Goal: Task Accomplishment & Management: Manage account settings

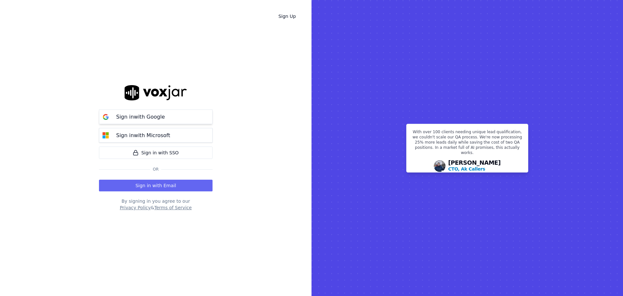
click at [174, 118] on button "Sign in with Google" at bounding box center [156, 116] width 114 height 15
click at [161, 185] on button "Sign in with Email" at bounding box center [156, 185] width 114 height 12
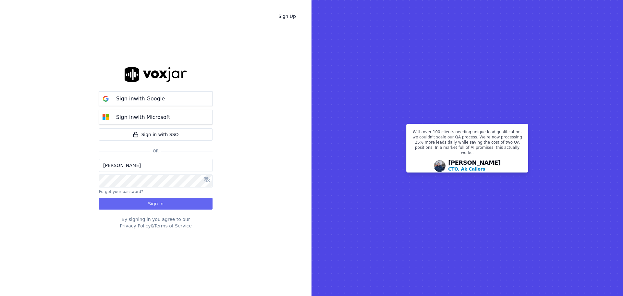
click at [164, 169] on input "[PERSON_NAME]" at bounding box center [156, 165] width 114 height 13
click at [207, 201] on button "Sign In" at bounding box center [156, 204] width 114 height 12
click at [151, 161] on input "[PERSON_NAME]" at bounding box center [156, 165] width 114 height 13
drag, startPoint x: 141, startPoint y: 165, endPoint x: 32, endPoint y: 158, distance: 109.9
click at [32, 158] on div "Sign Up Sign in with Google Sign in with Microsoft Sign in with SSO Or Lisa Fox…" at bounding box center [155, 148] width 311 height 296
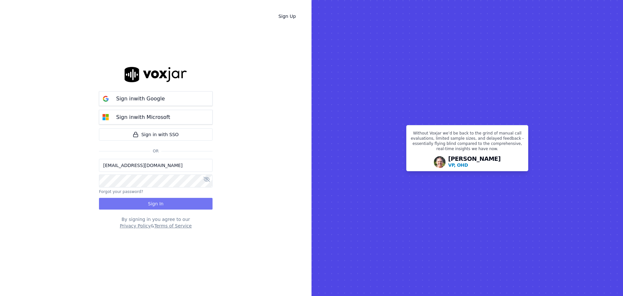
type input "opsmanager@tmesolutions.com.au"
click at [176, 201] on button "Sign In" at bounding box center [156, 204] width 114 height 12
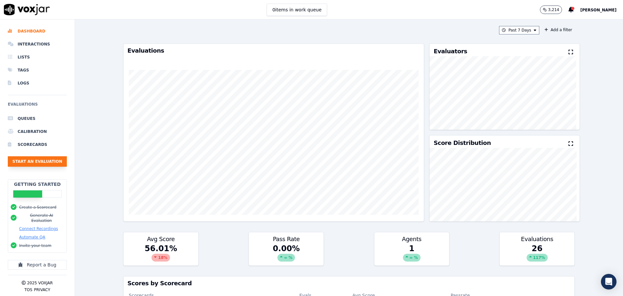
click at [40, 162] on button "Start an Evaluation" at bounding box center [37, 161] width 59 height 10
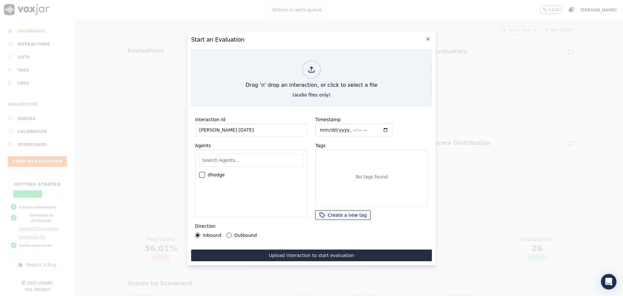
type input "Stephen 19.08.25"
click at [244, 233] on label "Outbound" at bounding box center [245, 235] width 22 height 5
click at [232, 233] on button "Outbound" at bounding box center [228, 234] width 5 height 5
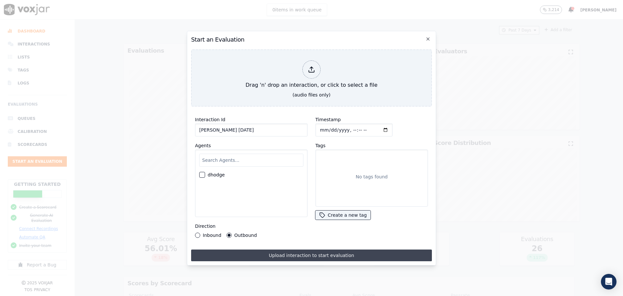
click at [289, 253] on button "Upload interaction to start evaluation" at bounding box center [311, 255] width 241 height 12
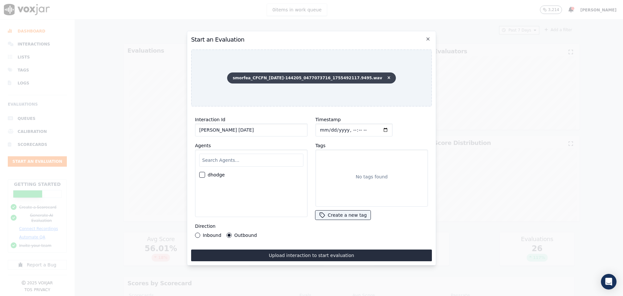
click at [387, 76] on icon at bounding box center [388, 78] width 3 height 4
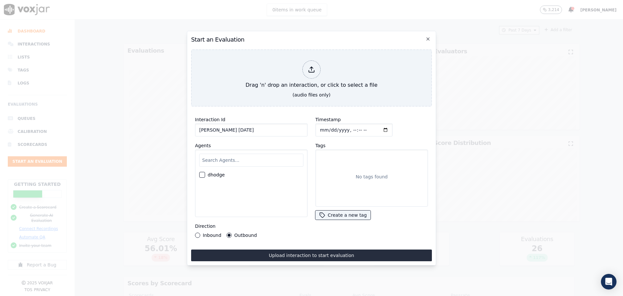
click at [424, 37] on h2 "Start an Evaluation" at bounding box center [311, 39] width 241 height 9
click at [426, 37] on icon "button" at bounding box center [427, 38] width 5 height 5
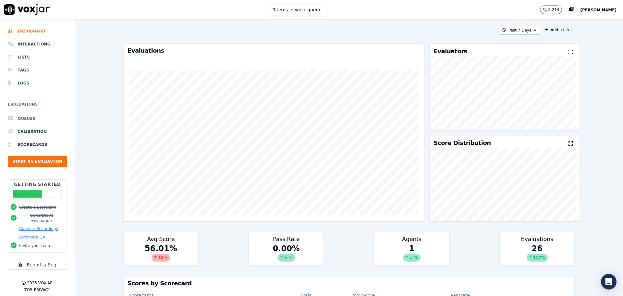
click at [41, 119] on li "Queues" at bounding box center [37, 118] width 59 height 13
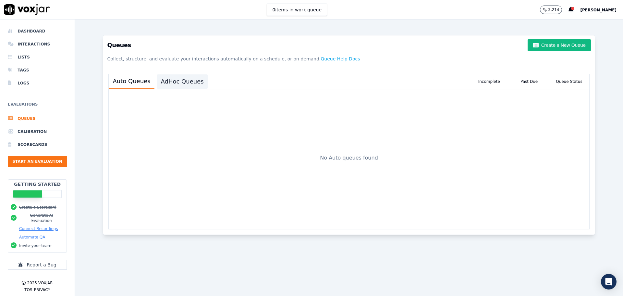
click at [172, 80] on button "AdHoc Queues" at bounding box center [182, 81] width 51 height 14
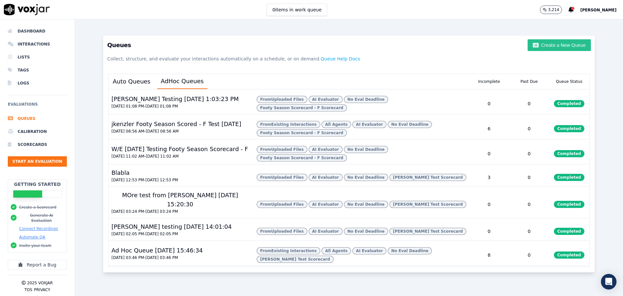
click at [562, 45] on button "Create a New Queue" at bounding box center [559, 45] width 63 height 12
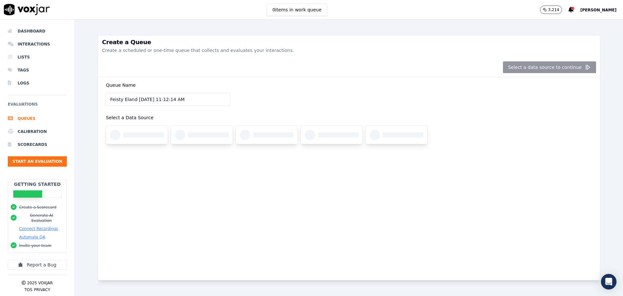
click at [190, 100] on input "Feisty Eland 8/19/2025, 11:12:14 AM" at bounding box center [168, 99] width 125 height 13
click at [132, 98] on input "Feisty Eland 8/19/2025, 11:12:14 AM" at bounding box center [168, 99] width 125 height 13
drag, startPoint x: 134, startPoint y: 98, endPoint x: 83, endPoint y: 97, distance: 51.6
click at [83, 97] on div "Create a Queue Create a scheduled or one-time queue that collects and evaluates…" at bounding box center [349, 157] width 548 height 276
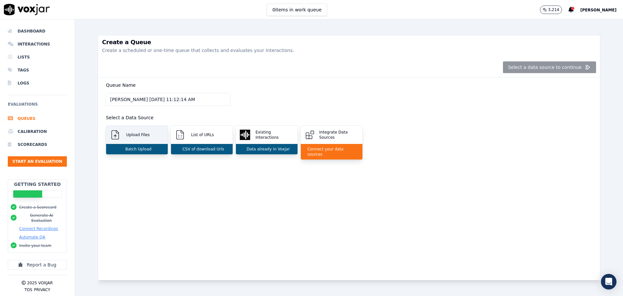
type input "Stephen 8/19/2025, 11:12:14 AM"
click at [140, 136] on p "Upload Files" at bounding box center [137, 134] width 26 height 5
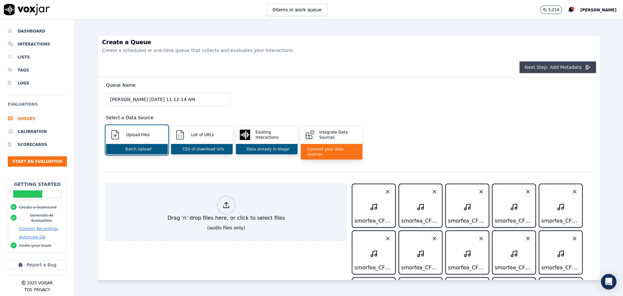
click at [530, 69] on button "Next Step: Add Metadata" at bounding box center [557, 67] width 77 height 12
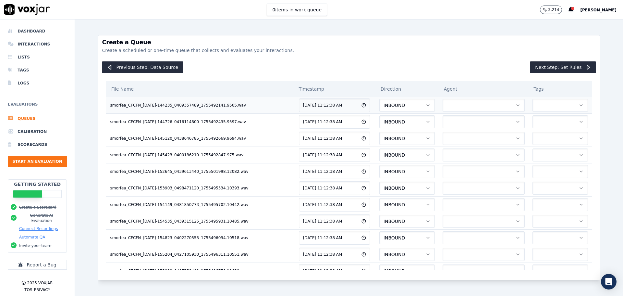
click at [379, 104] on button "INBOUND" at bounding box center [406, 105] width 55 height 13
click at [371, 130] on div "OUTBOUND" at bounding box center [362, 133] width 56 height 10
click at [379, 122] on button "INBOUND" at bounding box center [406, 121] width 55 height 13
click at [368, 147] on div "OUTBOUND" at bounding box center [362, 149] width 56 height 10
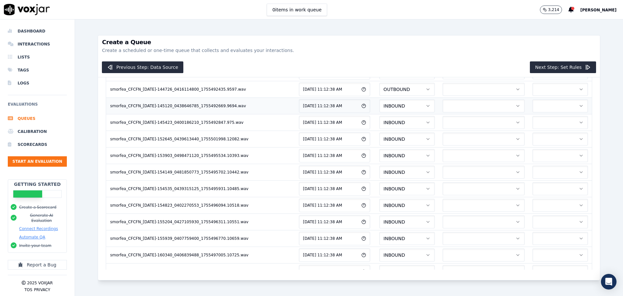
click at [379, 107] on button "INBOUND" at bounding box center [406, 105] width 55 height 13
click at [362, 132] on div "OUTBOUND" at bounding box center [362, 133] width 56 height 10
click at [379, 122] on button "INBOUND" at bounding box center [406, 122] width 55 height 13
click at [363, 148] on div "OUTBOUND" at bounding box center [362, 150] width 56 height 10
click at [379, 138] on button "INBOUND" at bounding box center [406, 138] width 55 height 13
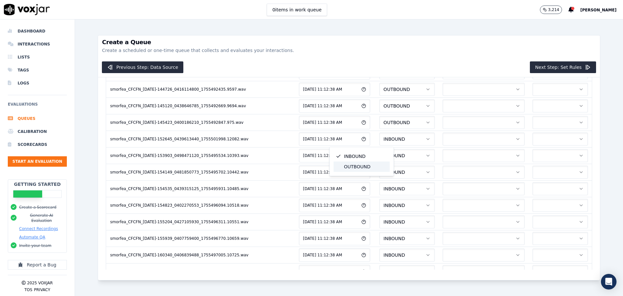
click at [360, 166] on div "OUTBOUND" at bounding box center [362, 166] width 56 height 10
click at [379, 155] on button "INBOUND" at bounding box center [406, 155] width 55 height 13
click at [356, 182] on div "OUTBOUND" at bounding box center [362, 183] width 56 height 10
click at [379, 168] on button "INBOUND" at bounding box center [406, 171] width 55 height 13
click at [362, 198] on div "OUTBOUND" at bounding box center [362, 199] width 56 height 10
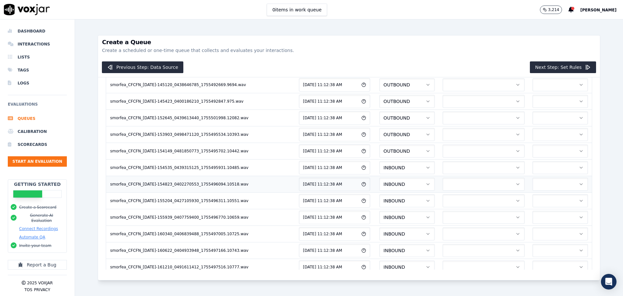
scroll to position [65, 0]
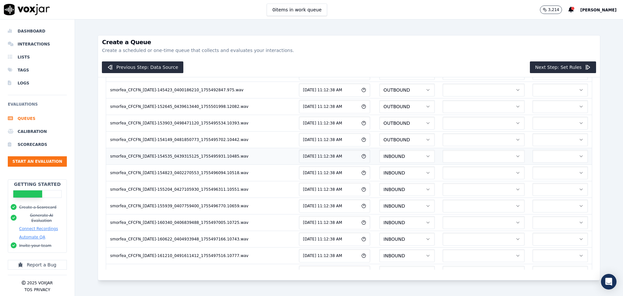
click at [379, 155] on button "INBOUND" at bounding box center [406, 156] width 55 height 13
click at [366, 184] on div "OUTBOUND" at bounding box center [362, 183] width 56 height 10
click at [379, 175] on button "INBOUND" at bounding box center [406, 172] width 55 height 13
drag, startPoint x: 362, startPoint y: 198, endPoint x: 362, endPoint y: 194, distance: 4.2
click at [363, 198] on div "OUTBOUND" at bounding box center [362, 200] width 56 height 10
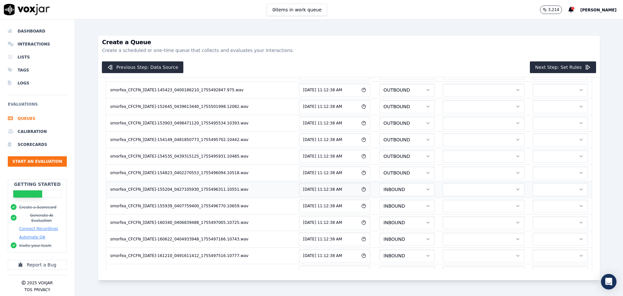
click at [379, 190] on button "INBOUND" at bounding box center [406, 189] width 55 height 13
click at [359, 217] on div "OUTBOUND" at bounding box center [362, 217] width 56 height 10
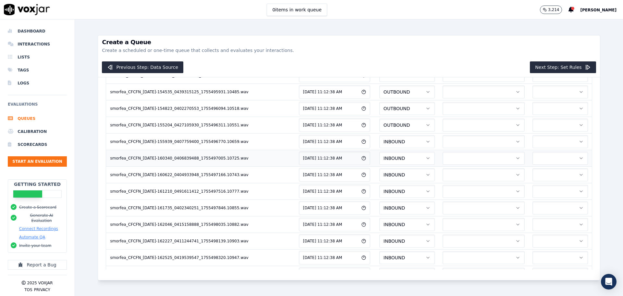
scroll to position [130, 0]
click at [379, 139] on button "INBOUND" at bounding box center [406, 140] width 55 height 13
click at [364, 165] on div "OUTBOUND" at bounding box center [362, 168] width 56 height 10
click at [379, 157] on button "INBOUND" at bounding box center [406, 157] width 55 height 13
click at [361, 184] on div "OUTBOUND" at bounding box center [362, 185] width 56 height 10
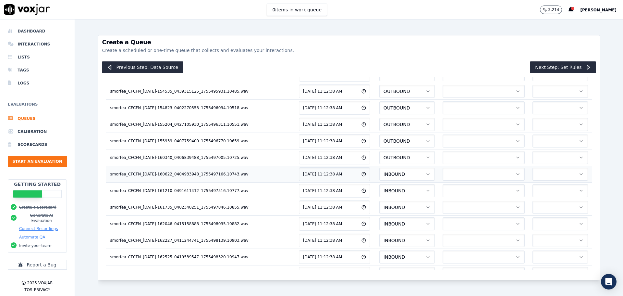
click at [379, 173] on button "INBOUND" at bounding box center [406, 173] width 55 height 13
click at [360, 200] on div "OUTBOUND" at bounding box center [362, 201] width 56 height 10
click at [379, 190] on button "INBOUND" at bounding box center [406, 190] width 55 height 13
click at [363, 220] on div "OUTBOUND" at bounding box center [362, 218] width 56 height 10
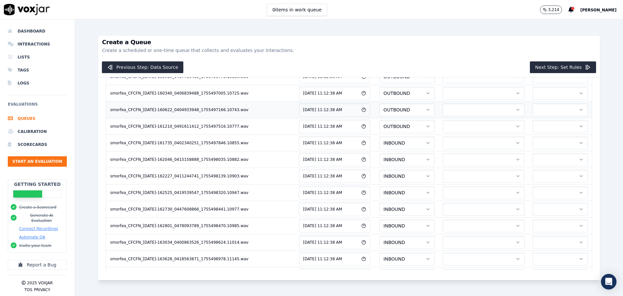
scroll to position [195, 0]
click at [379, 140] on button "INBOUND" at bounding box center [406, 142] width 55 height 13
click at [359, 168] on div "OUTBOUND" at bounding box center [362, 169] width 56 height 10
click at [379, 160] on button "INBOUND" at bounding box center [406, 158] width 55 height 13
click at [359, 179] on div "INBOUND" at bounding box center [362, 176] width 56 height 10
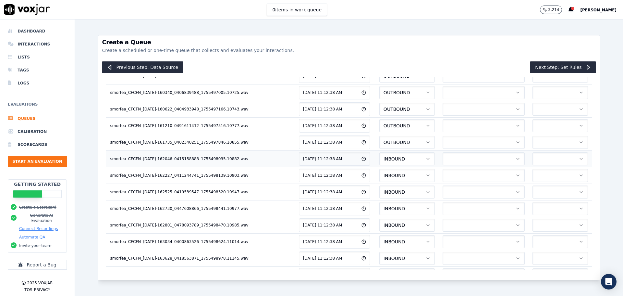
drag, startPoint x: 362, startPoint y: 164, endPoint x: 362, endPoint y: 161, distance: 3.3
click at [379, 161] on button "INBOUND" at bounding box center [406, 158] width 55 height 13
click at [379, 157] on button "INBOUND" at bounding box center [406, 158] width 55 height 13
click at [359, 182] on div "OUTBOUND" at bounding box center [362, 186] width 56 height 10
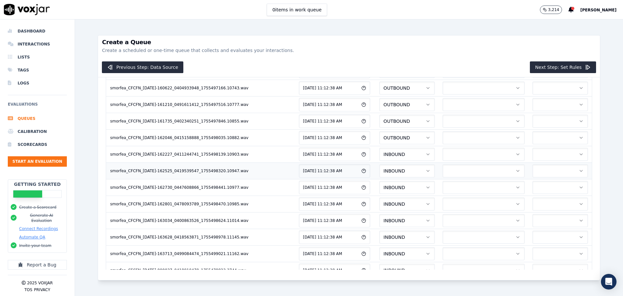
scroll to position [227, 0]
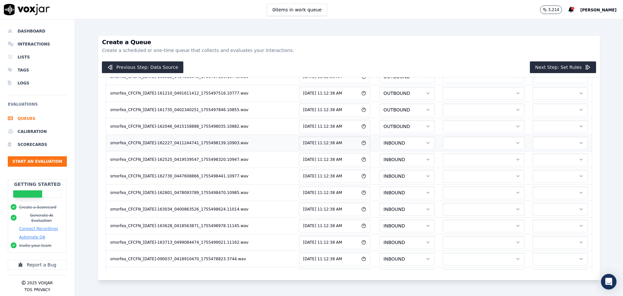
click at [379, 143] on button "INBOUND" at bounding box center [406, 142] width 55 height 13
click at [361, 168] on div "OUTBOUND" at bounding box center [362, 170] width 56 height 10
click at [379, 161] on button "INBOUND" at bounding box center [406, 159] width 55 height 13
click at [363, 185] on div "OUTBOUND" at bounding box center [362, 187] width 56 height 10
click at [379, 172] on button "INBOUND" at bounding box center [406, 175] width 55 height 13
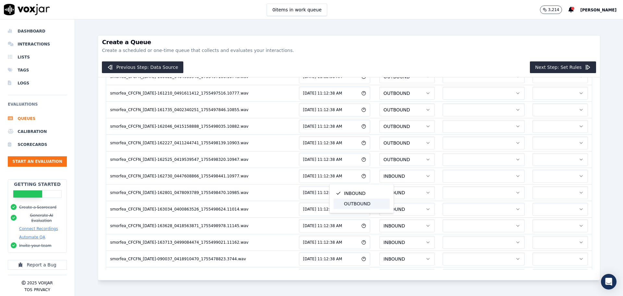
click at [361, 203] on div "OUTBOUND" at bounding box center [362, 203] width 56 height 10
click at [379, 162] on button "INBOUND" at bounding box center [406, 159] width 55 height 13
click at [361, 186] on div "OUTBOUND" at bounding box center [362, 187] width 56 height 10
click at [379, 172] on button "INBOUND" at bounding box center [406, 176] width 55 height 13
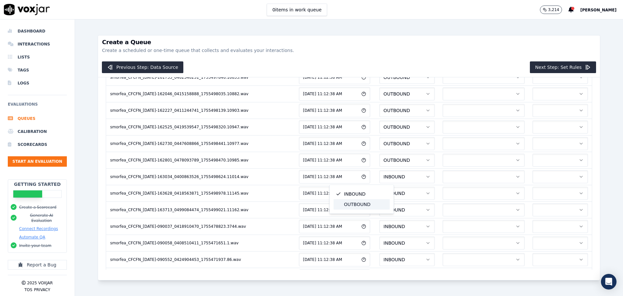
click at [360, 202] on div "OUTBOUND" at bounding box center [362, 204] width 56 height 10
click at [379, 190] on button "INBOUND" at bounding box center [406, 193] width 55 height 13
click at [362, 219] on div "OUTBOUND" at bounding box center [362, 220] width 56 height 10
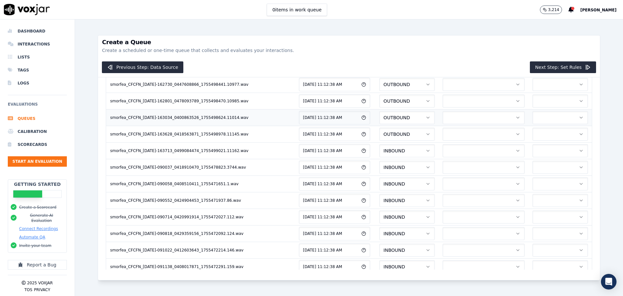
scroll to position [324, 0]
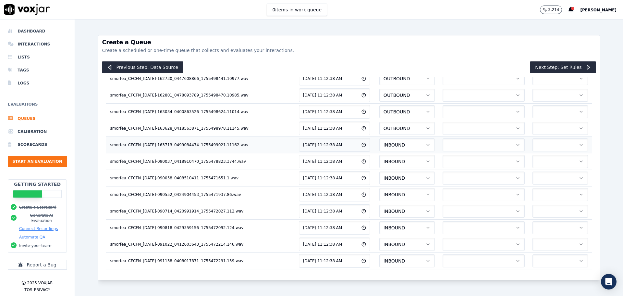
click at [379, 145] on button "INBOUND" at bounding box center [406, 144] width 55 height 13
click at [359, 174] on div "OUTBOUND" at bounding box center [362, 172] width 56 height 10
click at [379, 158] on button "INBOUND" at bounding box center [406, 161] width 55 height 13
click at [364, 187] on div "OUTBOUND" at bounding box center [362, 189] width 56 height 10
click at [379, 173] on button "INBOUND" at bounding box center [406, 177] width 55 height 13
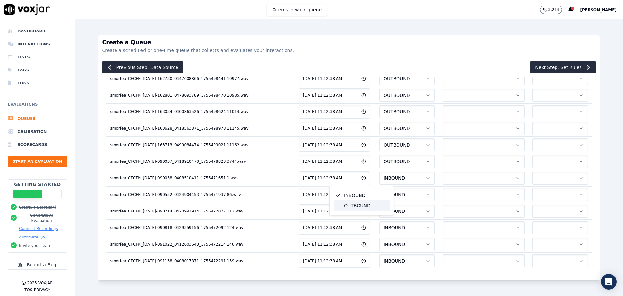
click at [356, 203] on div "OUTBOUND" at bounding box center [362, 205] width 56 height 10
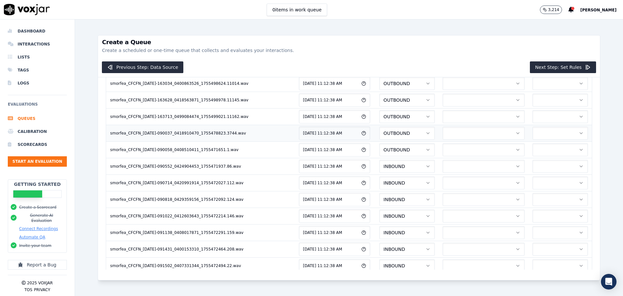
scroll to position [389, 0]
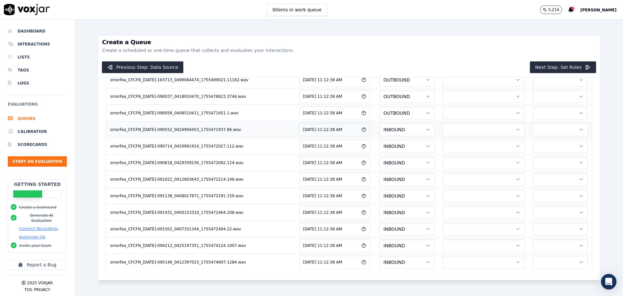
click at [379, 129] on button "INBOUND" at bounding box center [406, 129] width 55 height 13
click at [357, 153] on div "OUTBOUND" at bounding box center [362, 157] width 56 height 10
click at [379, 143] on button "INBOUND" at bounding box center [406, 146] width 55 height 13
click at [358, 172] on div "OUTBOUND" at bounding box center [362, 173] width 56 height 10
click at [379, 162] on button "INBOUND" at bounding box center [406, 162] width 55 height 13
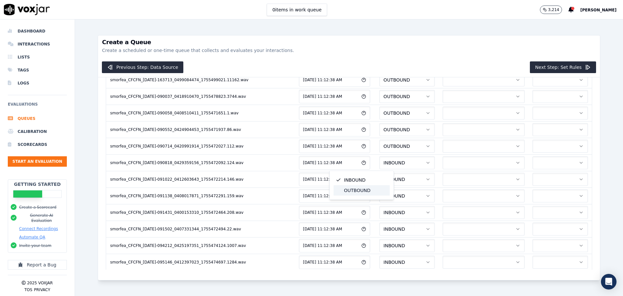
click at [358, 189] on div "OUTBOUND" at bounding box center [362, 190] width 56 height 10
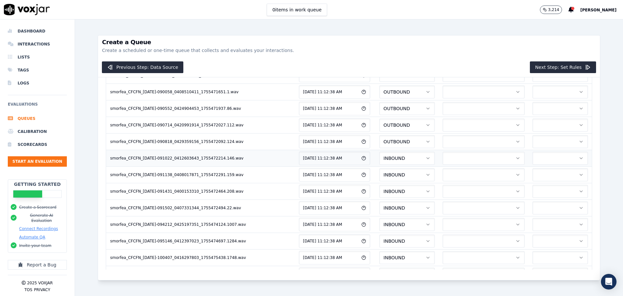
scroll to position [422, 0]
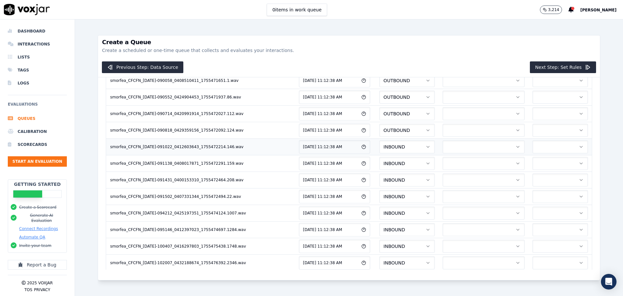
click at [379, 147] on button "INBOUND" at bounding box center [406, 146] width 55 height 13
click at [361, 170] on div "OUTBOUND" at bounding box center [362, 174] width 56 height 10
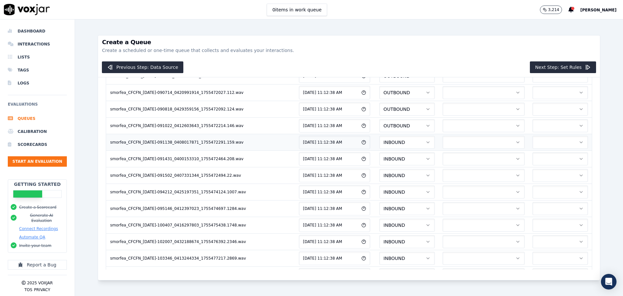
scroll to position [454, 0]
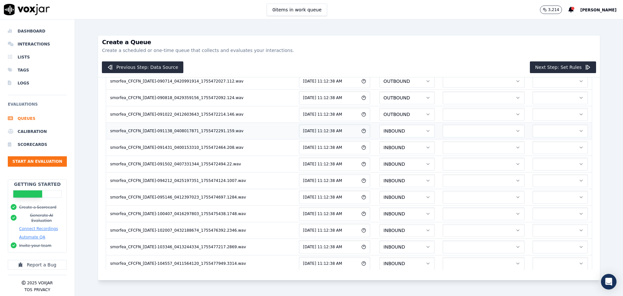
click at [379, 133] on button "INBOUND" at bounding box center [406, 130] width 55 height 13
click at [361, 156] on div "OUTBOUND" at bounding box center [362, 158] width 56 height 10
click at [379, 150] on button "INBOUND" at bounding box center [406, 147] width 55 height 13
click at [359, 173] on div "OUTBOUND" at bounding box center [362, 175] width 56 height 10
click at [379, 163] on button "INBOUND" at bounding box center [406, 163] width 55 height 13
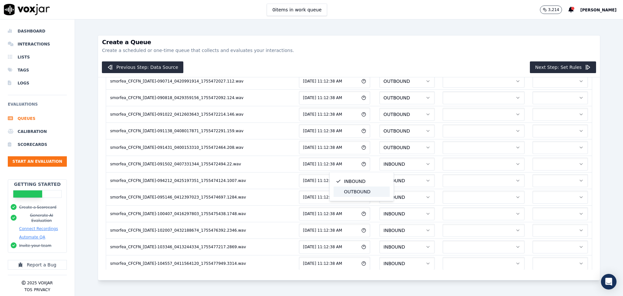
click at [358, 191] on div "OUTBOUND" at bounding box center [362, 191] width 56 height 10
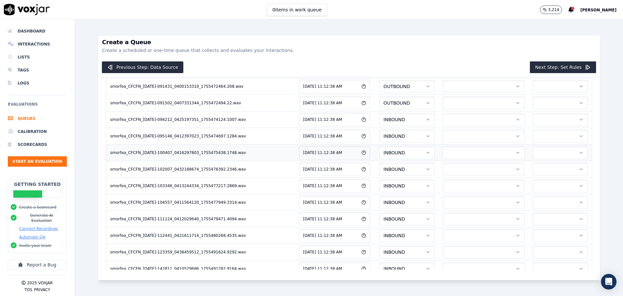
scroll to position [519, 0]
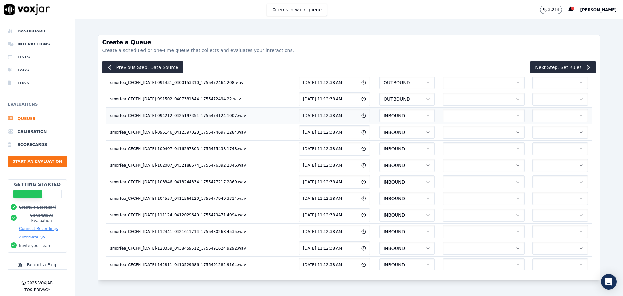
click at [379, 116] on button "INBOUND" at bounding box center [406, 115] width 55 height 13
click at [361, 139] on div "OUTBOUND" at bounding box center [362, 143] width 56 height 10
click at [379, 133] on button "INBOUND" at bounding box center [406, 132] width 55 height 13
click at [359, 156] on div "OUTBOUND" at bounding box center [362, 159] width 56 height 10
click at [379, 149] on button "INBOUND" at bounding box center [406, 148] width 55 height 13
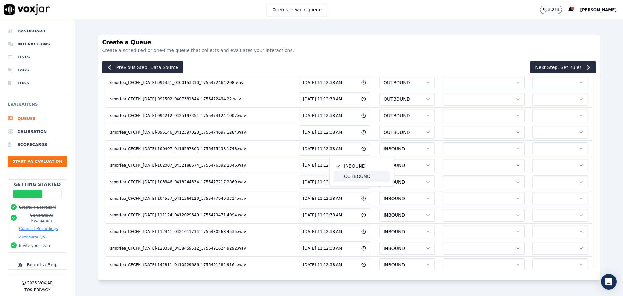
click at [356, 171] on div "OUTBOUND" at bounding box center [362, 176] width 56 height 10
click at [384, 133] on span "INBOUND" at bounding box center [394, 132] width 21 height 6
click at [353, 158] on div "OUTBOUND" at bounding box center [362, 160] width 56 height 10
click at [379, 148] on button "INBOUND" at bounding box center [406, 149] width 55 height 13
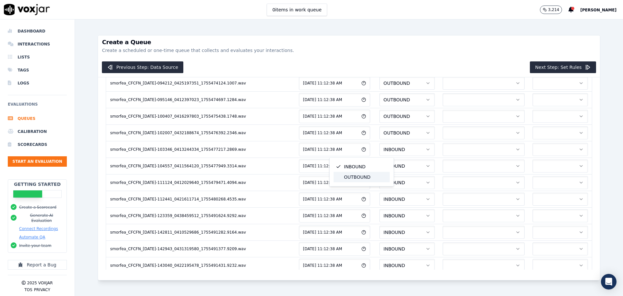
click at [356, 177] on div "OUTBOUND" at bounding box center [362, 177] width 56 height 10
click at [379, 162] on button "INBOUND" at bounding box center [406, 165] width 55 height 13
click at [356, 189] on div "OUTBOUND" at bounding box center [362, 193] width 56 height 10
click at [384, 181] on span "INBOUND" at bounding box center [394, 182] width 21 height 6
click at [356, 208] on div "OUTBOUND" at bounding box center [362, 210] width 56 height 10
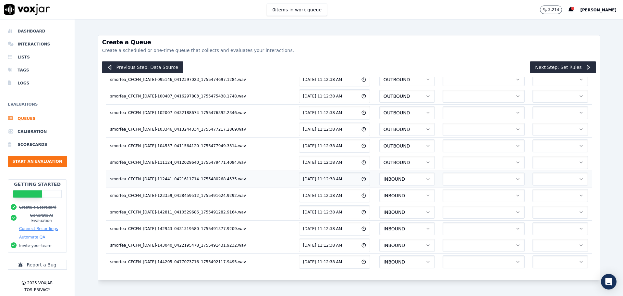
scroll to position [596, 0]
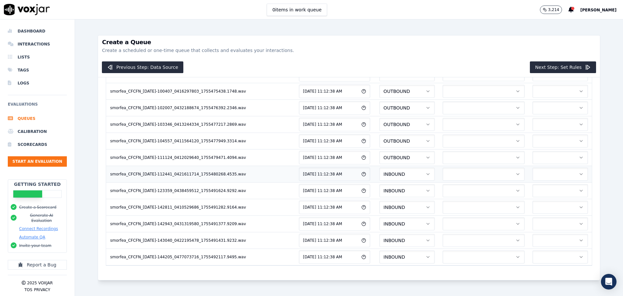
click at [379, 167] on button "INBOUND" at bounding box center [406, 173] width 55 height 13
click at [358, 178] on div "OUTBOUND" at bounding box center [362, 182] width 56 height 10
click at [379, 184] on button "INBOUND" at bounding box center [406, 190] width 55 height 13
click at [359, 194] on div "OUTBOUND" at bounding box center [362, 198] width 56 height 10
click at [379, 201] on button "INBOUND" at bounding box center [406, 207] width 55 height 13
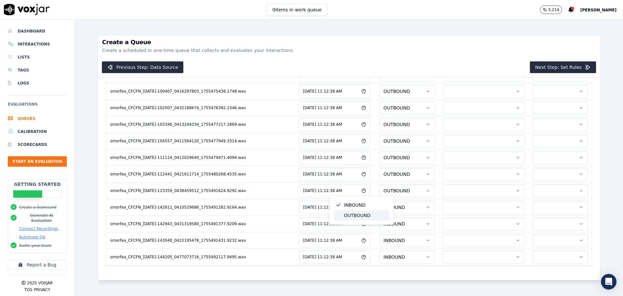
click at [362, 213] on div "OUTBOUND" at bounding box center [362, 215] width 56 height 10
drag, startPoint x: 357, startPoint y: 201, endPoint x: 359, endPoint y: 209, distance: 7.8
click at [379, 217] on button "INBOUND" at bounding box center [406, 223] width 55 height 13
drag, startPoint x: 363, startPoint y: 229, endPoint x: 364, endPoint y: 224, distance: 5.6
click at [363, 230] on div "OUTBOUND" at bounding box center [362, 231] width 56 height 10
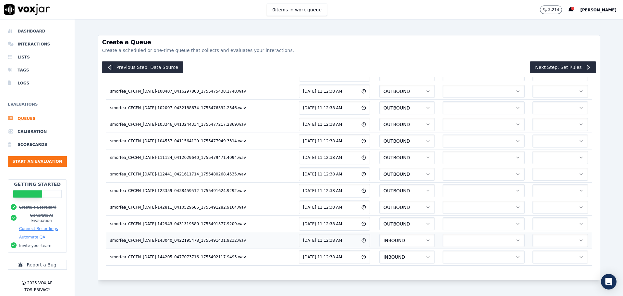
drag, startPoint x: 363, startPoint y: 217, endPoint x: 366, endPoint y: 226, distance: 9.5
click at [379, 234] on button "INBOUND" at bounding box center [406, 240] width 55 height 13
click at [366, 246] on div "OUTBOUND" at bounding box center [362, 248] width 56 height 10
drag, startPoint x: 359, startPoint y: 236, endPoint x: 360, endPoint y: 239, distance: 3.3
click at [379, 250] on button "INBOUND" at bounding box center [406, 256] width 55 height 13
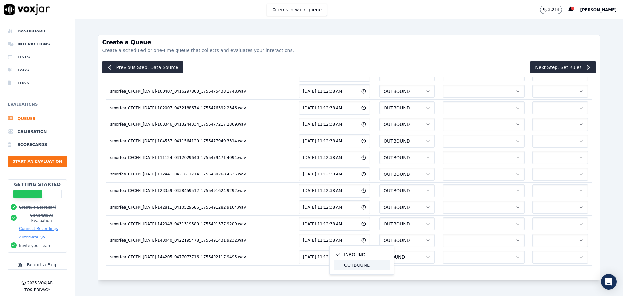
click at [358, 262] on div "OUTBOUND" at bounding box center [362, 265] width 56 height 10
click at [559, 69] on button "Next Step: Set Rules" at bounding box center [563, 67] width 66 height 12
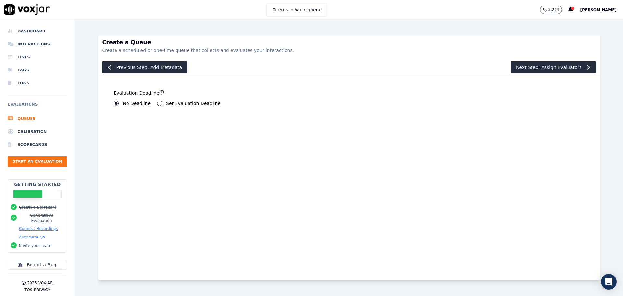
click at [195, 105] on label "Set Evaluation Deadline" at bounding box center [193, 103] width 55 height 5
click at [162, 105] on button "Set Evaluation Deadline" at bounding box center [159, 103] width 5 height 5
click at [117, 103] on button "No Deadline" at bounding box center [116, 103] width 5 height 5
click at [542, 73] on button "Next Step: Assign Evaluators" at bounding box center [553, 67] width 85 height 12
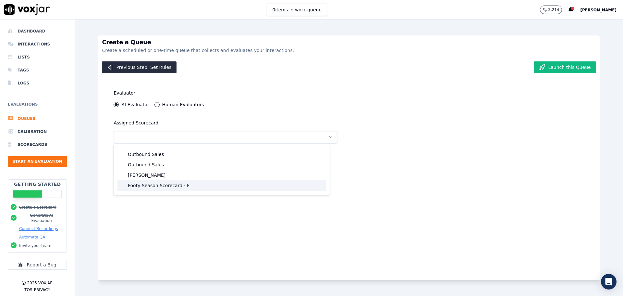
click at [181, 187] on div "Footy Season Scorecard - F" at bounding box center [221, 185] width 208 height 10
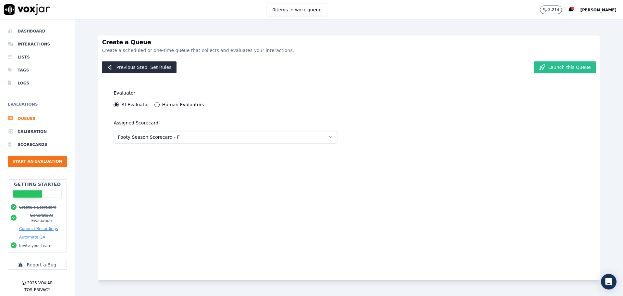
click at [552, 67] on button "Launch this Queue" at bounding box center [565, 67] width 62 height 12
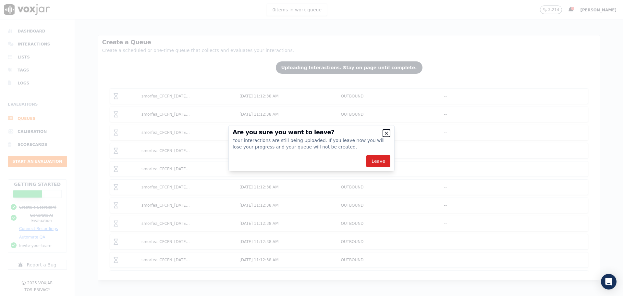
click at [388, 134] on icon "button" at bounding box center [386, 132] width 5 height 5
click at [386, 134] on icon "button" at bounding box center [386, 132] width 5 height 5
click at [385, 134] on icon "button" at bounding box center [386, 132] width 5 height 5
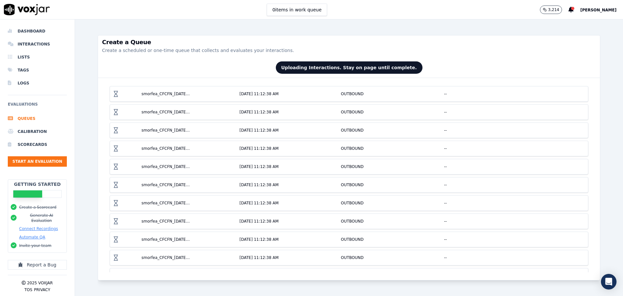
scroll to position [0, 0]
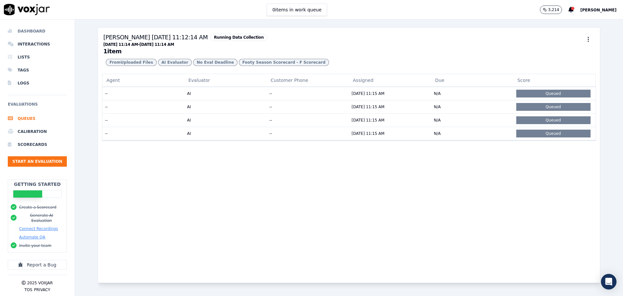
click at [41, 32] on li "Dashboard" at bounding box center [37, 31] width 59 height 13
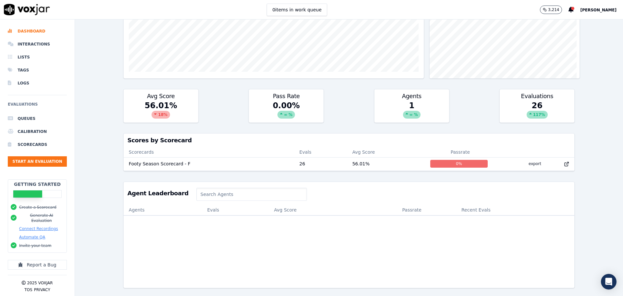
scroll to position [157, 0]
click at [22, 143] on li "Scorecards" at bounding box center [37, 144] width 59 height 13
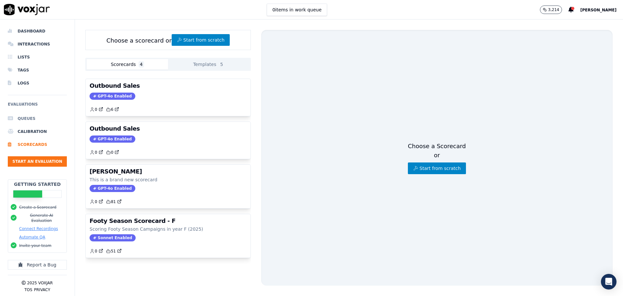
click at [37, 119] on li "Queues" at bounding box center [37, 118] width 59 height 13
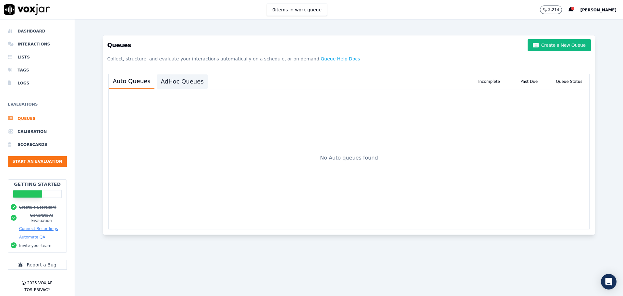
click at [191, 84] on button "AdHoc Queues" at bounding box center [182, 81] width 51 height 14
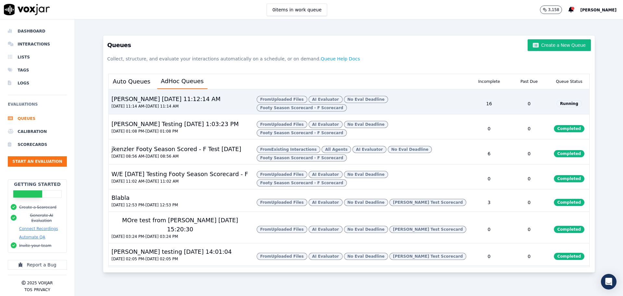
click at [220, 103] on div "Stephen 8/19/2025, 11:12:14 AM 08/18/2025 11:14 AM - 08/19/2025 11:14 AM" at bounding box center [180, 103] width 142 height 21
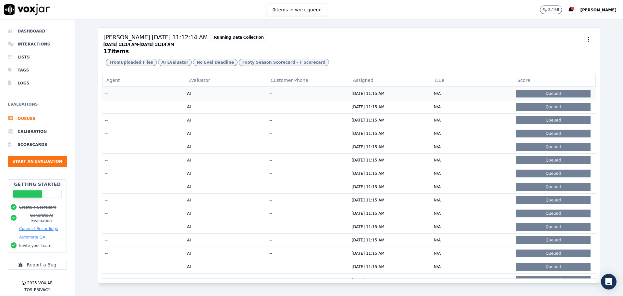
click at [271, 100] on td "--" at bounding box center [308, 93] width 82 height 13
click at [35, 120] on li "Queues" at bounding box center [37, 118] width 59 height 13
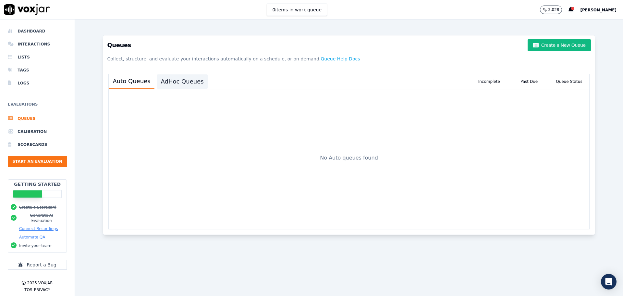
click at [179, 77] on button "AdHoc Queues" at bounding box center [182, 81] width 51 height 14
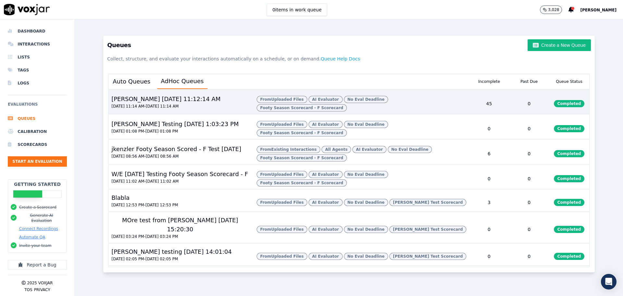
click at [214, 106] on div "Stephen 8/19/2025, 11:12:14 AM 08/18/2025 11:14 AM - 08/19/2025 11:14 AM" at bounding box center [180, 103] width 142 height 21
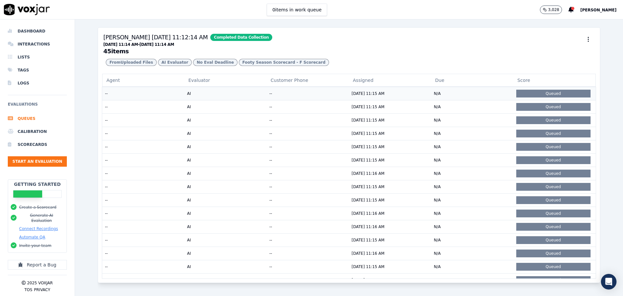
click at [241, 100] on td "AI" at bounding box center [225, 93] width 82 height 13
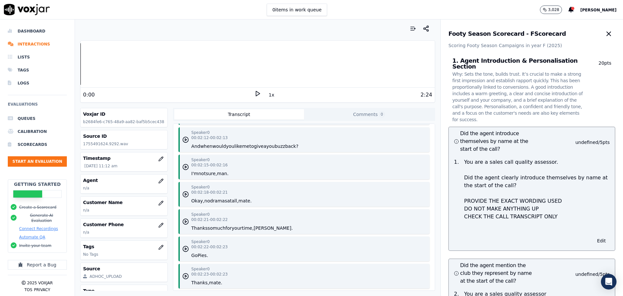
scroll to position [1330, 0]
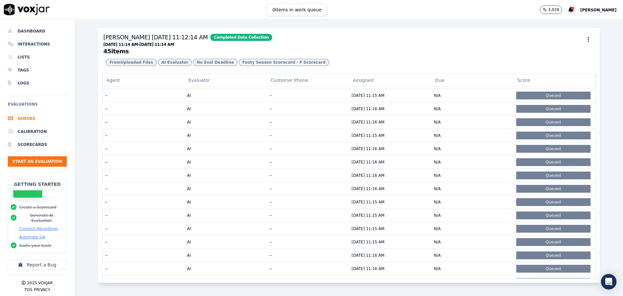
scroll to position [627, 0]
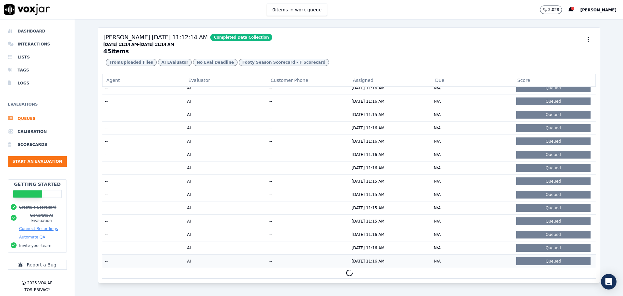
click at [366, 262] on td "08/19/2025 11:16 AM" at bounding box center [390, 260] width 82 height 13
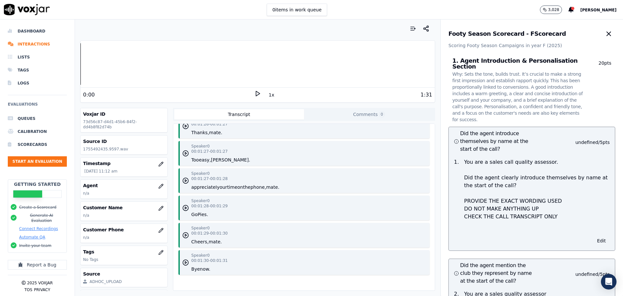
scroll to position [1050, 0]
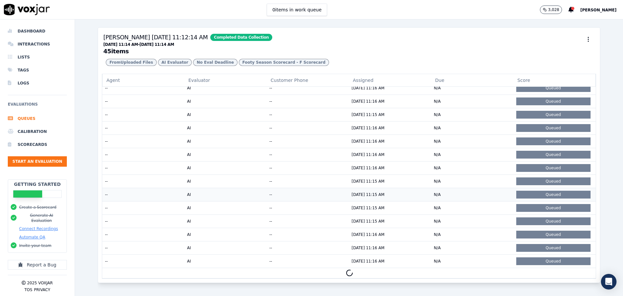
scroll to position [627, 0]
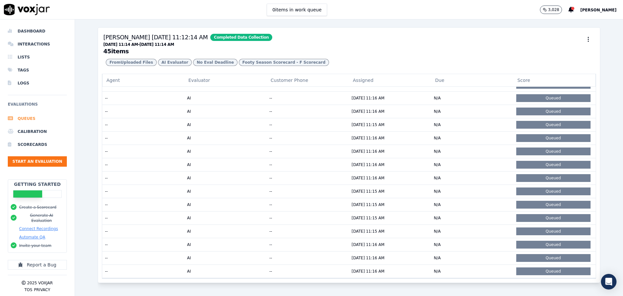
click at [30, 121] on li "Queues" at bounding box center [37, 118] width 59 height 13
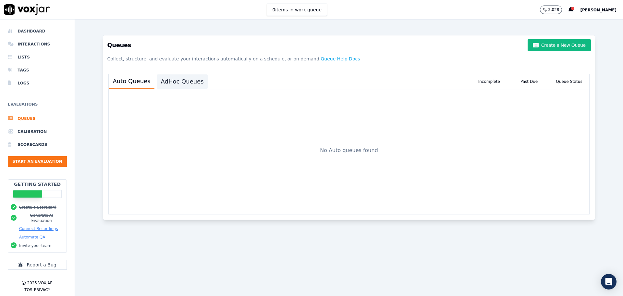
click at [183, 84] on button "AdHoc Queues" at bounding box center [182, 81] width 51 height 14
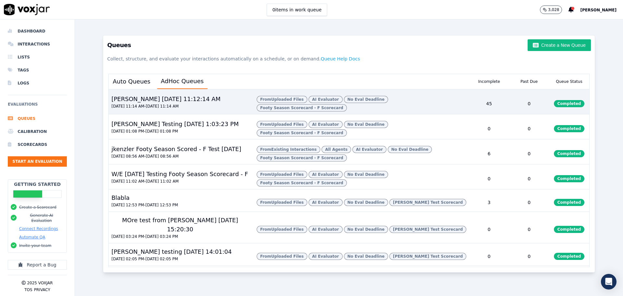
click at [519, 107] on div "0" at bounding box center [529, 103] width 40 height 21
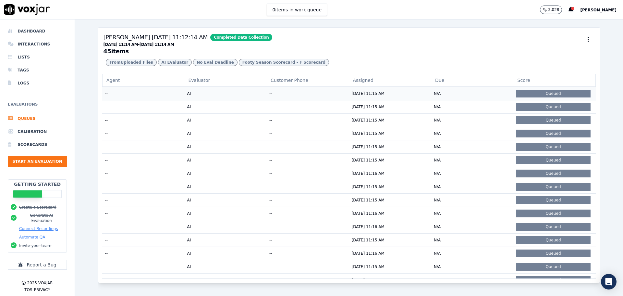
click at [516, 97] on div "Queued" at bounding box center [553, 94] width 74 height 8
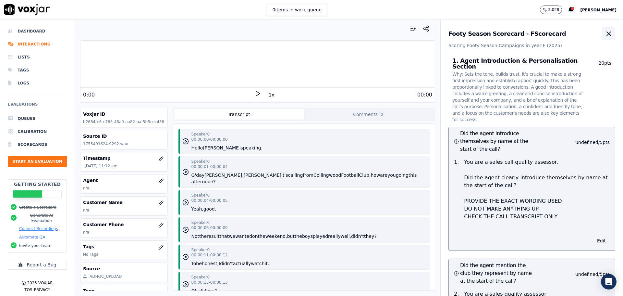
click at [605, 30] on icon "button" at bounding box center [609, 34] width 8 height 8
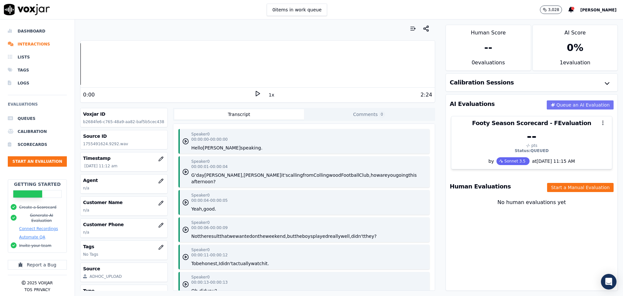
click at [582, 105] on button "Queue an AI Evaluation" at bounding box center [580, 104] width 67 height 9
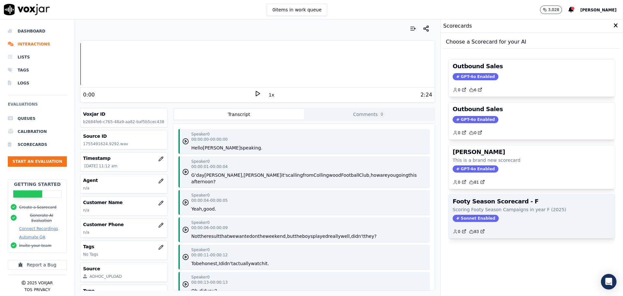
click at [513, 213] on div "Footy Season Scorecard - F Scoring Footy Season Campaigns in year F (2025) Sonn…" at bounding box center [532, 215] width 166 height 43
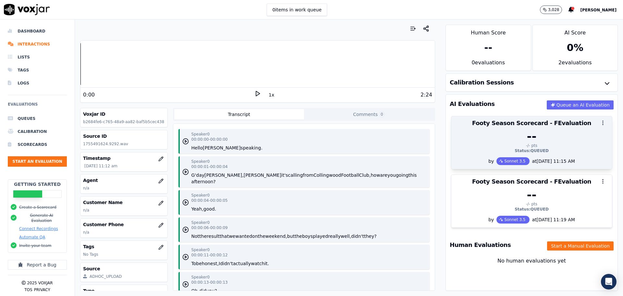
click at [603, 124] on circle "button" at bounding box center [603, 124] width 1 height 1
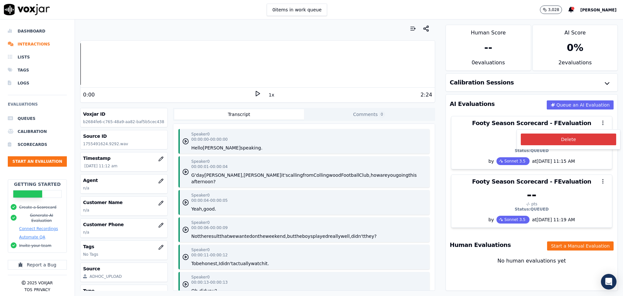
click at [586, 138] on button "Delete" at bounding box center [568, 139] width 95 height 12
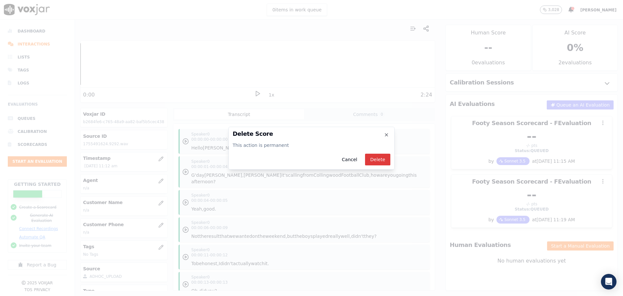
click at [381, 160] on button "Delete" at bounding box center [377, 159] width 25 height 12
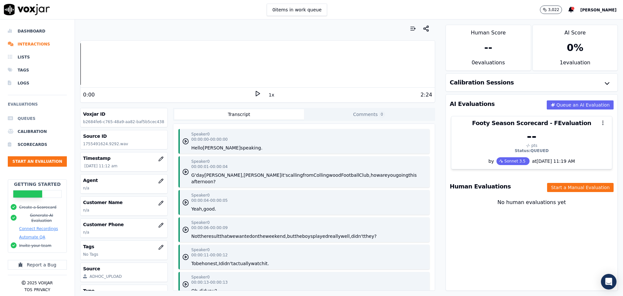
drag, startPoint x: 30, startPoint y: 117, endPoint x: 36, endPoint y: 117, distance: 6.2
click at [30, 117] on li "Queues" at bounding box center [37, 118] width 59 height 13
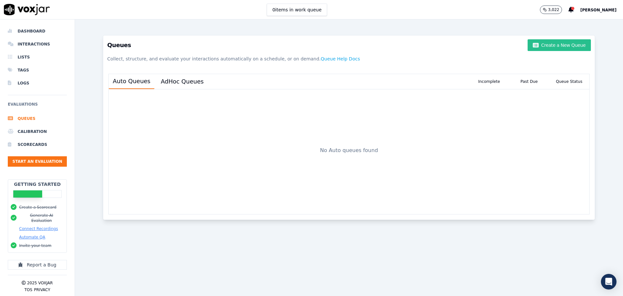
click at [554, 46] on button "Create a New Queue" at bounding box center [559, 45] width 63 height 12
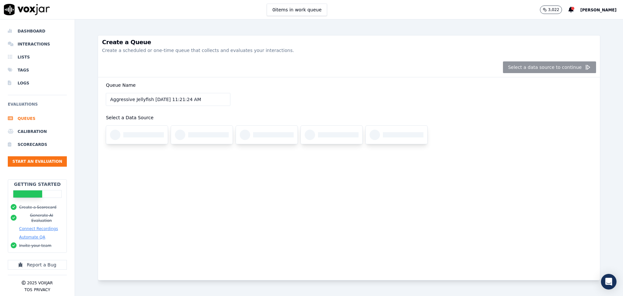
drag, startPoint x: 150, startPoint y: 97, endPoint x: 85, endPoint y: 100, distance: 65.3
click at [85, 100] on div "Create a Queue Create a scheduled or one-time queue that collects and evaluates…" at bounding box center [349, 157] width 548 height 276
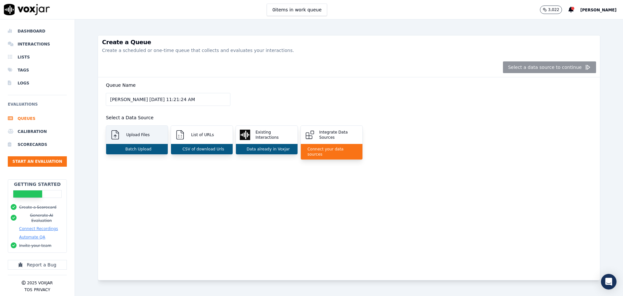
type input "Dylan 8/19/2025, 11:21:24 AM"
click at [128, 139] on div "Upload Files" at bounding box center [137, 135] width 62 height 18
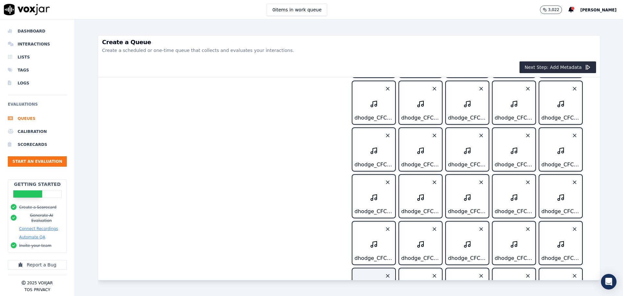
scroll to position [324, 0]
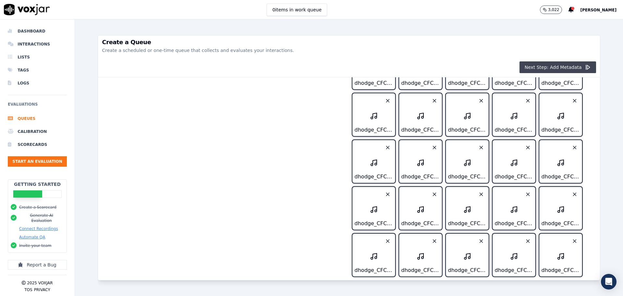
click at [559, 67] on button "Next Step: Add Metadata" at bounding box center [557, 67] width 77 height 12
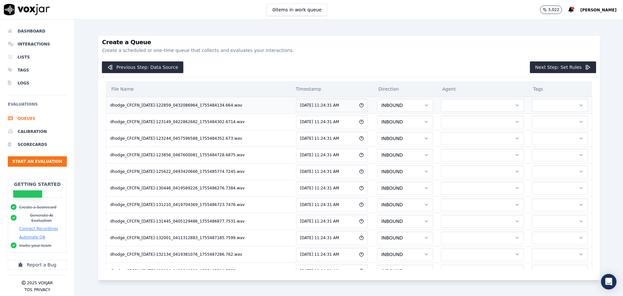
click at [381, 107] on span "INBOUND" at bounding box center [391, 105] width 21 height 6
click at [356, 130] on div "OUTBOUND" at bounding box center [360, 133] width 56 height 10
click at [377, 123] on button "INBOUND" at bounding box center [405, 121] width 56 height 13
click at [360, 149] on div "OUTBOUND" at bounding box center [360, 149] width 56 height 10
click at [377, 138] on button "INBOUND" at bounding box center [405, 138] width 56 height 13
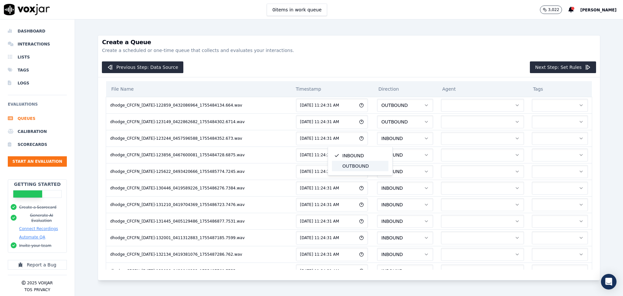
click at [368, 168] on div "OUTBOUND" at bounding box center [360, 166] width 56 height 10
click at [377, 161] on button "INBOUND" at bounding box center [405, 154] width 56 height 13
click at [364, 183] on div "OUTBOUND" at bounding box center [360, 182] width 56 height 10
click at [377, 170] on button "INBOUND" at bounding box center [405, 171] width 56 height 13
click at [361, 197] on div "OUTBOUND" at bounding box center [360, 199] width 56 height 10
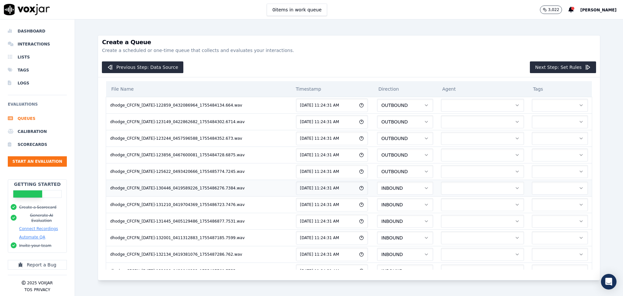
click at [377, 184] on button "INBOUND" at bounding box center [405, 187] width 56 height 13
click at [364, 214] on div "OUTBOUND" at bounding box center [360, 215] width 56 height 10
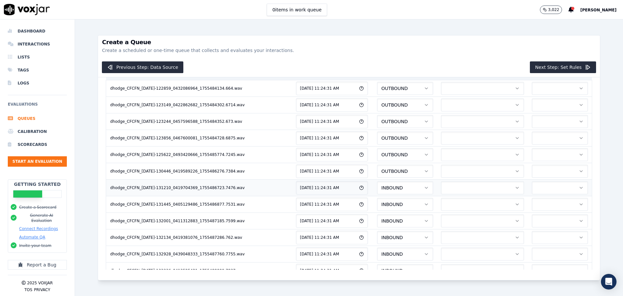
scroll to position [32, 0]
click at [377, 172] on button "INBOUND" at bounding box center [405, 171] width 56 height 13
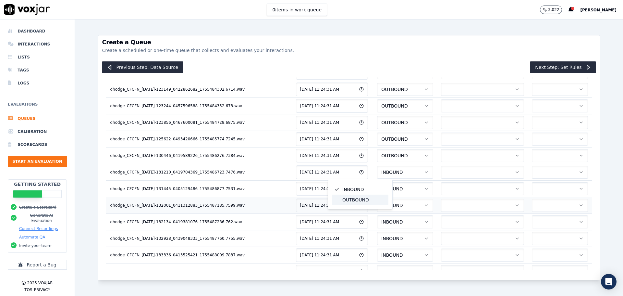
drag, startPoint x: 359, startPoint y: 199, endPoint x: 362, endPoint y: 198, distance: 3.4
click at [359, 199] on div "OUTBOUND" at bounding box center [360, 199] width 56 height 10
click at [377, 190] on button "INBOUND" at bounding box center [405, 188] width 56 height 13
click at [359, 216] on div "OUTBOUND" at bounding box center [360, 216] width 56 height 10
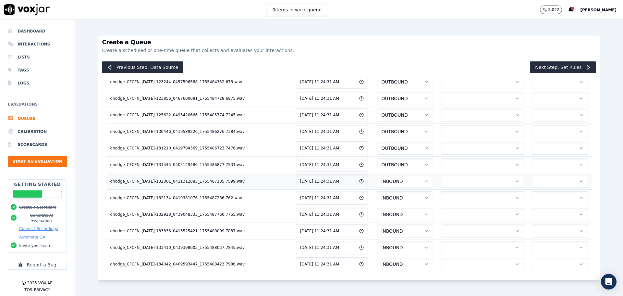
scroll to position [97, 0]
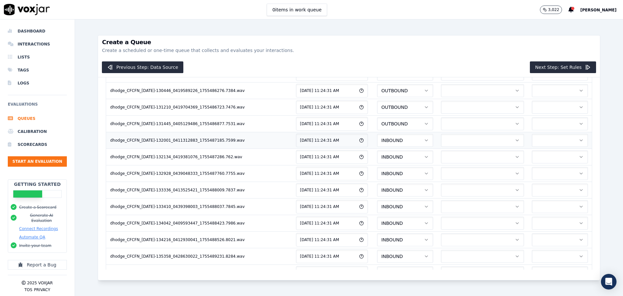
drag, startPoint x: 358, startPoint y: 140, endPoint x: 358, endPoint y: 146, distance: 5.2
click at [377, 140] on button "INBOUND" at bounding box center [405, 140] width 56 height 13
click at [361, 166] on div "OUTBOUND" at bounding box center [360, 168] width 56 height 10
click at [377, 157] on button "INBOUND" at bounding box center [405, 156] width 56 height 13
click at [359, 182] on div "OUTBOUND" at bounding box center [360, 184] width 56 height 10
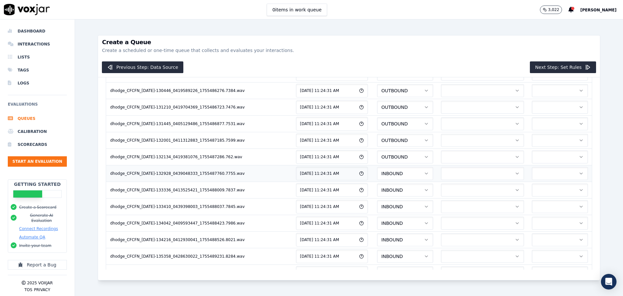
click at [377, 171] on button "INBOUND" at bounding box center [405, 173] width 56 height 13
click at [358, 197] on div "OUTBOUND" at bounding box center [360, 201] width 56 height 10
click at [377, 185] on button "INBOUND" at bounding box center [405, 189] width 56 height 13
click at [353, 213] on div "OUTBOUND" at bounding box center [360, 217] width 56 height 10
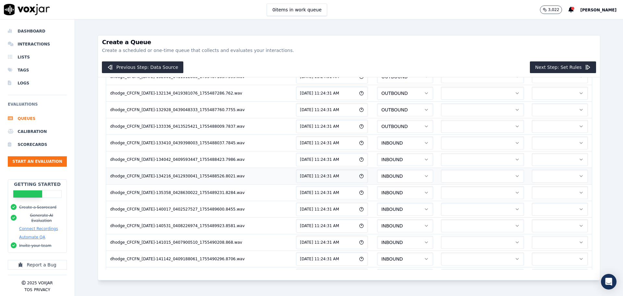
scroll to position [162, 0]
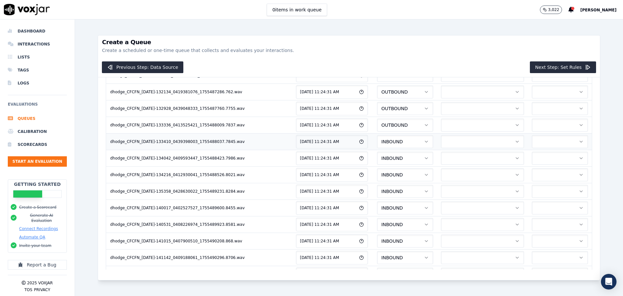
click at [377, 142] on button "INBOUND" at bounding box center [405, 141] width 56 height 13
click at [359, 169] on div "OUTBOUND" at bounding box center [360, 169] width 56 height 10
click at [377, 157] on button "INBOUND" at bounding box center [405, 158] width 56 height 13
click at [360, 185] on div "OUTBOUND" at bounding box center [360, 185] width 56 height 10
click at [377, 170] on button "INBOUND" at bounding box center [405, 174] width 56 height 13
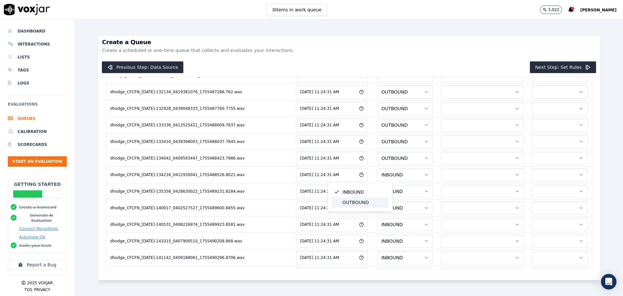
click at [355, 201] on div "OUTBOUND" at bounding box center [360, 202] width 56 height 10
click at [377, 188] on button "INBOUND" at bounding box center [405, 191] width 56 height 13
drag, startPoint x: 356, startPoint y: 215, endPoint x: 359, endPoint y: 211, distance: 5.1
click at [355, 215] on div "OUTBOUND" at bounding box center [360, 218] width 56 height 10
click at [377, 202] on button "INBOUND" at bounding box center [405, 207] width 56 height 13
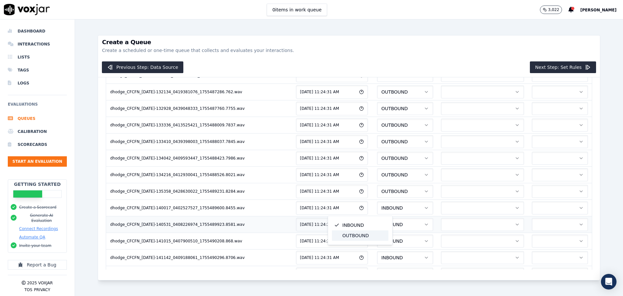
drag, startPoint x: 358, startPoint y: 232, endPoint x: 359, endPoint y: 226, distance: 5.9
click at [358, 233] on div "OUTBOUND" at bounding box center [360, 235] width 56 height 10
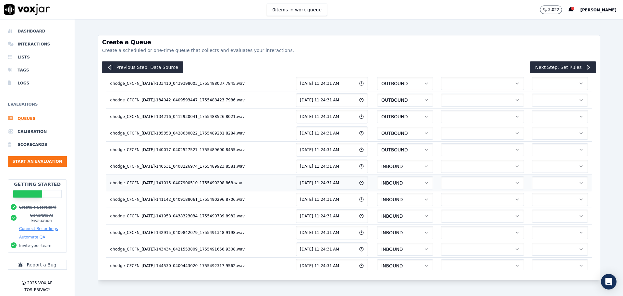
scroll to position [227, 0]
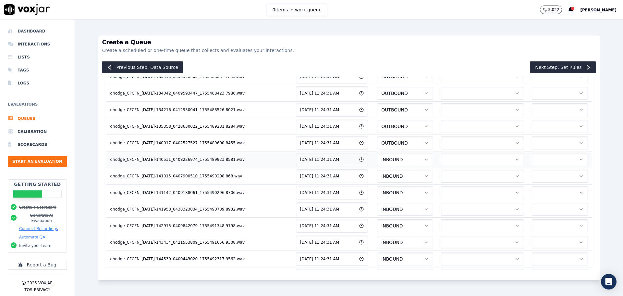
click at [377, 162] on button "INBOUND" at bounding box center [405, 159] width 56 height 13
click at [354, 187] on div "OUTBOUND" at bounding box center [360, 187] width 56 height 10
click at [377, 178] on button "INBOUND" at bounding box center [405, 175] width 56 height 13
drag, startPoint x: 353, startPoint y: 197, endPoint x: 353, endPoint y: 201, distance: 3.9
click at [353, 199] on div "INBOUND OUTBOUND" at bounding box center [360, 198] width 62 height 26
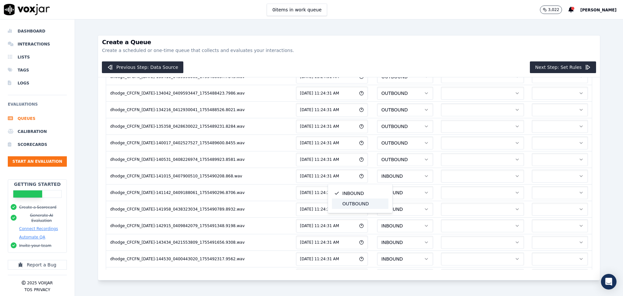
click at [354, 200] on div "OUTBOUND" at bounding box center [360, 203] width 56 height 10
click at [381, 190] on span "INBOUND" at bounding box center [391, 192] width 21 height 6
click at [358, 219] on div "OUTBOUND" at bounding box center [360, 220] width 56 height 10
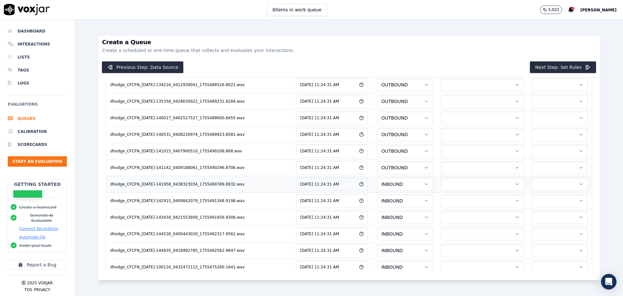
scroll to position [292, 0]
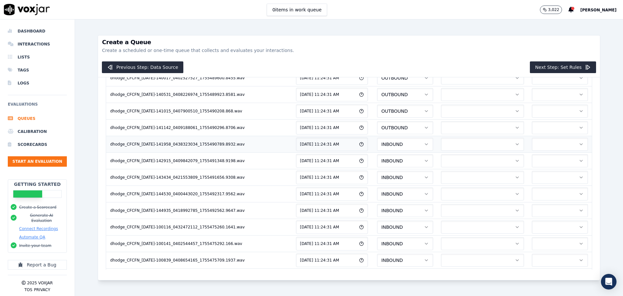
click at [377, 144] on button "INBOUND" at bounding box center [405, 144] width 56 height 13
click at [356, 168] on div "OUTBOUND" at bounding box center [360, 171] width 56 height 10
click at [377, 164] on button "INBOUND" at bounding box center [405, 160] width 56 height 13
click at [362, 187] on div "OUTBOUND" at bounding box center [360, 188] width 56 height 10
click at [377, 174] on button "INBOUND" at bounding box center [405, 177] width 56 height 13
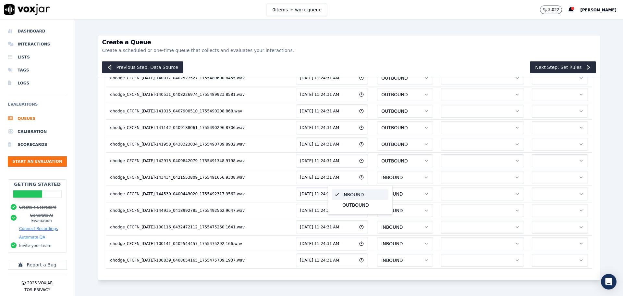
click at [361, 206] on div "OUTBOUND" at bounding box center [360, 205] width 56 height 10
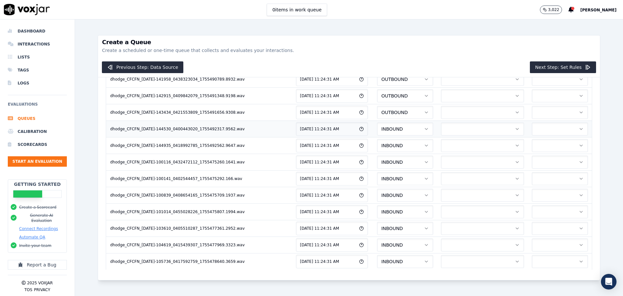
click at [377, 130] on button "INBOUND" at bounding box center [405, 128] width 56 height 13
click at [360, 154] on div "OUTBOUND" at bounding box center [360, 156] width 56 height 10
click at [377, 148] on button "INBOUND" at bounding box center [405, 145] width 56 height 13
click at [359, 170] on div "OUTBOUND" at bounding box center [360, 173] width 56 height 10
click at [377, 159] on button "INBOUND" at bounding box center [405, 161] width 56 height 13
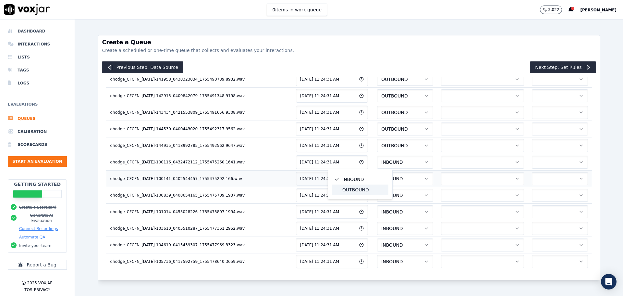
click at [357, 189] on div "OUTBOUND" at bounding box center [360, 189] width 56 height 10
click at [377, 177] on button "INBOUND" at bounding box center [405, 178] width 56 height 13
click at [357, 205] on div "OUTBOUND" at bounding box center [360, 206] width 56 height 10
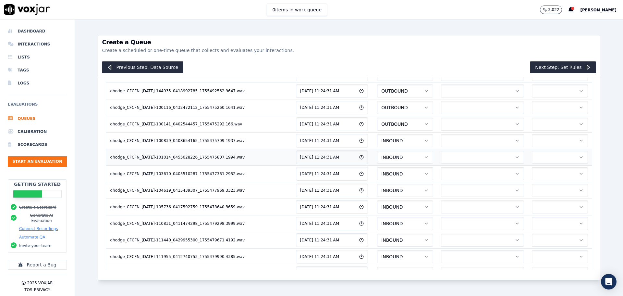
scroll to position [422, 0]
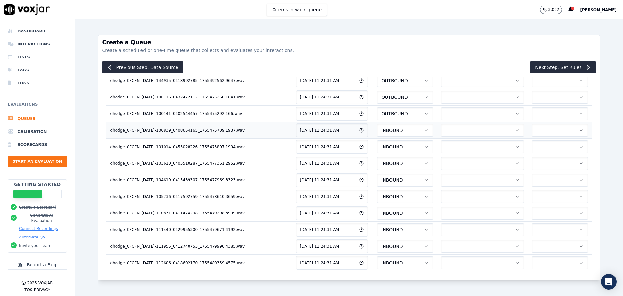
click at [377, 130] on button "INBOUND" at bounding box center [405, 130] width 56 height 13
click at [358, 157] on div "OUTBOUND" at bounding box center [360, 157] width 56 height 10
click at [377, 147] on button "INBOUND" at bounding box center [405, 146] width 56 height 13
click at [357, 170] on div "OUTBOUND" at bounding box center [360, 174] width 56 height 10
click at [377, 162] on button "INBOUND" at bounding box center [405, 163] width 56 height 13
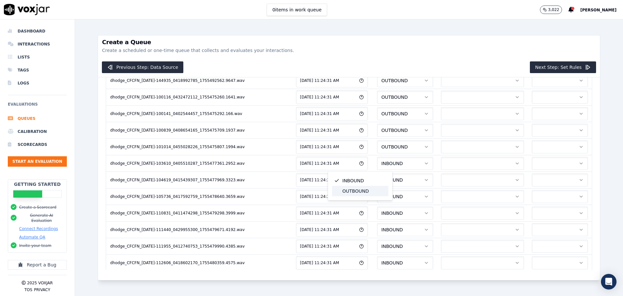
click at [361, 190] on div "OUTBOUND" at bounding box center [360, 191] width 56 height 10
click at [381, 180] on span "INBOUND" at bounding box center [391, 180] width 21 height 6
click at [352, 207] on div "OUTBOUND" at bounding box center [360, 207] width 56 height 10
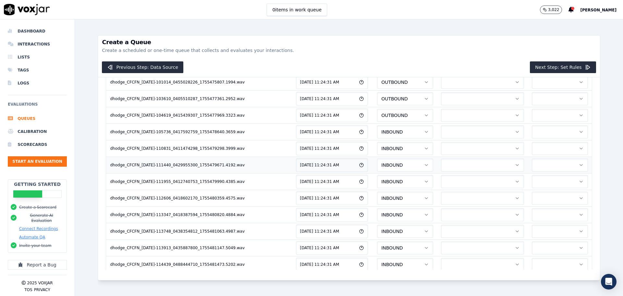
scroll to position [487, 0]
click at [377, 133] on button "INBOUND" at bounding box center [405, 131] width 56 height 13
click at [356, 156] on div "OUTBOUND" at bounding box center [360, 159] width 56 height 10
click at [377, 148] on button "INBOUND" at bounding box center [405, 147] width 56 height 13
click at [358, 173] on div "OUTBOUND" at bounding box center [360, 175] width 56 height 10
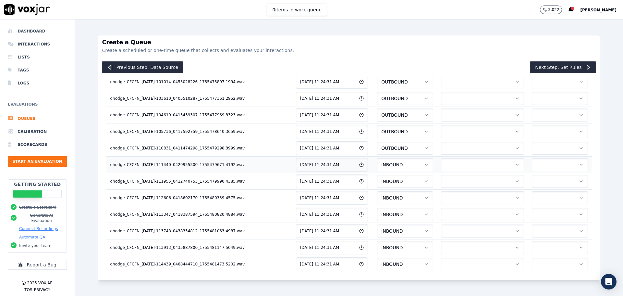
click at [377, 160] on button "INBOUND" at bounding box center [405, 164] width 56 height 13
drag, startPoint x: 355, startPoint y: 193, endPoint x: 349, endPoint y: 183, distance: 11.5
click at [354, 193] on div "OUTBOUND" at bounding box center [360, 192] width 56 height 10
click at [381, 178] on span "INBOUND" at bounding box center [391, 181] width 21 height 6
click at [354, 207] on div "OUTBOUND" at bounding box center [360, 208] width 56 height 10
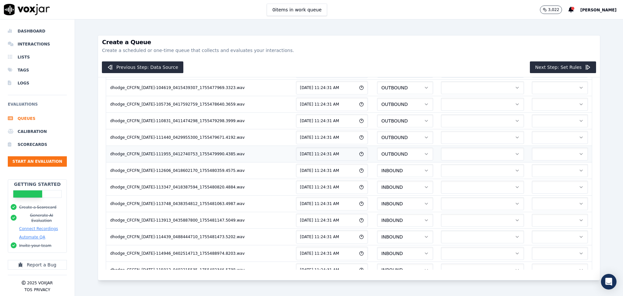
scroll to position [584, 0]
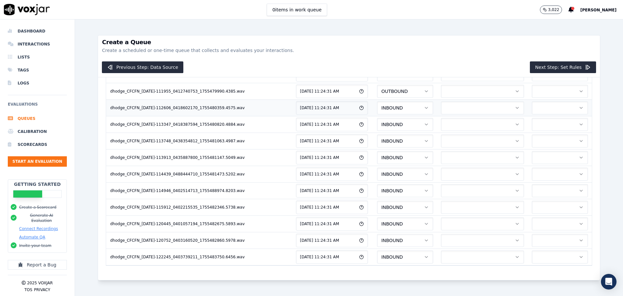
click at [377, 102] on button "INBOUND" at bounding box center [405, 107] width 56 height 13
click at [353, 128] on div "OUTBOUND" at bounding box center [360, 128] width 56 height 10
click at [377, 118] on button "INBOUND" at bounding box center [405, 124] width 56 height 13
click at [353, 145] on div "OUTBOUND" at bounding box center [360, 144] width 56 height 10
click at [381, 138] on span "INBOUND" at bounding box center [391, 141] width 21 height 6
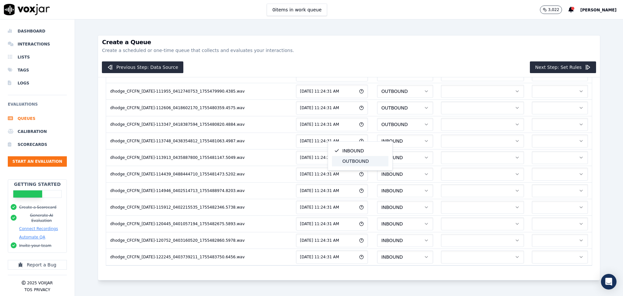
click at [352, 159] on div "OUTBOUND" at bounding box center [360, 161] width 56 height 10
click at [377, 151] on button "INBOUND" at bounding box center [405, 157] width 56 height 13
click at [350, 174] on div "OUTBOUND" at bounding box center [360, 177] width 56 height 10
drag, startPoint x: 350, startPoint y: 152, endPoint x: 351, endPoint y: 160, distance: 7.1
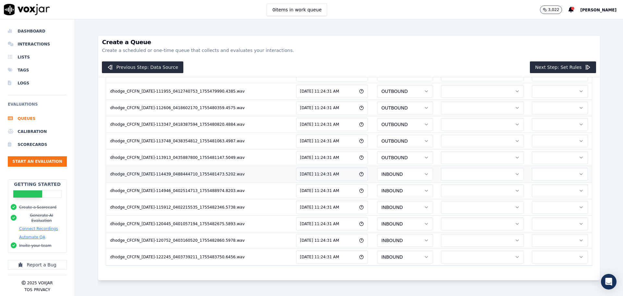
click at [381, 171] on span "INBOUND" at bounding box center [391, 174] width 21 height 6
click at [350, 182] on div "OUTBOUND" at bounding box center [360, 182] width 56 height 10
click at [381, 187] on span "INBOUND" at bounding box center [391, 190] width 21 height 6
click at [350, 192] on div "INBOUND" at bounding box center [360, 188] width 56 height 10
click at [381, 187] on span "INBOUND" at bounding box center [391, 190] width 21 height 6
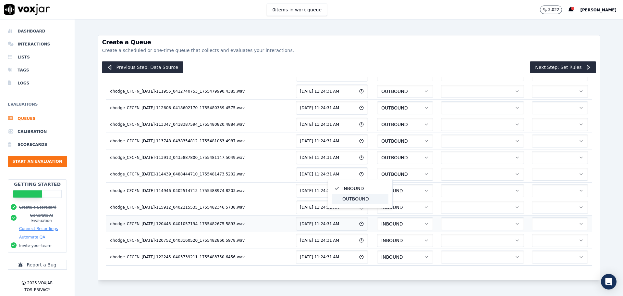
click at [353, 197] on div "OUTBOUND" at bounding box center [360, 198] width 56 height 10
click at [377, 201] on button "INBOUND" at bounding box center [405, 207] width 56 height 13
click at [356, 213] on div "OUTBOUND" at bounding box center [360, 215] width 56 height 10
click at [377, 217] on button "INBOUND" at bounding box center [405, 223] width 56 height 13
click at [356, 227] on div "OUTBOUND" at bounding box center [360, 231] width 56 height 10
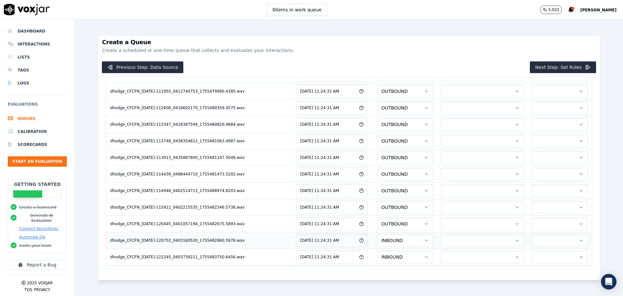
drag, startPoint x: 355, startPoint y: 215, endPoint x: 359, endPoint y: 225, distance: 11.0
click at [377, 234] on button "INBOUND" at bounding box center [405, 240] width 56 height 13
click at [359, 245] on div "OUTBOUND" at bounding box center [360, 248] width 56 height 10
click at [377, 250] on button "INBOUND" at bounding box center [405, 256] width 56 height 13
click at [354, 265] on div "OUTBOUND" at bounding box center [360, 265] width 56 height 10
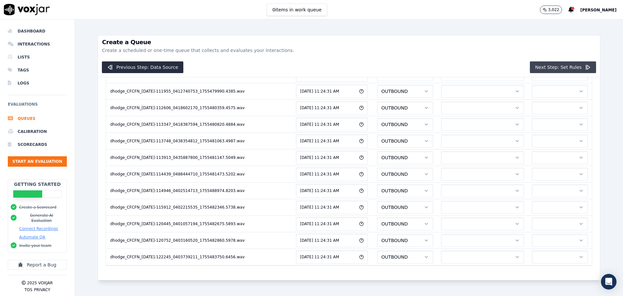
click at [552, 71] on button "Next Step: Set Rules" at bounding box center [563, 67] width 66 height 12
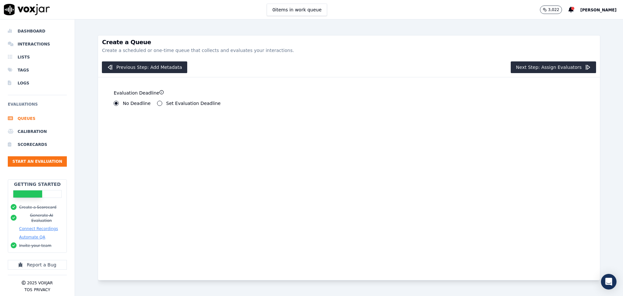
click at [193, 105] on label "Set Evaluation Deadline" at bounding box center [193, 103] width 55 height 5
click at [162, 106] on button "Set Evaluation Deadline" at bounding box center [159, 103] width 5 height 5
click at [125, 122] on input "7" at bounding box center [129, 125] width 31 height 13
click at [137, 128] on input "6" at bounding box center [129, 125] width 31 height 13
click at [137, 128] on input "5" at bounding box center [129, 125] width 31 height 13
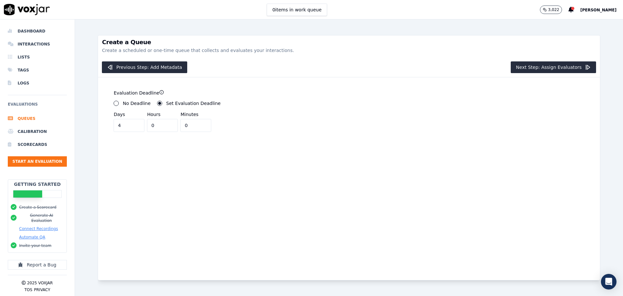
click at [137, 128] on input "4" at bounding box center [129, 125] width 31 height 13
click at [136, 124] on input "5" at bounding box center [129, 125] width 31 height 13
click at [136, 124] on input "6" at bounding box center [129, 125] width 31 height 13
click at [136, 124] on input "7" at bounding box center [129, 125] width 31 height 13
click at [136, 124] on input "8" at bounding box center [129, 125] width 31 height 13
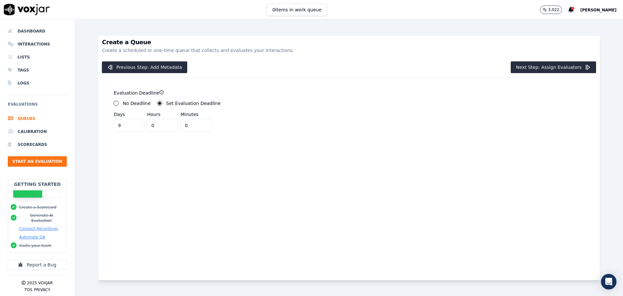
click at [136, 124] on input "9" at bounding box center [129, 125] width 31 height 13
click at [136, 128] on input "8" at bounding box center [129, 125] width 31 height 13
click at [136, 128] on input "7" at bounding box center [129, 125] width 31 height 13
click at [136, 128] on input "6" at bounding box center [129, 125] width 31 height 13
click at [136, 128] on input "5" at bounding box center [129, 125] width 31 height 13
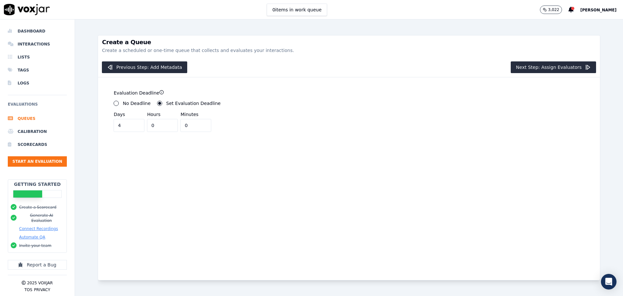
click at [136, 128] on input "4" at bounding box center [129, 125] width 31 height 13
click at [136, 128] on input "3" at bounding box center [129, 125] width 31 height 13
click at [136, 128] on input "2" at bounding box center [129, 125] width 31 height 13
click at [136, 128] on input "1" at bounding box center [129, 125] width 31 height 13
type input "0"
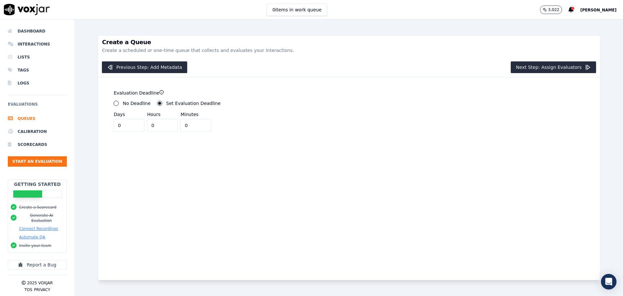
click at [136, 128] on input "0" at bounding box center [129, 125] width 31 height 13
click at [186, 125] on input "0" at bounding box center [195, 125] width 31 height 13
type input "5"
click at [252, 137] on div "Evaluation Deadline No Deadline Set Evaluation Deadline ******** Days 0 Hours 0…" at bounding box center [225, 112] width 247 height 70
click at [530, 70] on button "Next Step: Assign Evaluators" at bounding box center [553, 67] width 85 height 12
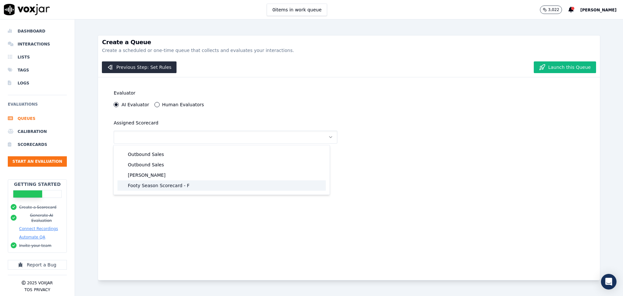
click at [149, 190] on div "Footy Season Scorecard - F" at bounding box center [221, 185] width 208 height 10
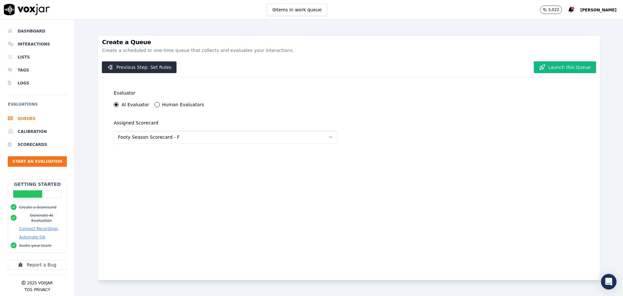
click at [553, 67] on button "Launch this Queue" at bounding box center [565, 67] width 62 height 12
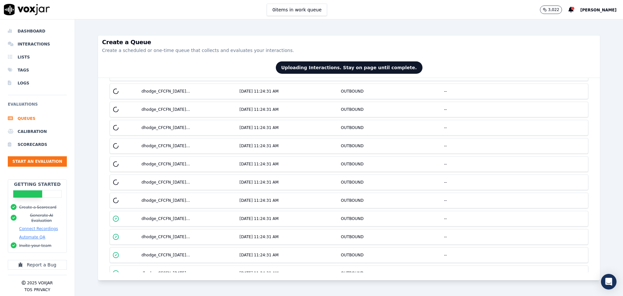
scroll to position [0, 0]
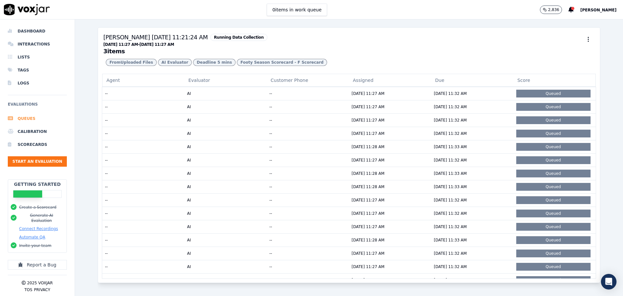
click at [27, 118] on li "Queues" at bounding box center [37, 118] width 59 height 13
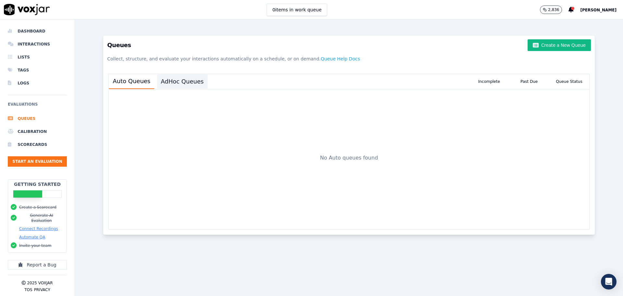
click at [185, 84] on button "AdHoc Queues" at bounding box center [182, 81] width 51 height 14
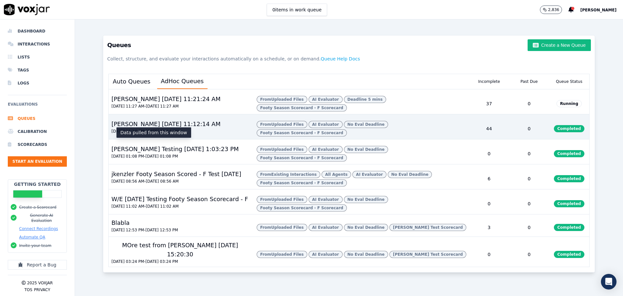
click at [159, 134] on button "08/18/2025 11:14 AM - 08/19/2025 11:14 AM" at bounding box center [144, 130] width 67 height 5
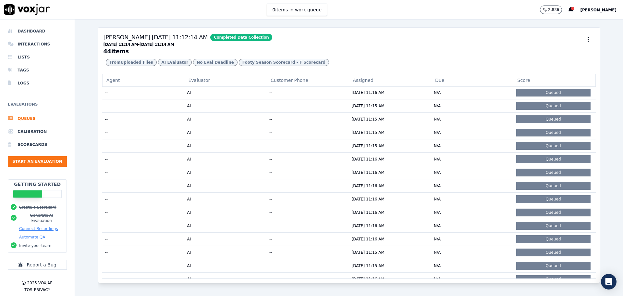
scroll to position [192, 0]
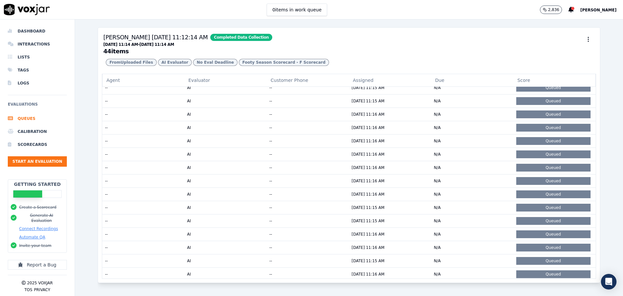
click at [225, 36] on span "Completed Data Collection" at bounding box center [241, 37] width 62 height 7
click at [308, 9] on button "0 items in work queue" at bounding box center [297, 10] width 60 height 12
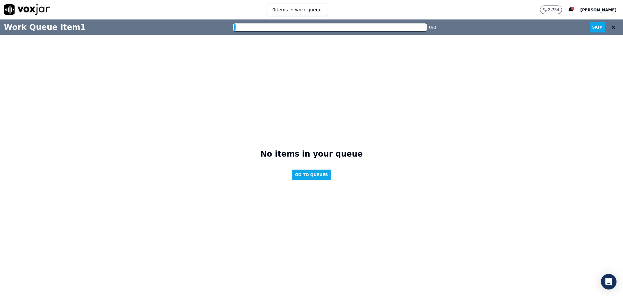
click at [559, 33] on div "Work Queue Item 1 0 / 0 Skip" at bounding box center [311, 27] width 623 height 16
click at [611, 27] on button at bounding box center [613, 27] width 12 height 13
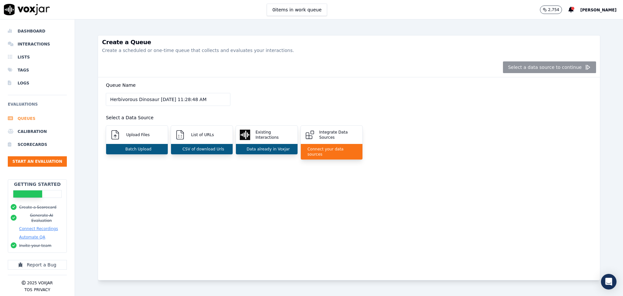
click at [38, 121] on li "Queues" at bounding box center [37, 118] width 59 height 13
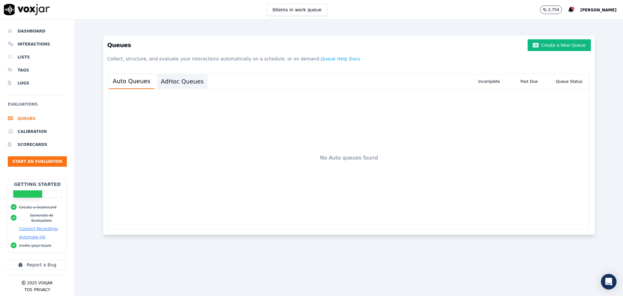
click at [181, 81] on button "AdHoc Queues" at bounding box center [182, 81] width 51 height 14
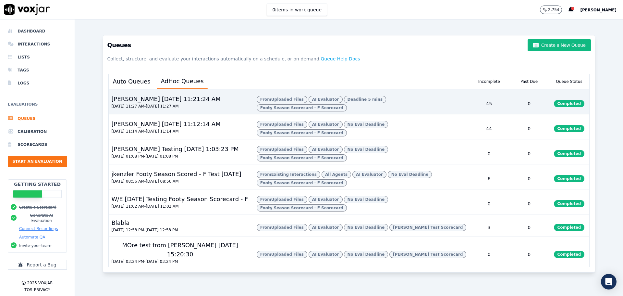
click at [163, 98] on div "Dylan 8/19/2025, 11:21:24 AM" at bounding box center [166, 98] width 114 height 9
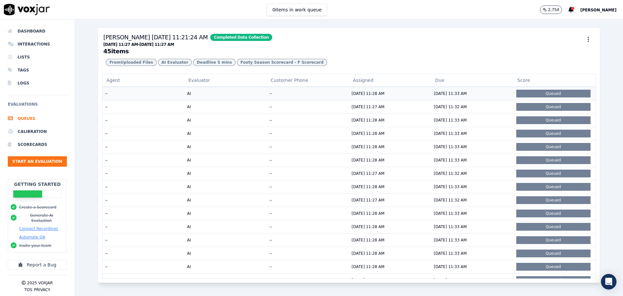
click at [554, 97] on div "Queued" at bounding box center [553, 94] width 74 height 8
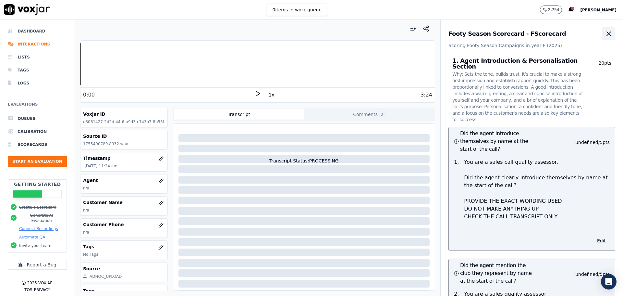
click at [607, 34] on icon "button" at bounding box center [609, 34] width 4 height 4
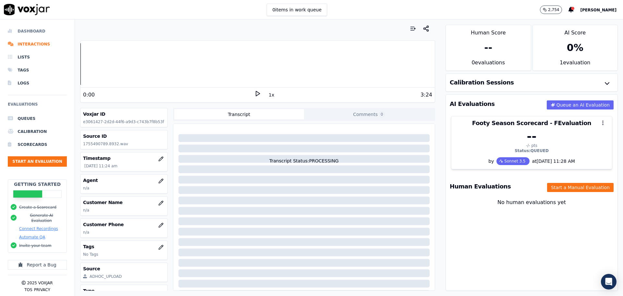
click at [40, 30] on li "Dashboard" at bounding box center [37, 31] width 59 height 13
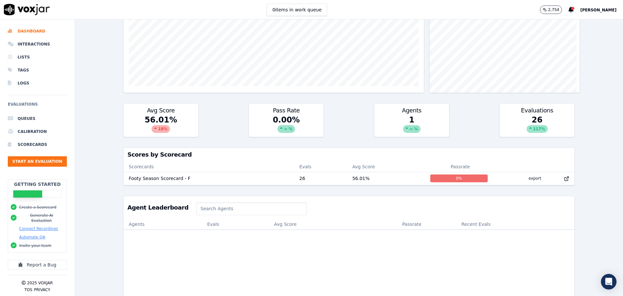
scroll to position [157, 0]
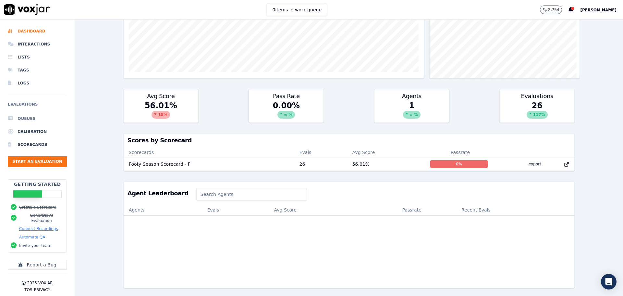
click at [37, 119] on li "Queues" at bounding box center [37, 118] width 59 height 13
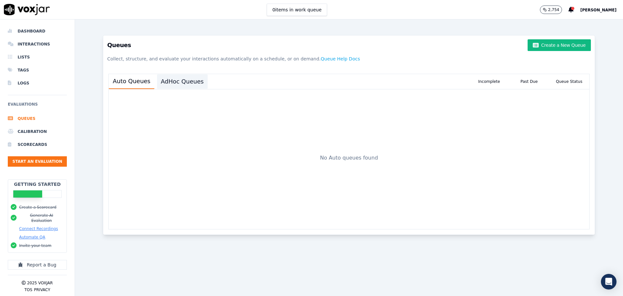
click at [181, 84] on button "AdHoc Queues" at bounding box center [182, 81] width 51 height 14
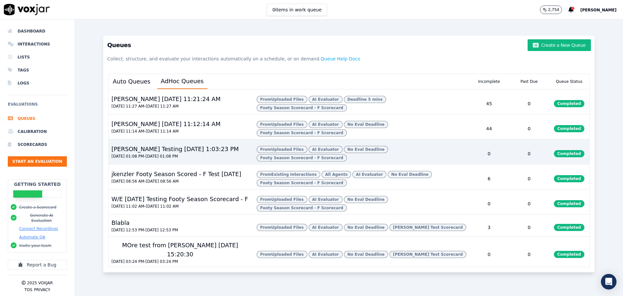
click at [131, 153] on div "Lisa Testing 8/13/2025, 1:03:23 PM" at bounding box center [175, 148] width 132 height 9
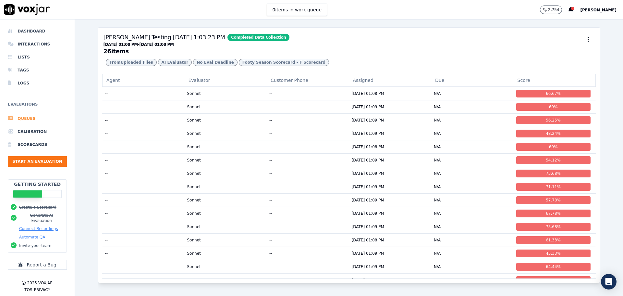
click at [30, 120] on li "Queues" at bounding box center [37, 118] width 59 height 13
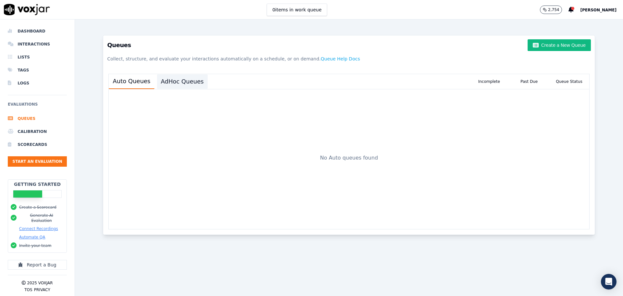
click at [181, 84] on button "AdHoc Queues" at bounding box center [182, 81] width 51 height 14
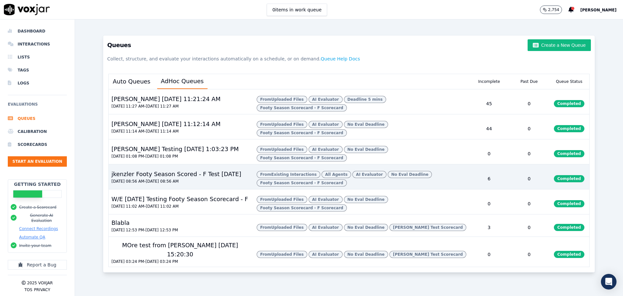
click at [213, 178] on div "jkenzler Footy Season Scored - F Test 13Aug2025" at bounding box center [176, 173] width 135 height 9
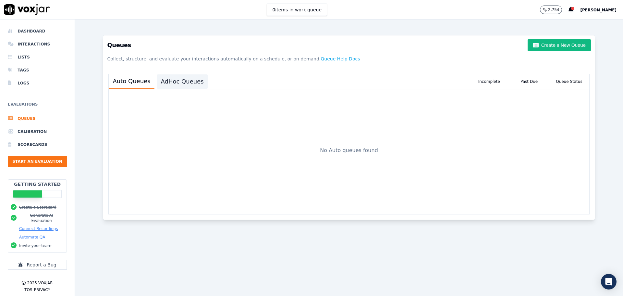
click at [171, 81] on button "AdHoc Queues" at bounding box center [182, 81] width 51 height 14
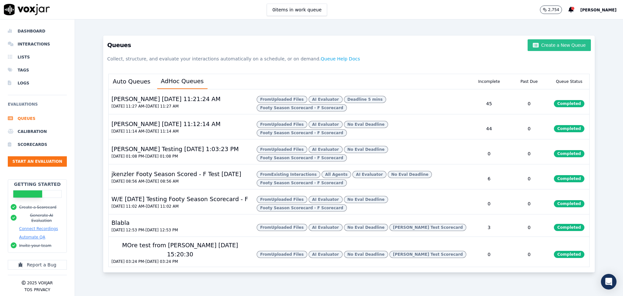
click at [554, 45] on button "Create a New Queue" at bounding box center [559, 45] width 63 height 12
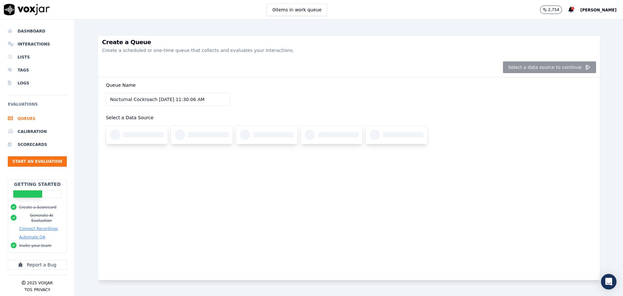
drag, startPoint x: 152, startPoint y: 100, endPoint x: 64, endPoint y: 93, distance: 88.8
click at [64, 93] on div "Dashboard Interactions Lists Tags Logs Evaluations Queues Calibration Scorecard…" at bounding box center [311, 157] width 623 height 276
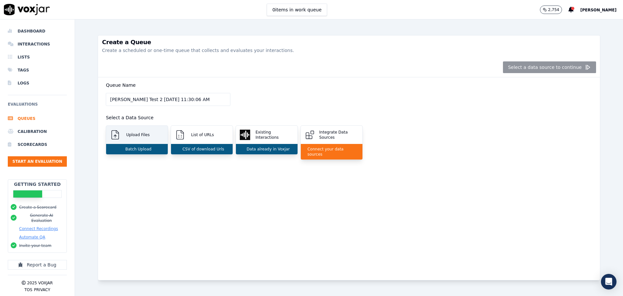
type input "Dylan Test 2 8/19/2025, 11:30:06 AM"
click at [144, 138] on div "Upload Files" at bounding box center [137, 135] width 62 height 18
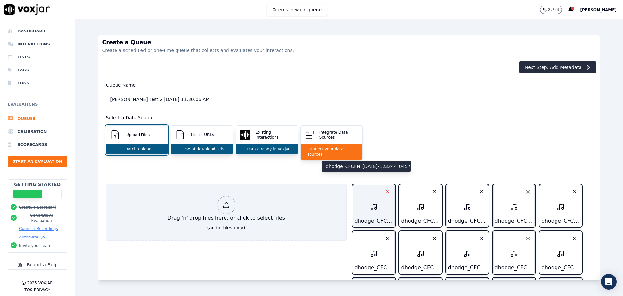
drag, startPoint x: 378, startPoint y: 185, endPoint x: 382, endPoint y: 186, distance: 3.9
click at [385, 189] on icon "button" at bounding box center [388, 192] width 6 height 6
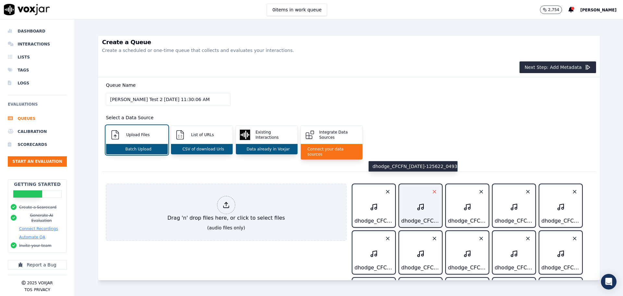
click at [432, 189] on icon "button" at bounding box center [435, 192] width 6 height 6
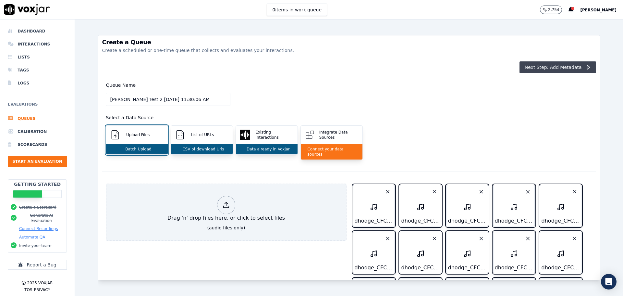
drag, startPoint x: 536, startPoint y: 66, endPoint x: 533, endPoint y: 70, distance: 4.6
click at [536, 66] on button "Next Step: Add Metadata" at bounding box center [557, 67] width 77 height 12
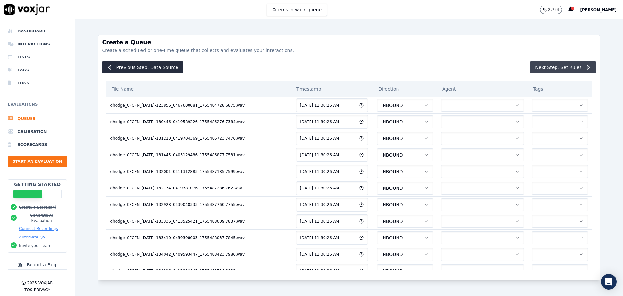
click at [554, 66] on button "Next Step: Set Rules" at bounding box center [563, 67] width 66 height 12
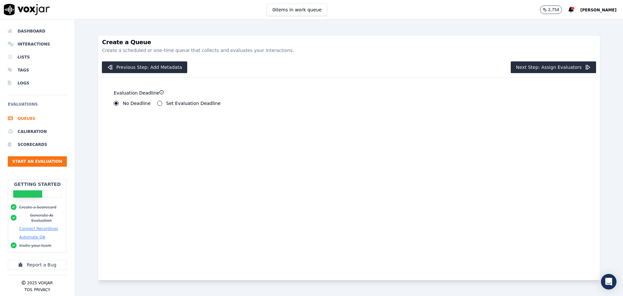
click at [172, 101] on label "Set Evaluation Deadline" at bounding box center [193, 103] width 55 height 5
click at [162, 101] on button "Set Evaluation Deadline" at bounding box center [159, 103] width 5 height 5
click at [124, 107] on div "Evaluation Deadline No Deadline Set Evaluation Deadline ******** Days 7 Hours 0…" at bounding box center [225, 110] width 231 height 51
click at [128, 103] on label "No Deadline" at bounding box center [137, 103] width 28 height 5
click at [119, 103] on button "No Deadline" at bounding box center [116, 103] width 5 height 5
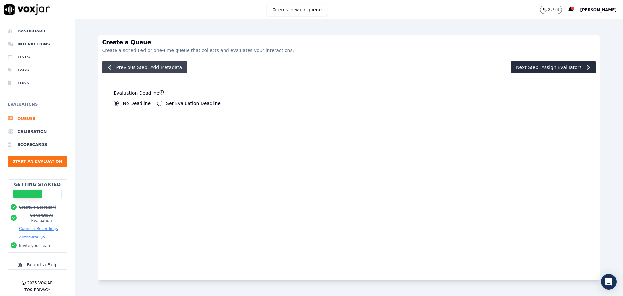
click at [160, 67] on button "Previous Step: Add Metadata" at bounding box center [144, 67] width 85 height 12
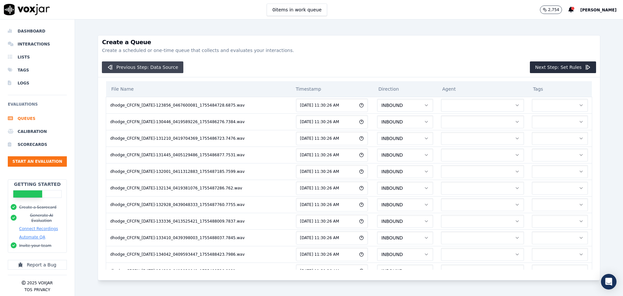
click at [160, 67] on button "Previous Step: Data Source" at bounding box center [142, 67] width 81 height 12
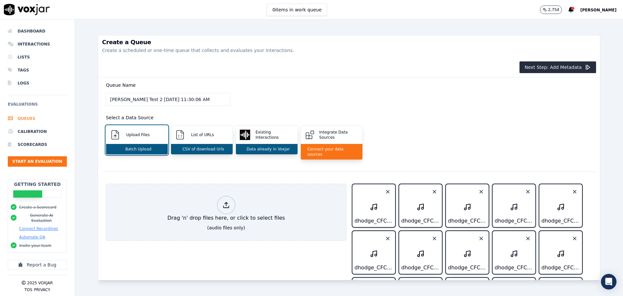
click at [41, 122] on li "Queues" at bounding box center [37, 118] width 59 height 13
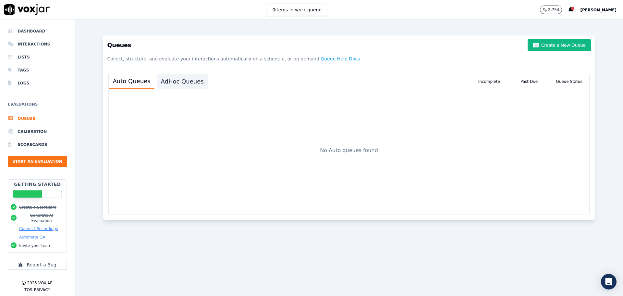
click at [193, 83] on button "AdHoc Queues" at bounding box center [182, 81] width 51 height 14
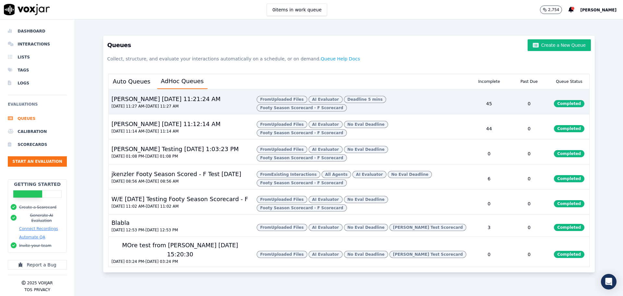
click at [144, 99] on div "Dylan 8/19/2025, 11:21:24 AM" at bounding box center [166, 98] width 114 height 9
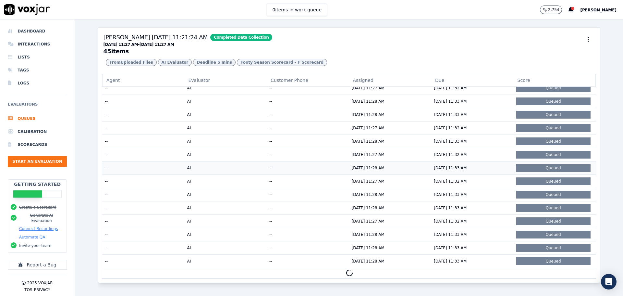
scroll to position [627, 0]
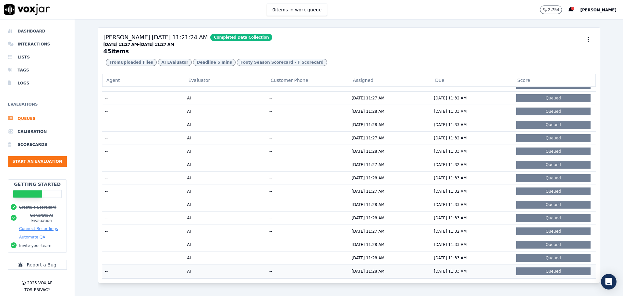
click at [451, 264] on td "08/19/2025 11:33 AM" at bounding box center [472, 270] width 82 height 13
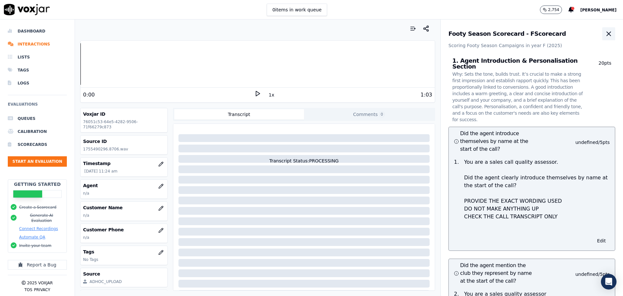
click at [607, 33] on icon "button" at bounding box center [609, 34] width 4 height 4
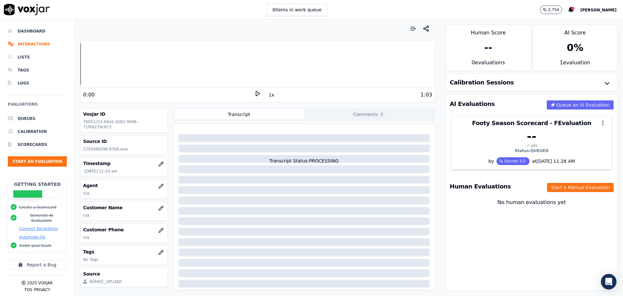
click at [574, 60] on div "1 evaluation" at bounding box center [575, 65] width 85 height 12
click at [603, 83] on icon "button" at bounding box center [607, 83] width 8 height 8
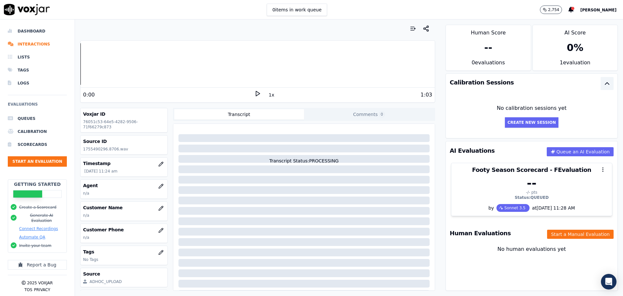
click at [603, 84] on icon "button" at bounding box center [607, 83] width 8 height 8
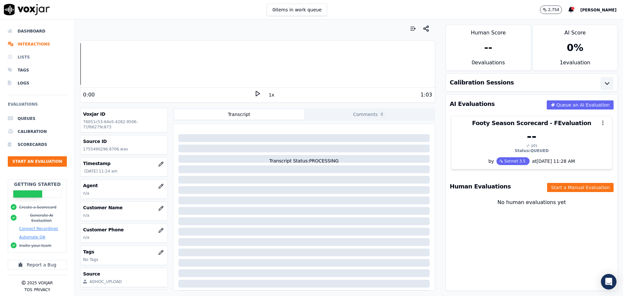
click at [38, 60] on li "Lists" at bounding box center [37, 57] width 59 height 13
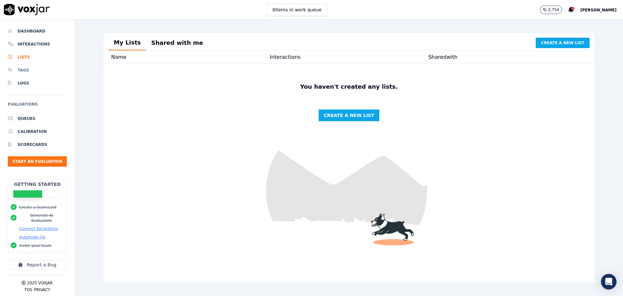
click at [37, 69] on li "Tags" at bounding box center [37, 70] width 59 height 13
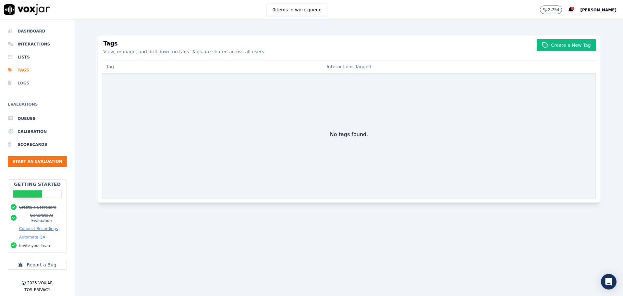
click at [35, 87] on li "Logs" at bounding box center [37, 83] width 59 height 13
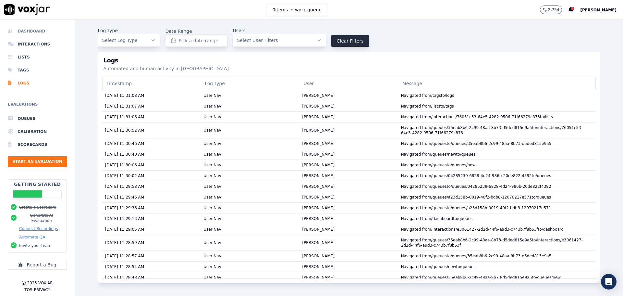
click at [34, 33] on li "Dashboard" at bounding box center [37, 31] width 59 height 13
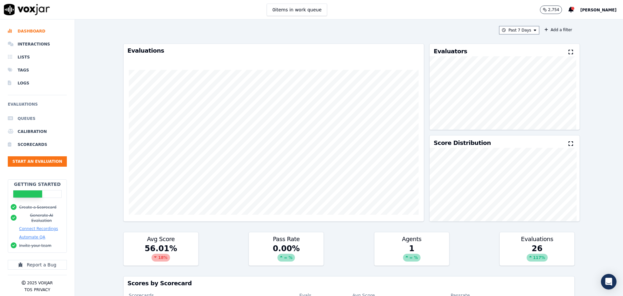
click at [30, 119] on li "Queues" at bounding box center [37, 118] width 59 height 13
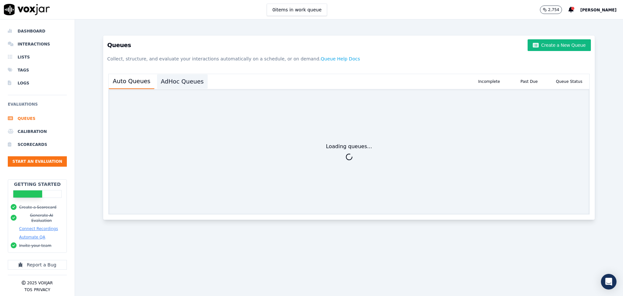
click at [186, 79] on button "AdHoc Queues" at bounding box center [182, 81] width 51 height 14
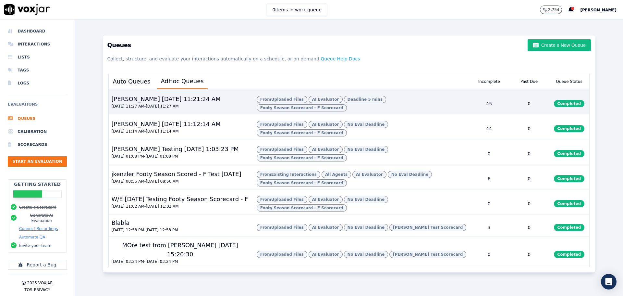
click at [148, 99] on div "Dylan 8/19/2025, 11:21:24 AM" at bounding box center [166, 98] width 114 height 9
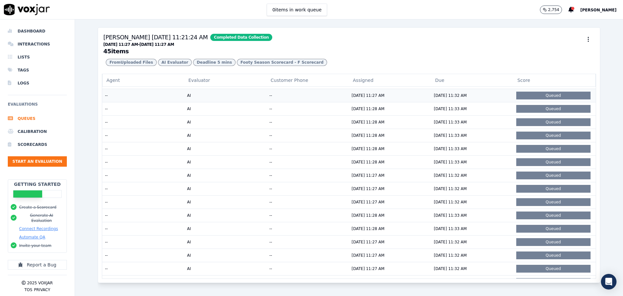
scroll to position [110, 0]
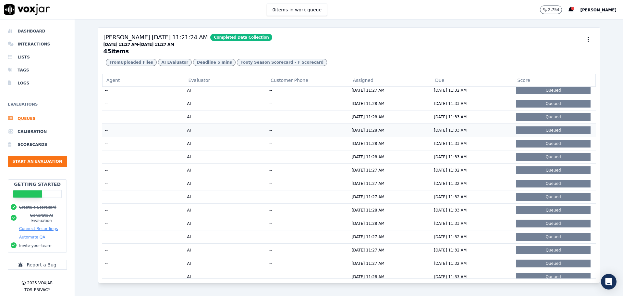
click at [541, 134] on div "Queued" at bounding box center [553, 130] width 74 height 8
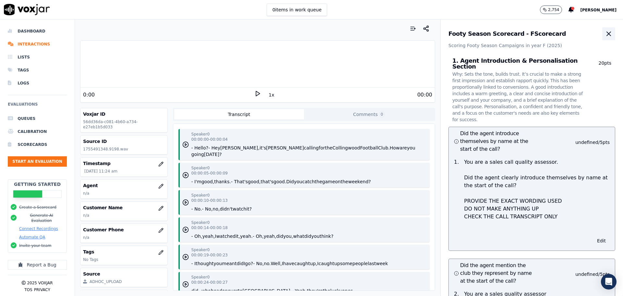
click at [605, 36] on icon "button" at bounding box center [609, 34] width 8 height 8
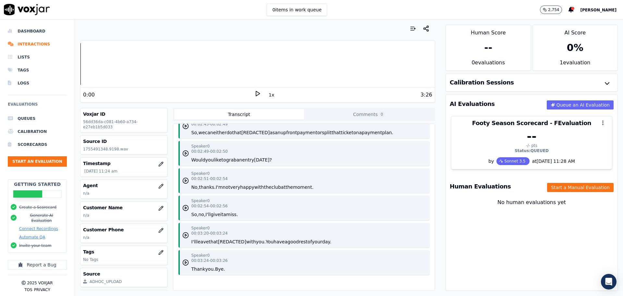
scroll to position [967, 0]
click at [39, 119] on li "Queues" at bounding box center [37, 118] width 59 height 13
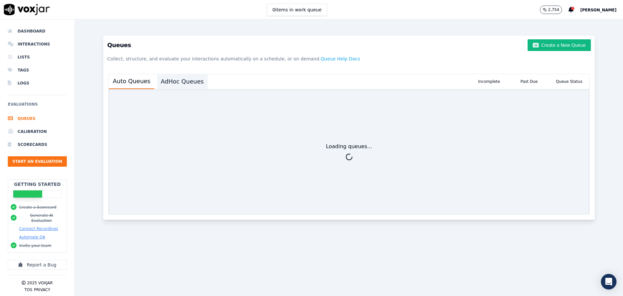
click at [160, 81] on button "AdHoc Queues" at bounding box center [182, 81] width 51 height 14
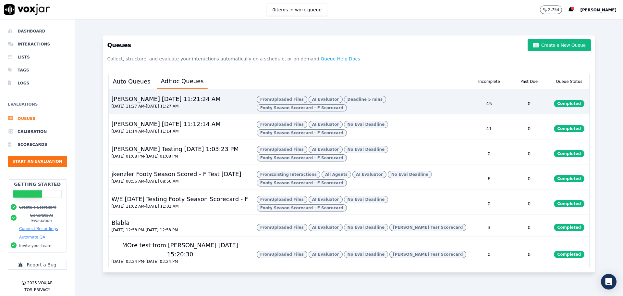
click at [146, 107] on button "08/18/2025 11:27 AM - 08/19/2025 11:27 AM" at bounding box center [144, 106] width 67 height 5
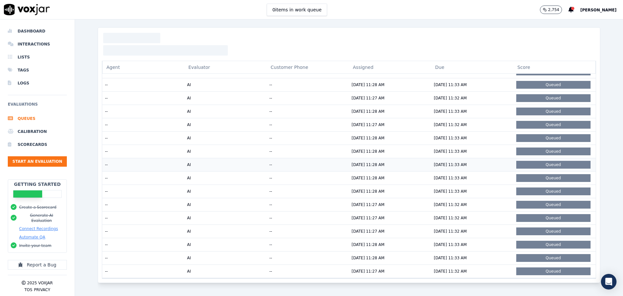
scroll to position [72, 0]
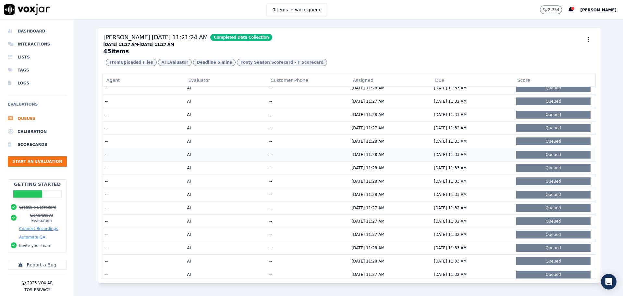
click at [325, 161] on td "--" at bounding box center [308, 154] width 82 height 13
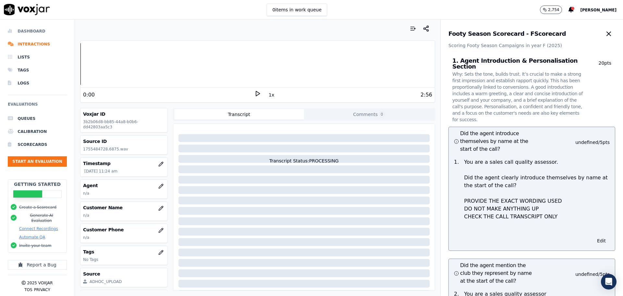
click at [31, 33] on li "Dashboard" at bounding box center [37, 31] width 59 height 13
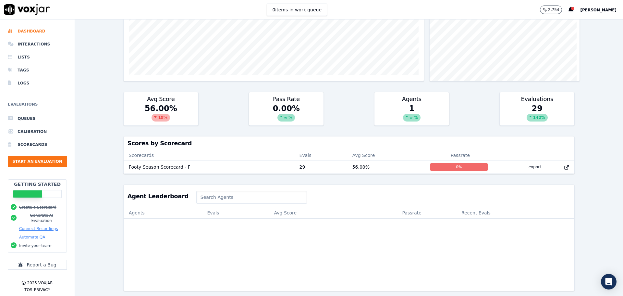
scroll to position [157, 0]
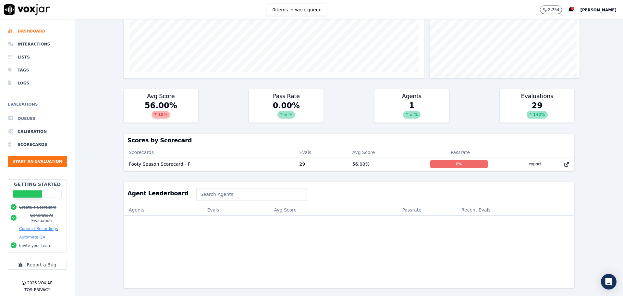
click at [23, 118] on li "Queues" at bounding box center [37, 118] width 59 height 13
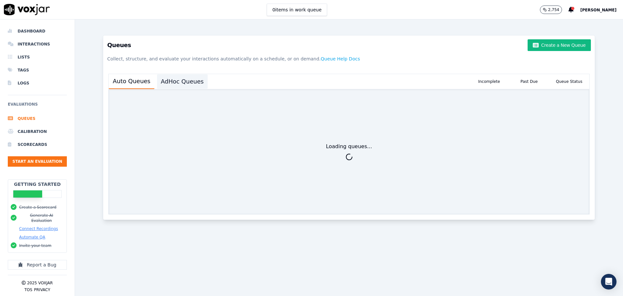
click at [191, 81] on button "AdHoc Queues" at bounding box center [182, 81] width 51 height 14
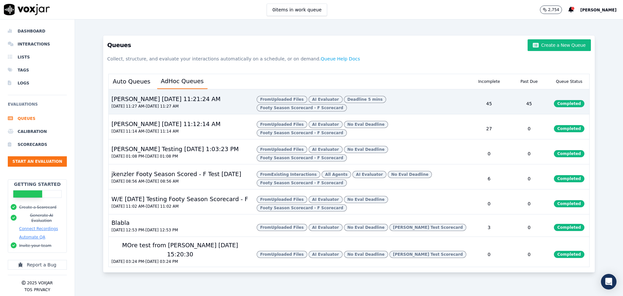
click at [177, 97] on div "Dylan 8/19/2025, 11:21:24 AM" at bounding box center [166, 98] width 114 height 9
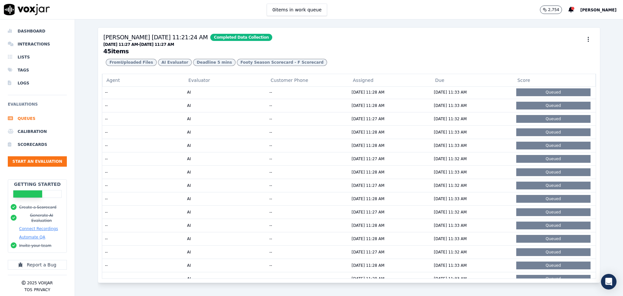
scroll to position [231, 0]
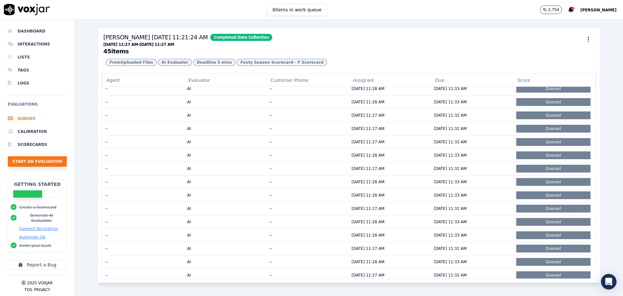
click at [50, 161] on button "Start an Evaluation" at bounding box center [37, 161] width 59 height 10
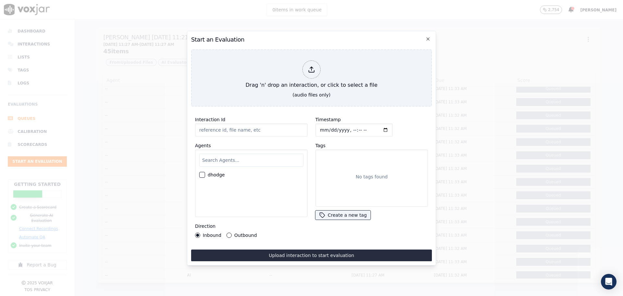
click at [269, 125] on input "Interaction Id" at bounding box center [251, 129] width 113 height 13
click at [260, 164] on input "text" at bounding box center [251, 159] width 104 height 13
click at [347, 174] on div "No tags found" at bounding box center [371, 177] width 107 height 51
click at [243, 233] on label "Outbound" at bounding box center [245, 235] width 22 height 5
click at [232, 232] on button "Outbound" at bounding box center [228, 234] width 5 height 5
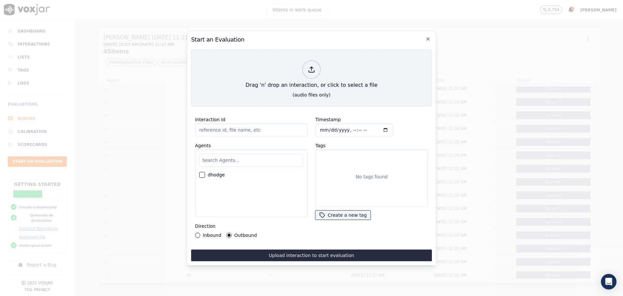
type input "dhodge_CFCFN_2025-Aug-18-120752_0403160520_1755482860.5978.wav"
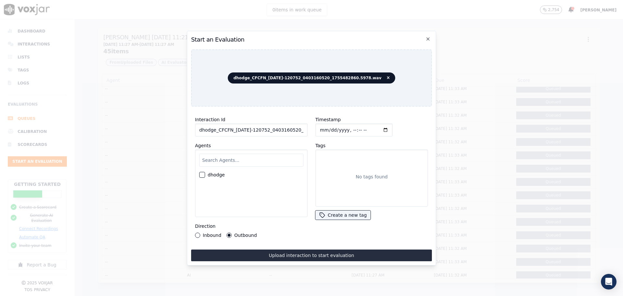
click at [212, 173] on label "dhodge" at bounding box center [216, 174] width 17 height 5
click at [205, 173] on button "dhodge" at bounding box center [202, 175] width 6 height 6
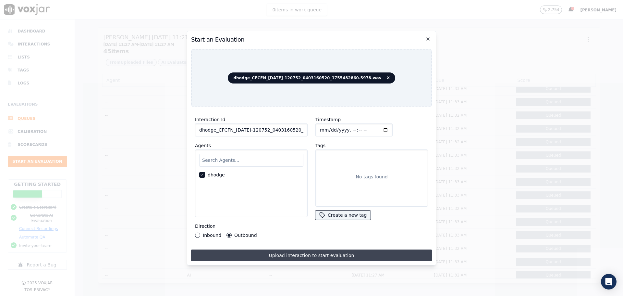
click at [324, 252] on button "Upload interaction to start evaluation" at bounding box center [311, 255] width 241 height 12
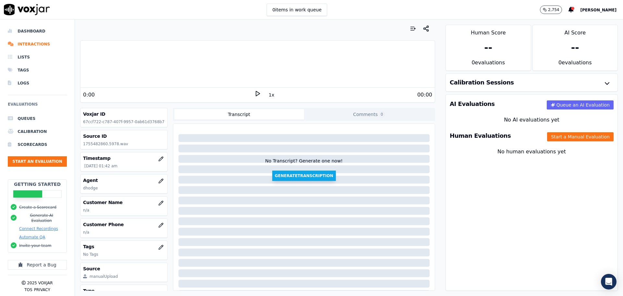
click at [313, 175] on button "Generate Transcription" at bounding box center [304, 175] width 64 height 10
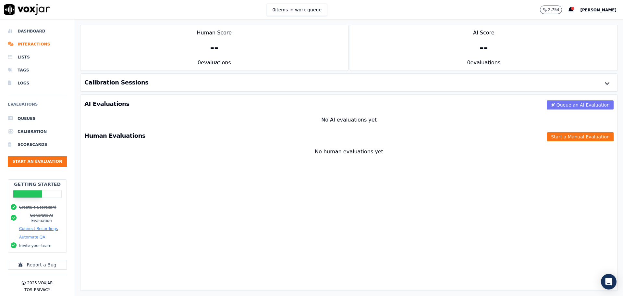
click at [560, 104] on button "Queue an AI Evaluation" at bounding box center [580, 104] width 67 height 9
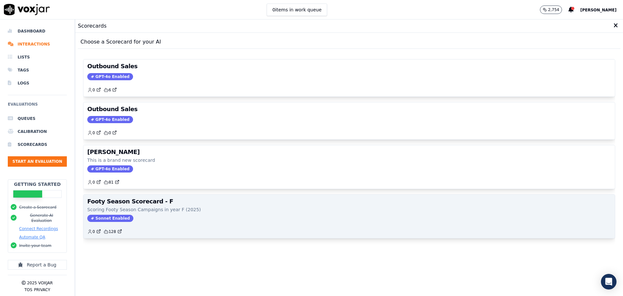
click at [218, 213] on div "Footy Season Scorecard - F Scoring Footy Season Campaigns in year F (2025) Sonn…" at bounding box center [348, 215] width 531 height 43
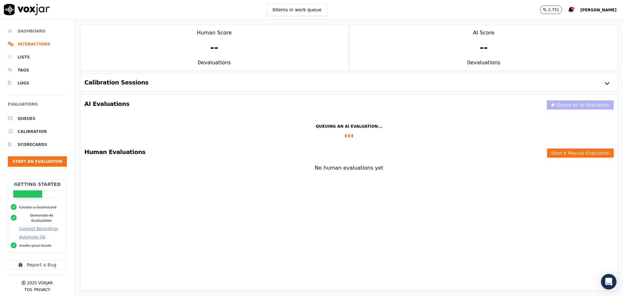
click at [43, 32] on li "Dashboard" at bounding box center [37, 31] width 59 height 13
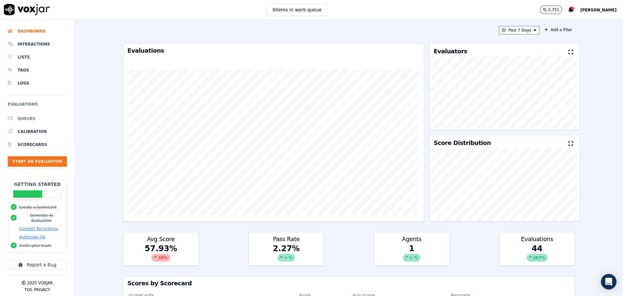
click at [35, 120] on li "Queues" at bounding box center [37, 118] width 59 height 13
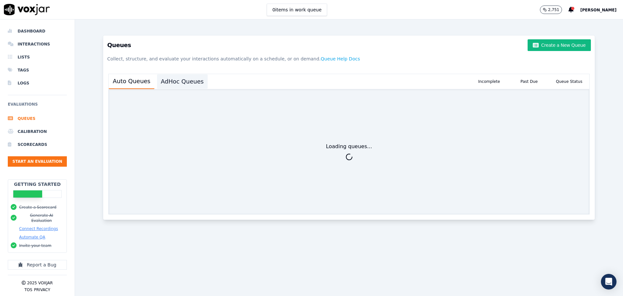
click at [180, 81] on button "AdHoc Queues" at bounding box center [182, 81] width 51 height 14
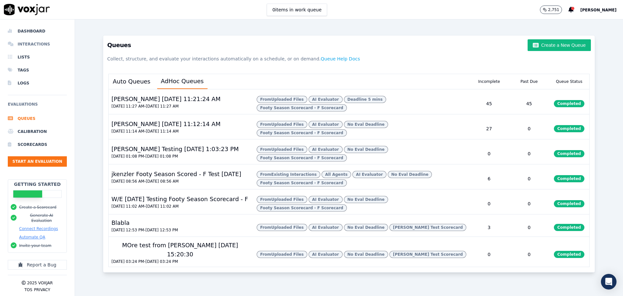
click at [32, 43] on li "Interactions" at bounding box center [37, 44] width 59 height 13
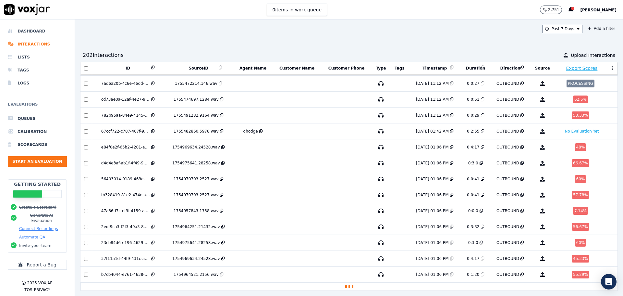
scroll to position [1259, 0]
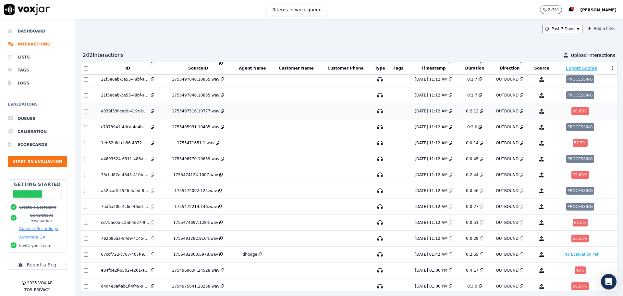
click at [299, 113] on td at bounding box center [296, 111] width 49 height 16
click at [278, 238] on td at bounding box center [296, 238] width 49 height 16
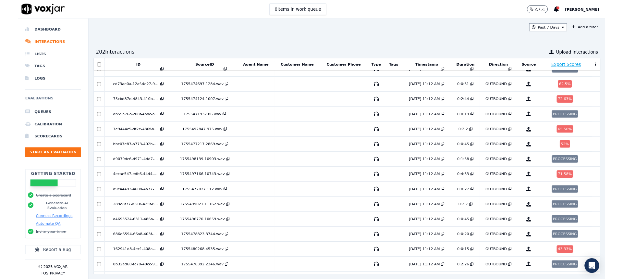
scroll to position [870, 0]
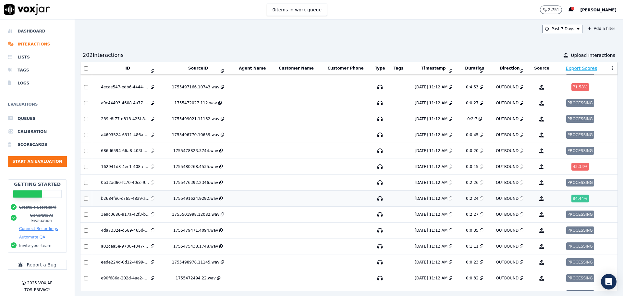
click at [419, 201] on td "8/19/25 11:12 AM" at bounding box center [434, 198] width 52 height 16
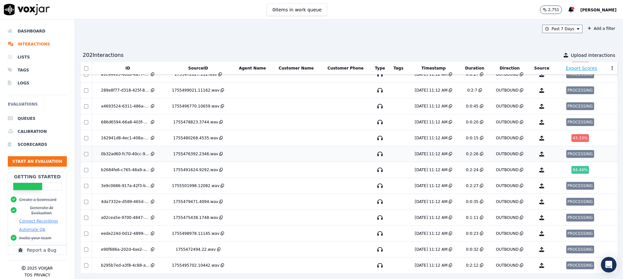
scroll to position [902, 0]
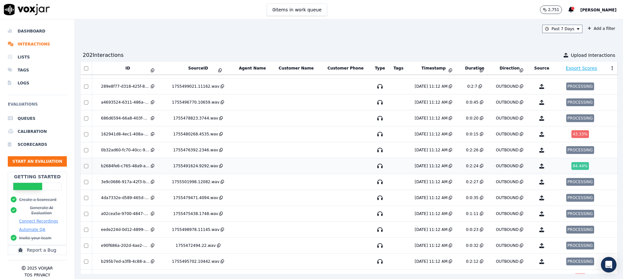
click at [474, 165] on td "0:2:24" at bounding box center [474, 166] width 30 height 16
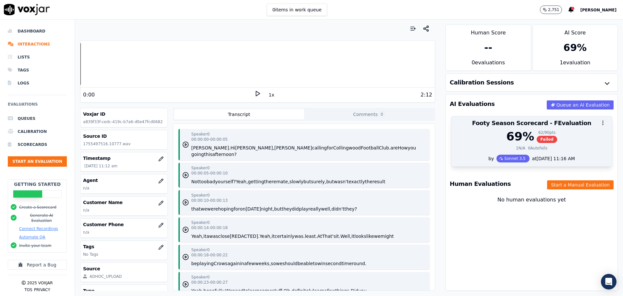
click at [572, 154] on div "69 % 62 / 90 pts Failed 1 N/A 0 Autofails" at bounding box center [531, 142] width 161 height 25
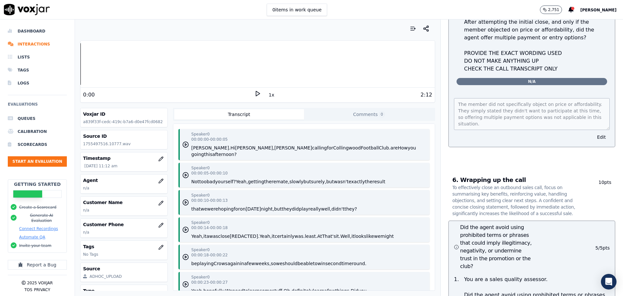
scroll to position [3053, 0]
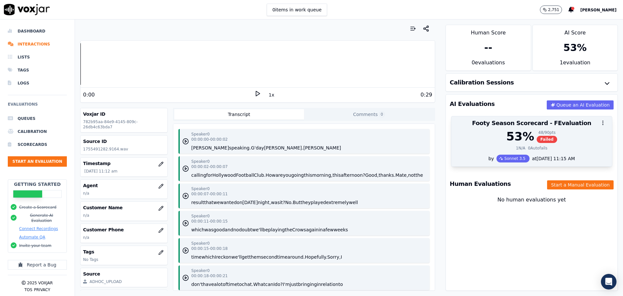
click at [498, 136] on div "53 % 48 / 90 pts Failed" at bounding box center [531, 136] width 153 height 13
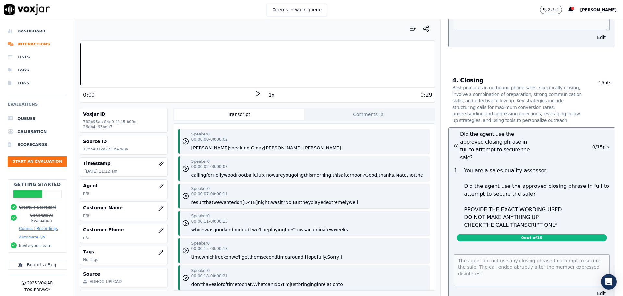
scroll to position [2109, 0]
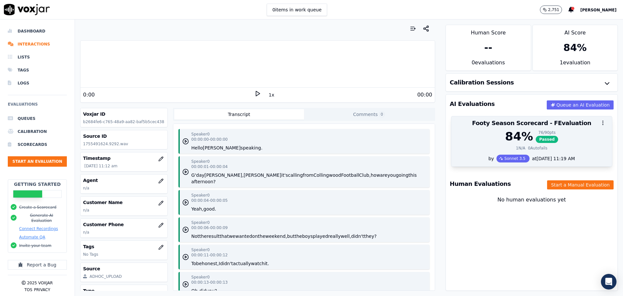
click at [485, 133] on div "84 % 76 / 90 pts Passed" at bounding box center [531, 136] width 153 height 13
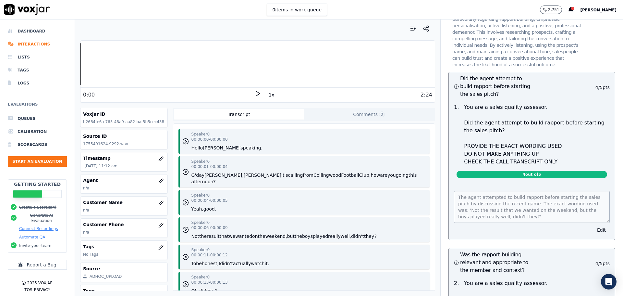
scroll to position [908, 0]
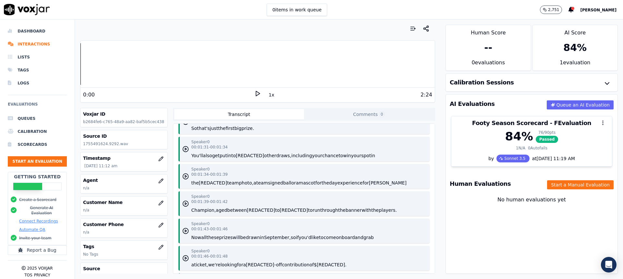
scroll to position [844, 0]
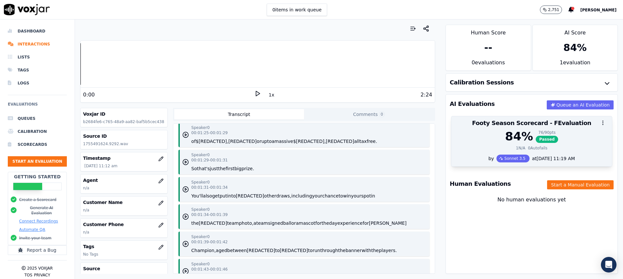
click at [486, 142] on div "84 % 76 / 90 pts Passed" at bounding box center [531, 136] width 153 height 13
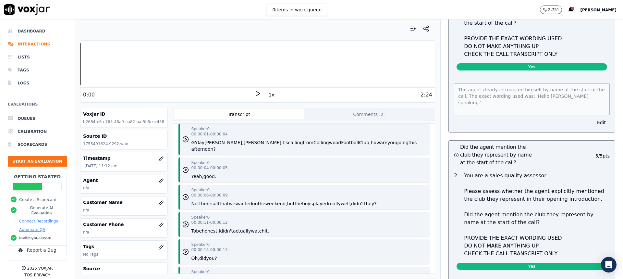
scroll to position [0, 0]
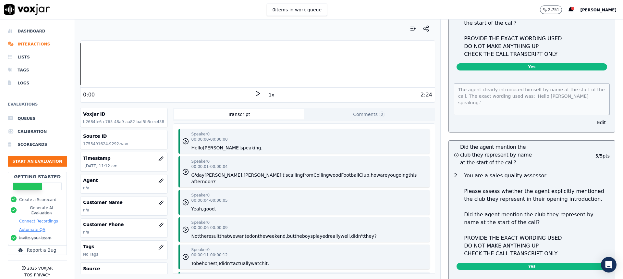
click at [256, 96] on polygon at bounding box center [258, 93] width 4 height 5
click at [184, 168] on icon "button" at bounding box center [185, 171] width 6 height 6
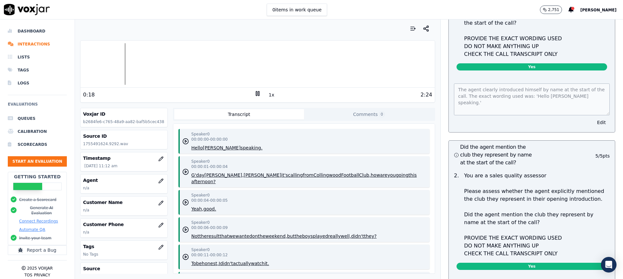
click at [256, 92] on rect at bounding box center [256, 93] width 1 height 4
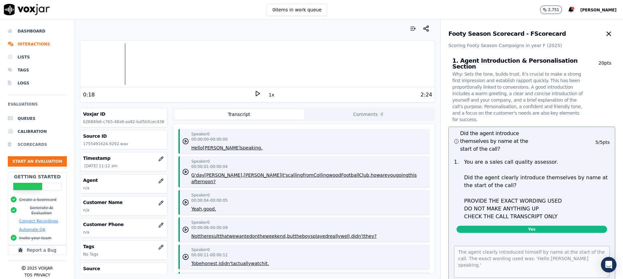
click at [24, 145] on li "Scorecards" at bounding box center [37, 144] width 59 height 13
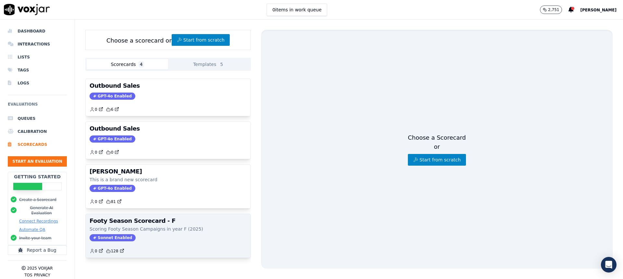
click at [174, 228] on p "Scoring Footy Season Campaigns in year F (2025)" at bounding box center [168, 228] width 157 height 6
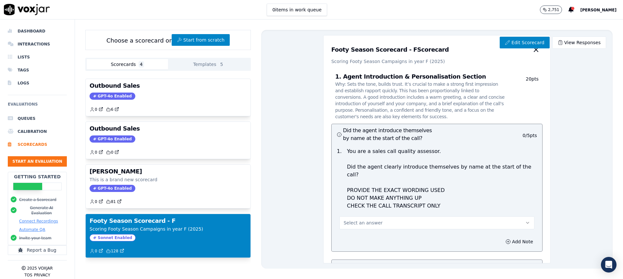
scroll to position [9, 0]
drag, startPoint x: 156, startPoint y: 230, endPoint x: 279, endPoint y: 234, distance: 122.7
click at [288, 234] on div "Edit Scorecard View Responses Footy Season Scorecard - F Scorecard Scoring Foot…" at bounding box center [436, 149] width 351 height 238
click at [37, 119] on li "Queues" at bounding box center [37, 118] width 59 height 13
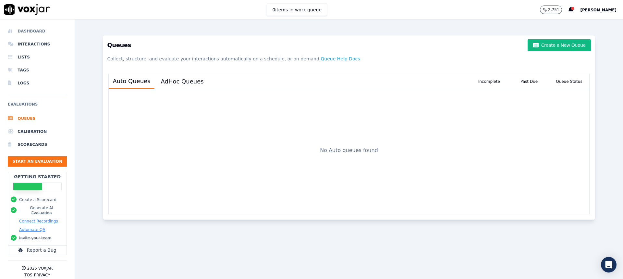
click at [31, 31] on li "Dashboard" at bounding box center [37, 31] width 59 height 13
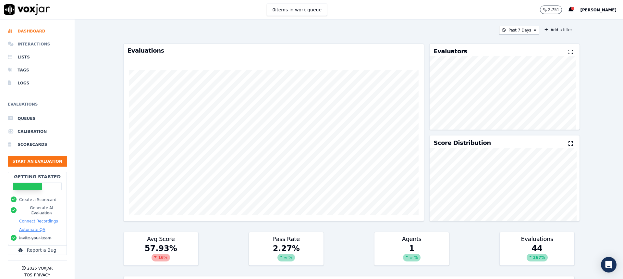
click at [42, 44] on li "Interactions" at bounding box center [37, 44] width 59 height 13
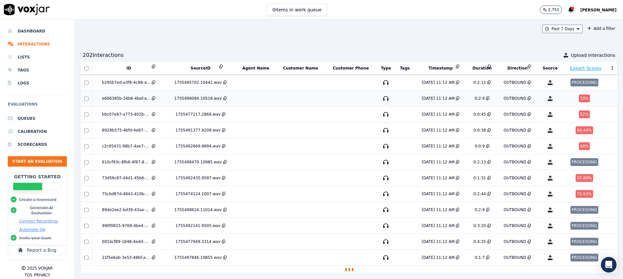
scroll to position [1088, 0]
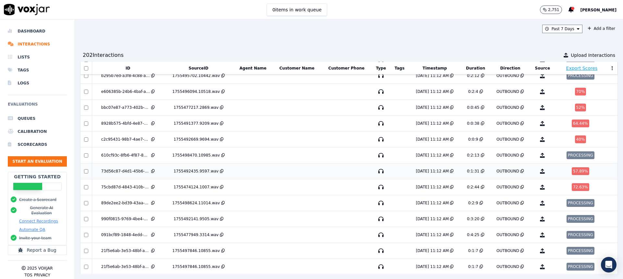
click at [330, 172] on td at bounding box center [346, 171] width 50 height 16
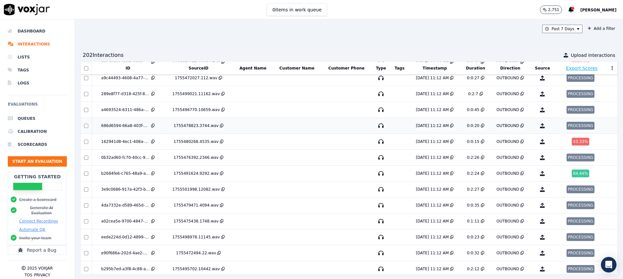
scroll to position [893, 0]
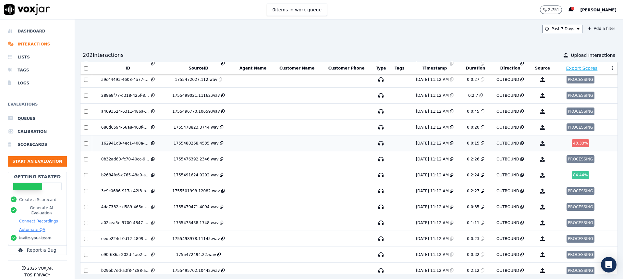
click at [347, 145] on td at bounding box center [346, 143] width 50 height 16
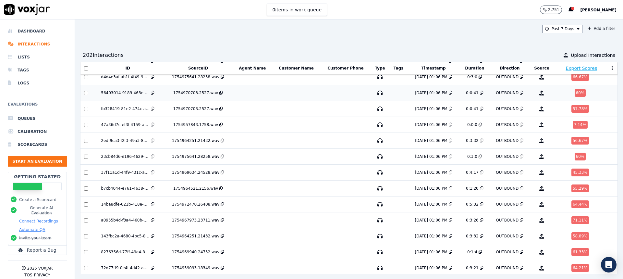
scroll to position [1503, 0]
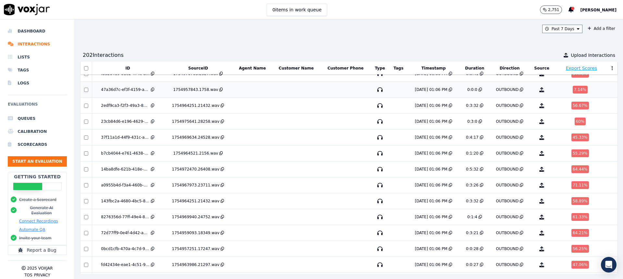
click at [408, 91] on td "8/13/25 01:06 PM" at bounding box center [434, 90] width 52 height 16
click at [330, 125] on td at bounding box center [346, 122] width 50 height 16
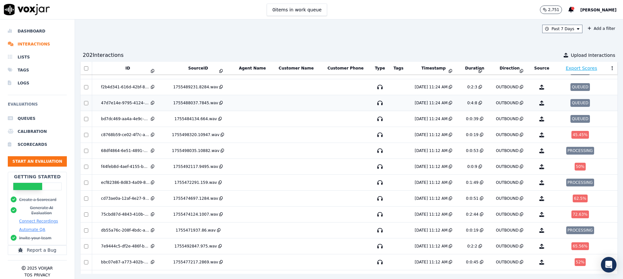
scroll to position [649, 0]
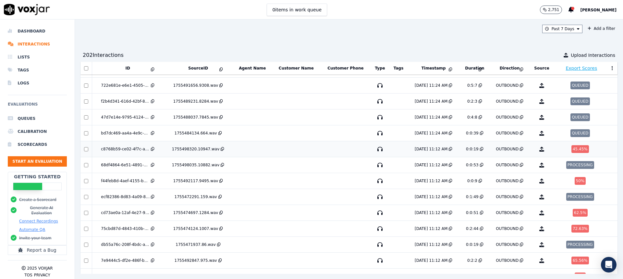
click at [415, 150] on div "8/19/25 11:12 AM" at bounding box center [431, 148] width 33 height 5
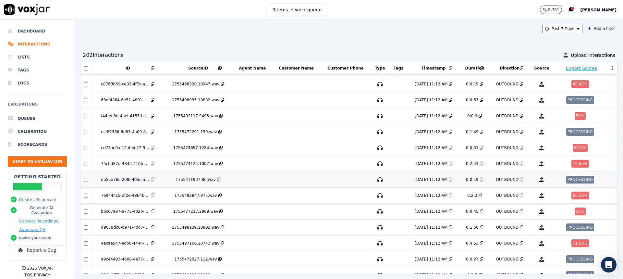
scroll to position [811, 0]
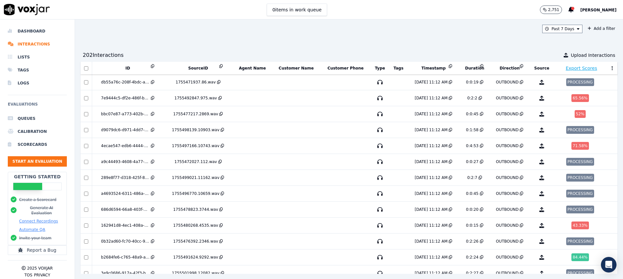
click at [602, 13] on button "[PERSON_NAME]" at bounding box center [601, 10] width 43 height 8
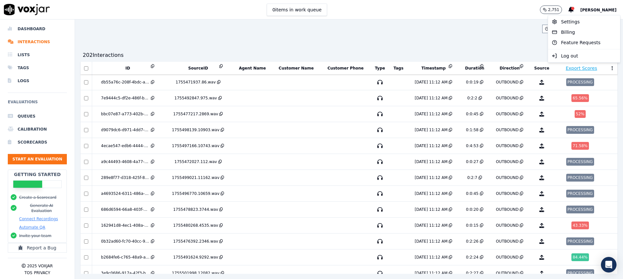
scroll to position [0, 0]
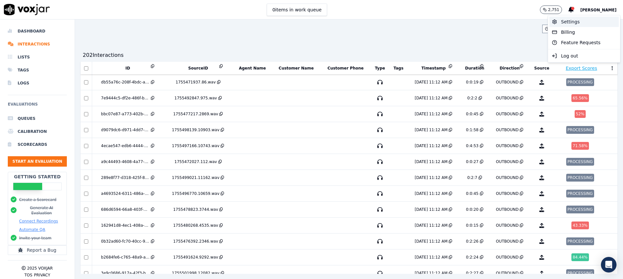
click at [585, 24] on div "Settings" at bounding box center [583, 22] width 69 height 10
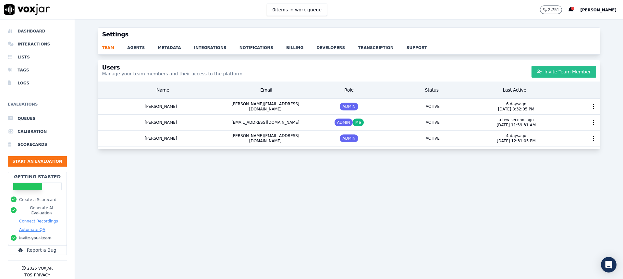
click at [568, 75] on button "Invite Team Member" at bounding box center [563, 72] width 65 height 12
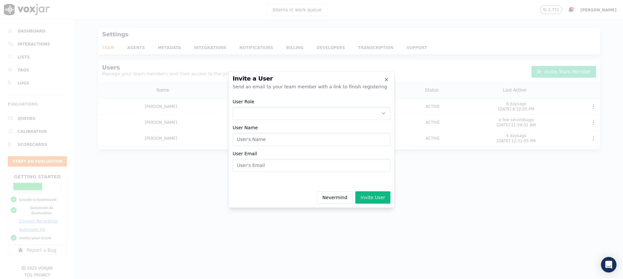
click at [285, 115] on button "User Role" at bounding box center [312, 113] width 158 height 13
click at [280, 141] on div "EVALUATOR" at bounding box center [311, 141] width 149 height 10
click at [283, 137] on input "User Name" at bounding box center [312, 139] width 158 height 13
type input "Luani Matheson"
click at [267, 164] on input "User Email" at bounding box center [312, 165] width 158 height 13
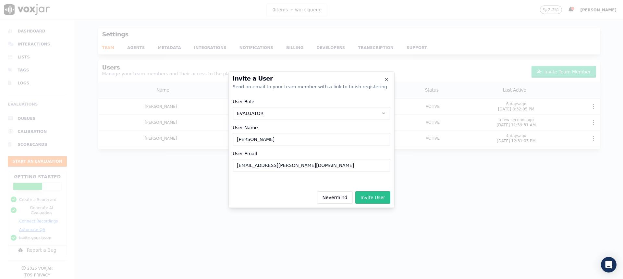
type input "luani.matheson@tmesolutions.com.au"
click at [375, 194] on button "Invite User" at bounding box center [372, 197] width 35 height 12
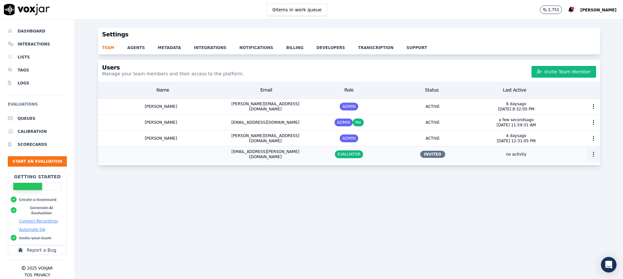
click at [590, 152] on icon "button" at bounding box center [593, 154] width 6 height 6
click at [488, 197] on div "Users Manage your team members and their access to the platform. Invite Team Me…" at bounding box center [349, 165] width 548 height 211
click at [131, 48] on link "agents" at bounding box center [142, 45] width 30 height 9
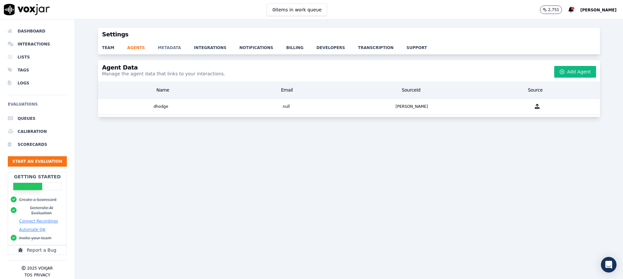
click at [168, 47] on link "metadata" at bounding box center [176, 45] width 36 height 9
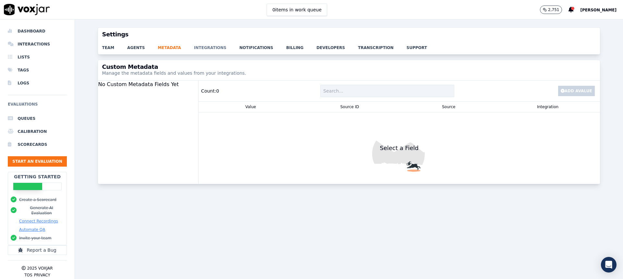
click at [197, 49] on link "integrations" at bounding box center [216, 45] width 45 height 9
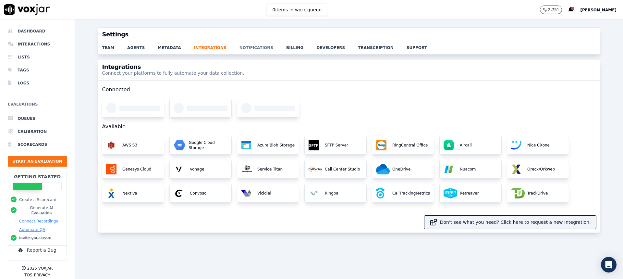
click at [240, 48] on link "notifications" at bounding box center [262, 45] width 47 height 9
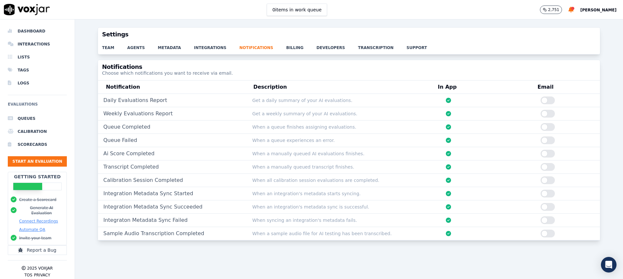
click at [281, 51] on div "team agents metadata integrations notifications billing developers transcriptio…" at bounding box center [349, 47] width 502 height 13
click at [286, 49] on link "billing" at bounding box center [301, 45] width 30 height 9
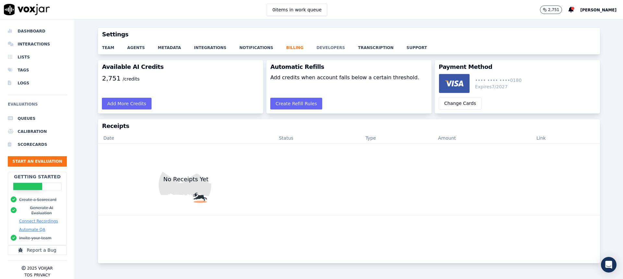
click at [316, 48] on link "developers" at bounding box center [337, 45] width 42 height 9
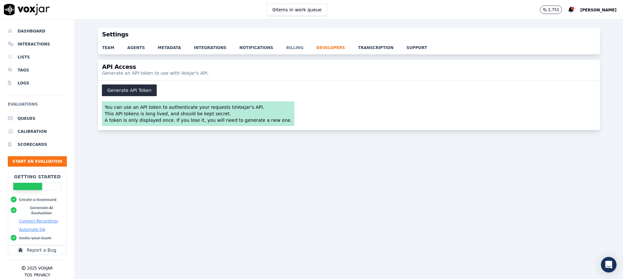
click at [286, 48] on link "billing" at bounding box center [301, 45] width 30 height 9
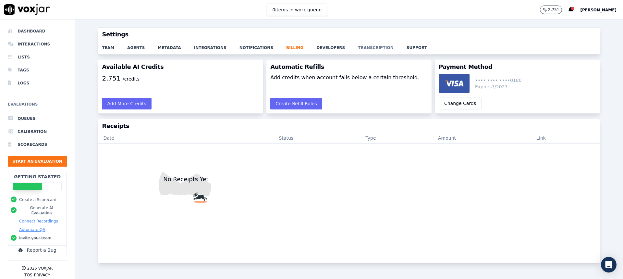
click at [358, 49] on link "transcription" at bounding box center [382, 45] width 49 height 9
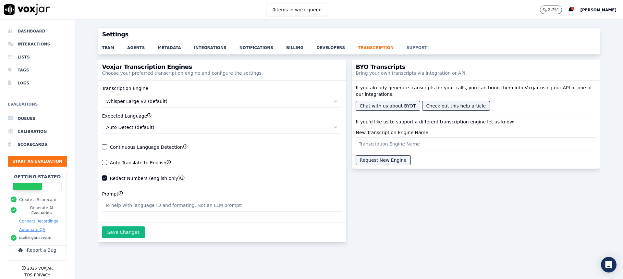
click at [407, 50] on link "support" at bounding box center [423, 45] width 33 height 9
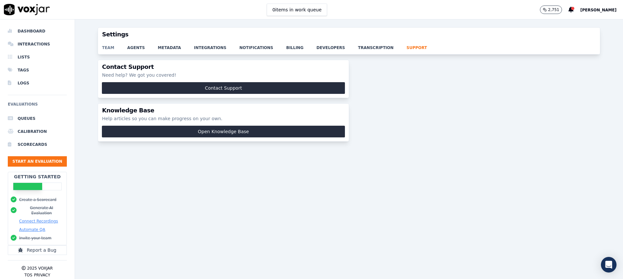
click at [108, 50] on link "team" at bounding box center [114, 45] width 25 height 9
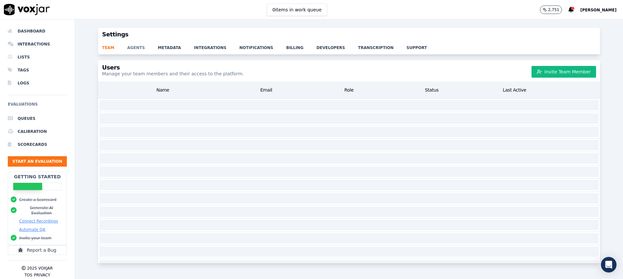
click at [135, 47] on link "agents" at bounding box center [142, 45] width 30 height 9
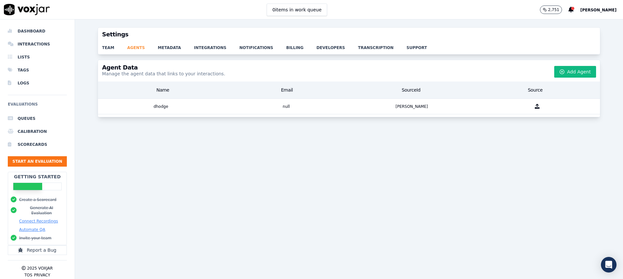
drag, startPoint x: 168, startPoint y: 49, endPoint x: 137, endPoint y: 50, distance: 31.5
click at [168, 49] on link "metadata" at bounding box center [176, 45] width 36 height 9
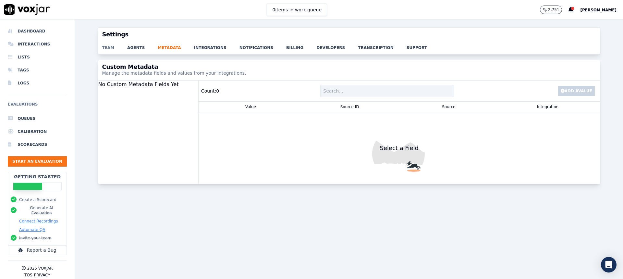
click at [110, 49] on link "team" at bounding box center [114, 45] width 25 height 9
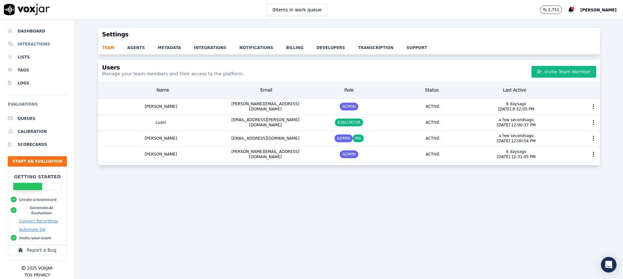
click at [33, 43] on li "Interactions" at bounding box center [37, 44] width 59 height 13
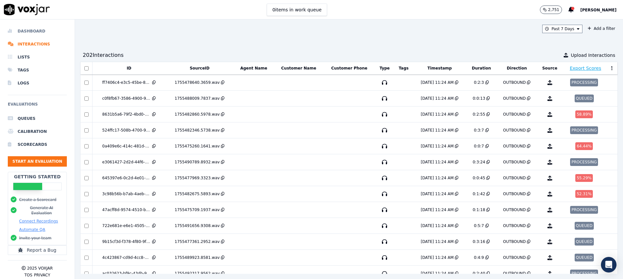
click at [38, 30] on li "Dashboard" at bounding box center [37, 31] width 59 height 13
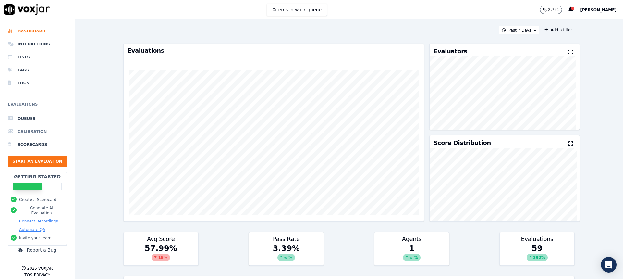
click at [43, 132] on li "Calibration" at bounding box center [37, 131] width 59 height 13
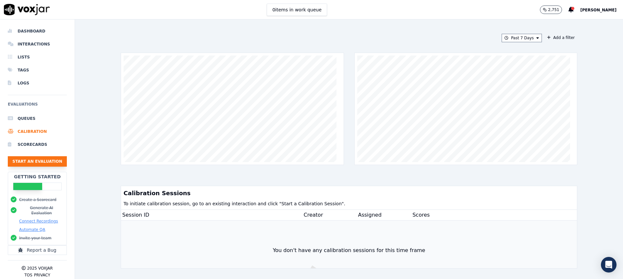
click at [40, 164] on button "Start an Evaluation" at bounding box center [37, 161] width 59 height 10
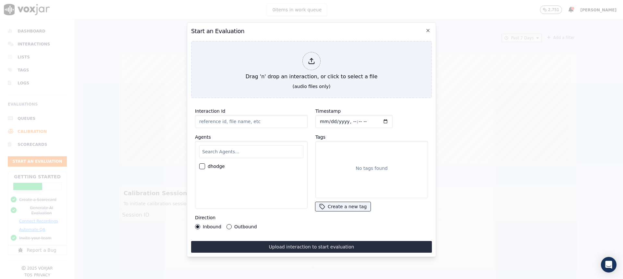
drag, startPoint x: 226, startPoint y: 117, endPoint x: 244, endPoint y: 118, distance: 17.9
click at [226, 117] on input "Interaction Id" at bounding box center [251, 121] width 113 height 13
type input "Josh 19/8/25"
click at [244, 225] on label "Outbound" at bounding box center [245, 226] width 22 height 5
click at [232, 225] on button "Outbound" at bounding box center [228, 226] width 5 height 5
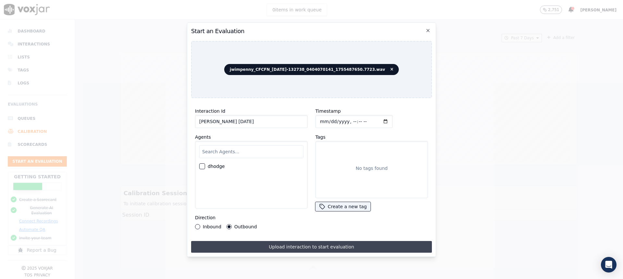
click at [349, 245] on button "Upload interaction to start evaluation" at bounding box center [311, 247] width 241 height 12
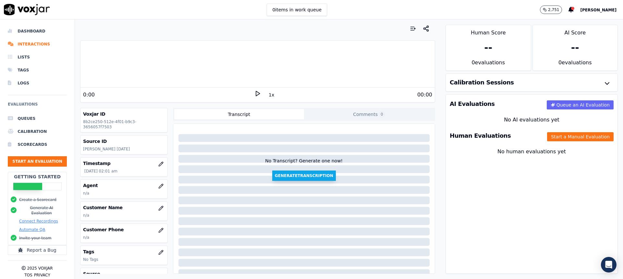
click at [306, 177] on button "Generate Transcription" at bounding box center [304, 175] width 64 height 10
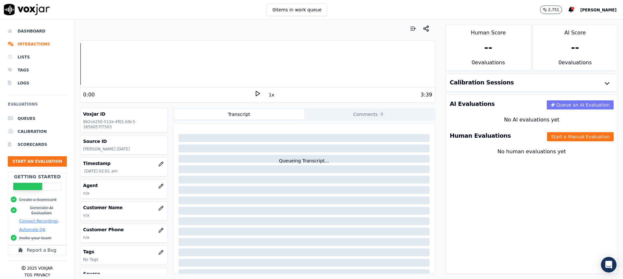
click at [575, 104] on button "Queue an AI Evaluation" at bounding box center [580, 104] width 67 height 9
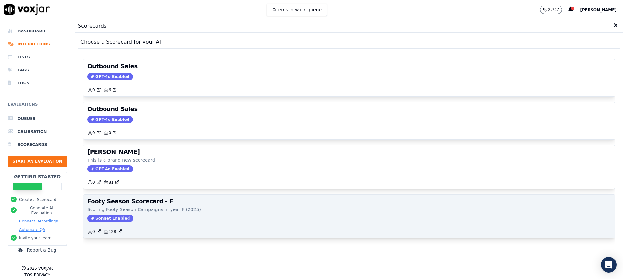
click at [294, 220] on div "Sonnet Enabled" at bounding box center [349, 217] width 524 height 7
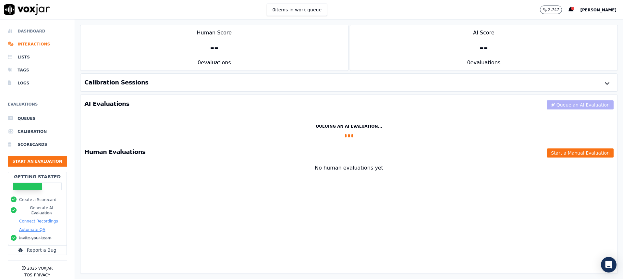
click at [37, 33] on li "Dashboard" at bounding box center [37, 31] width 59 height 13
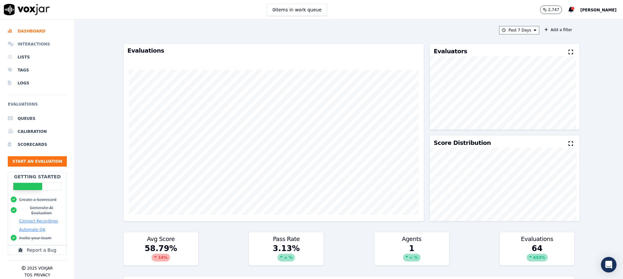
click at [33, 44] on li "Interactions" at bounding box center [37, 44] width 59 height 13
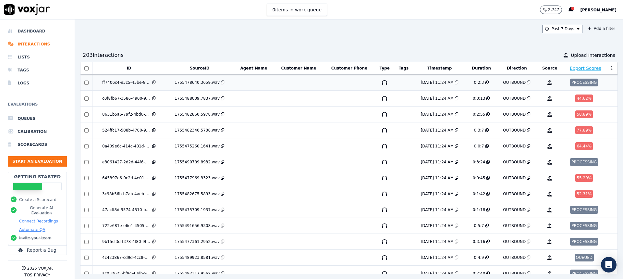
click at [309, 86] on td at bounding box center [299, 83] width 50 height 16
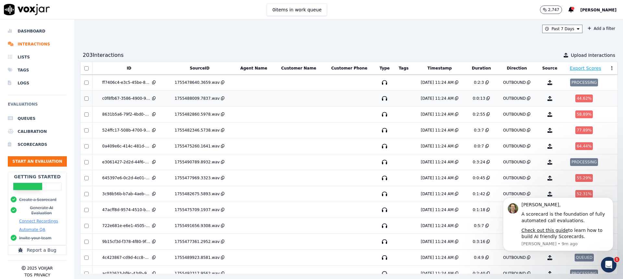
click at [433, 101] on td "[DATE] 11:24 AM" at bounding box center [439, 99] width 53 height 16
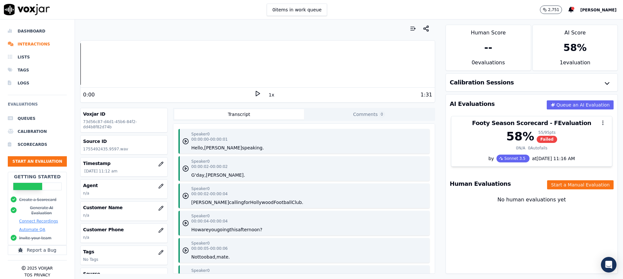
click at [256, 94] on polygon at bounding box center [258, 93] width 4 height 5
click at [267, 95] on button "1x" at bounding box center [271, 94] width 8 height 9
click at [267, 96] on button "1.5x" at bounding box center [273, 94] width 13 height 9
click at [267, 96] on button "2x" at bounding box center [271, 94] width 8 height 9
click at [267, 96] on button "1x" at bounding box center [271, 94] width 8 height 9
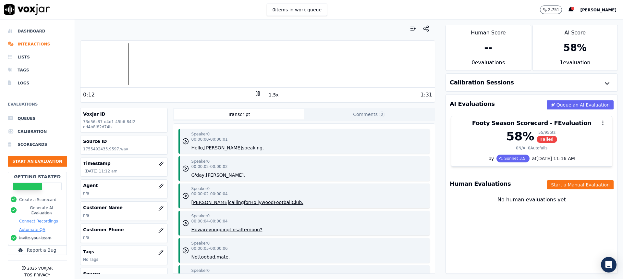
click at [267, 96] on button "1.5x" at bounding box center [273, 94] width 13 height 9
click at [269, 94] on button "2x" at bounding box center [271, 94] width 8 height 9
click at [254, 94] on icon at bounding box center [257, 93] width 6 height 6
click at [256, 93] on icon at bounding box center [257, 93] width 6 height 6
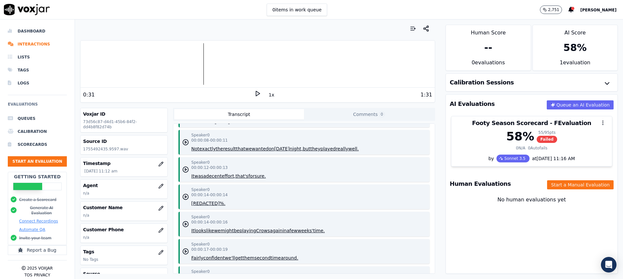
scroll to position [260, 0]
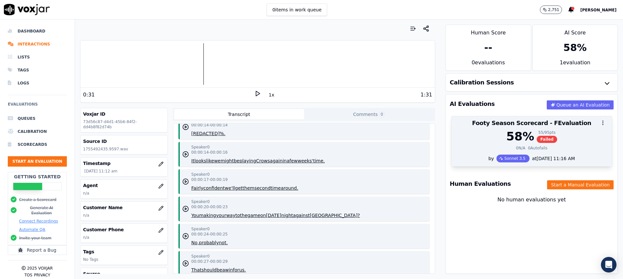
click at [506, 140] on div "58 %" at bounding box center [520, 136] width 28 height 13
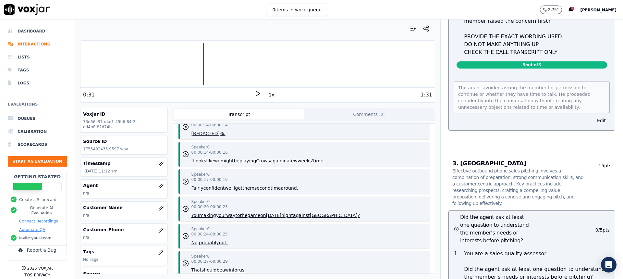
scroll to position [1492, 0]
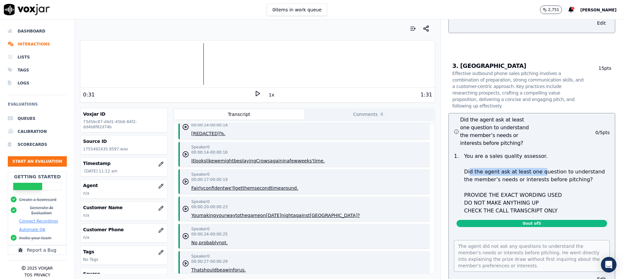
drag, startPoint x: 462, startPoint y: 140, endPoint x: 529, endPoint y: 140, distance: 66.2
click at [529, 152] on p "You are a sales quality assessor. Did the agent ask at least one question to un…" at bounding box center [537, 183] width 146 height 62
click at [562, 152] on p "You are a sales quality assessor. Did the agent ask at least one question to un…" at bounding box center [537, 183] width 146 height 62
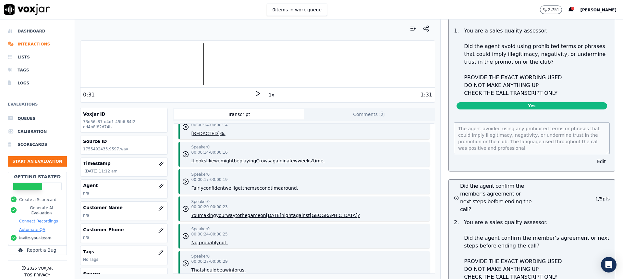
scroll to position [3342, 0]
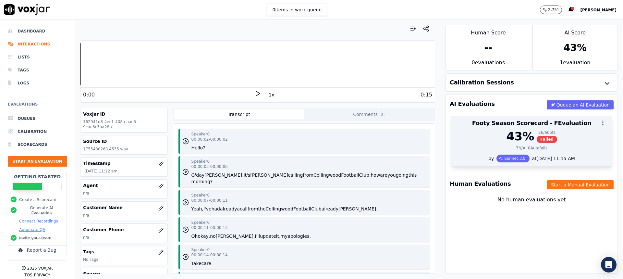
click at [484, 130] on div "43 % 26 / 60 pts Failed" at bounding box center [531, 136] width 153 height 13
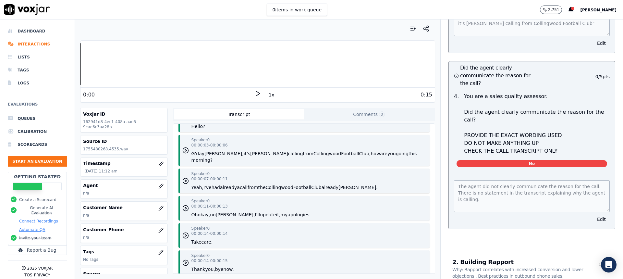
scroll to position [32, 0]
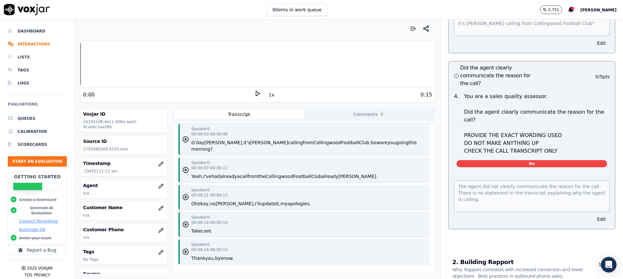
click at [255, 95] on icon at bounding box center [257, 93] width 6 height 6
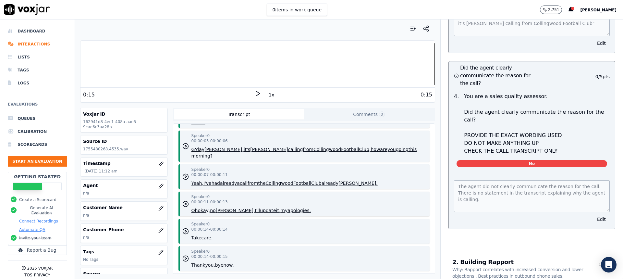
scroll to position [0, 0]
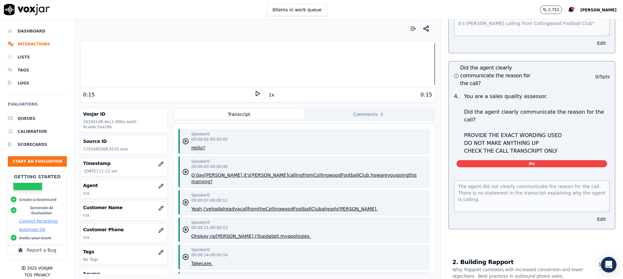
drag, startPoint x: 253, startPoint y: 91, endPoint x: 286, endPoint y: 114, distance: 39.7
click at [256, 91] on polygon at bounding box center [258, 93] width 4 height 5
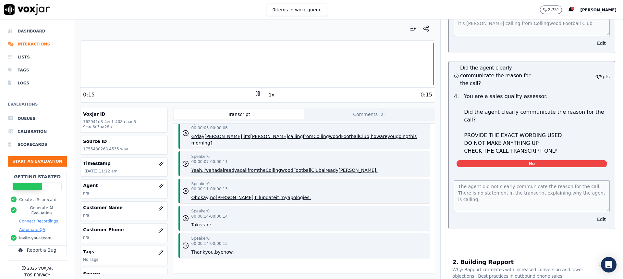
scroll to position [52, 0]
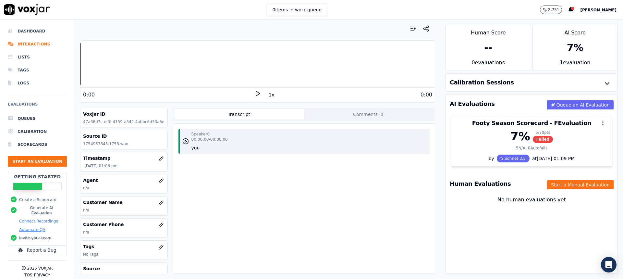
click at [256, 93] on icon at bounding box center [257, 93] width 6 height 6
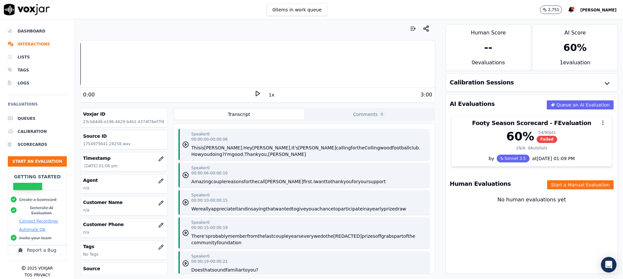
click at [254, 92] on icon at bounding box center [257, 93] width 6 height 6
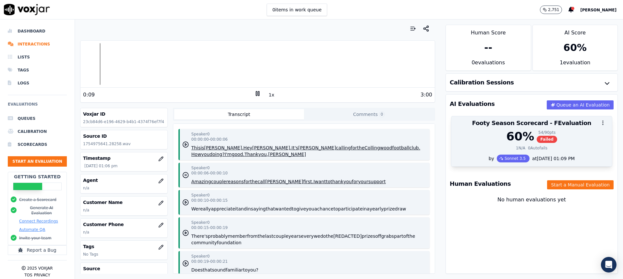
click at [491, 142] on div "60 % 54 / 90 pts Failed" at bounding box center [531, 136] width 153 height 13
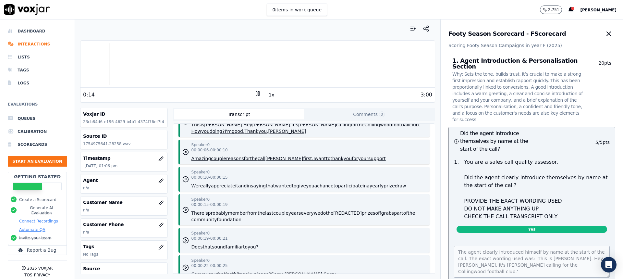
scroll to position [65, 0]
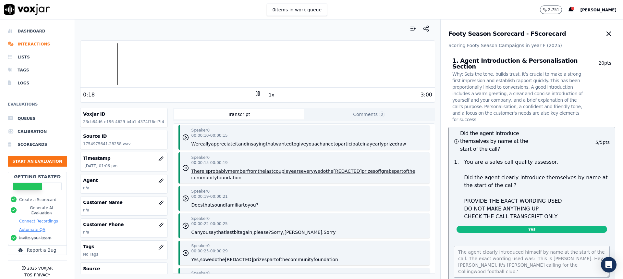
click at [254, 92] on icon at bounding box center [257, 93] width 6 height 6
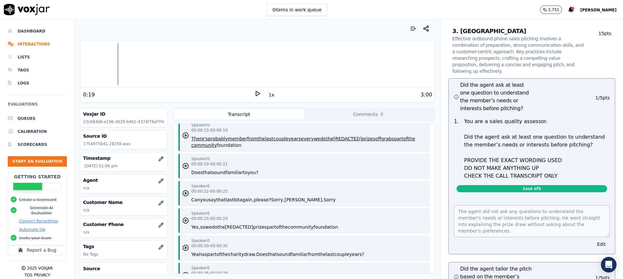
scroll to position [1590, 0]
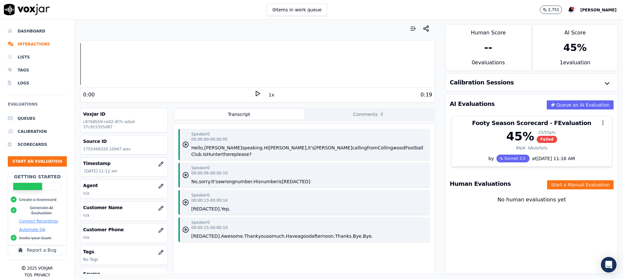
click at [255, 94] on icon at bounding box center [257, 93] width 6 height 6
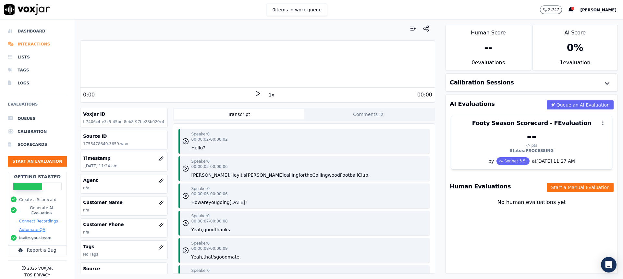
click at [29, 43] on li "Interactions" at bounding box center [37, 44] width 59 height 13
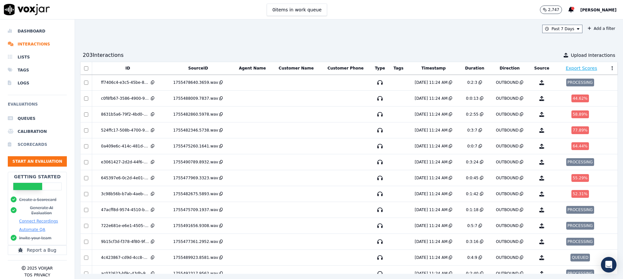
click at [44, 144] on li "Scorecards" at bounding box center [37, 144] width 59 height 13
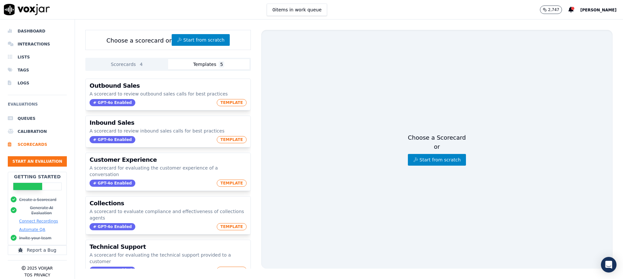
click at [214, 62] on button "Templates 5" at bounding box center [208, 64] width 81 height 10
click at [143, 64] on button "Scorecards 4" at bounding box center [127, 64] width 81 height 10
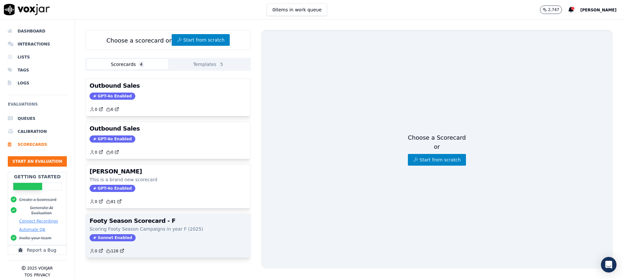
click at [158, 238] on div "Sonnet Enabled" at bounding box center [168, 237] width 157 height 7
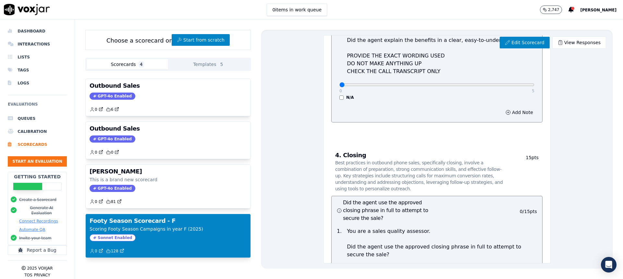
scroll to position [1599, 0]
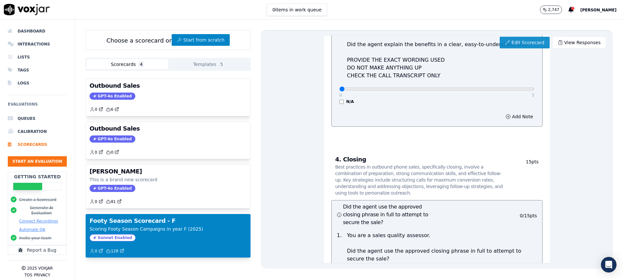
click at [537, 42] on link "Edit Scorecard" at bounding box center [525, 43] width 50 height 12
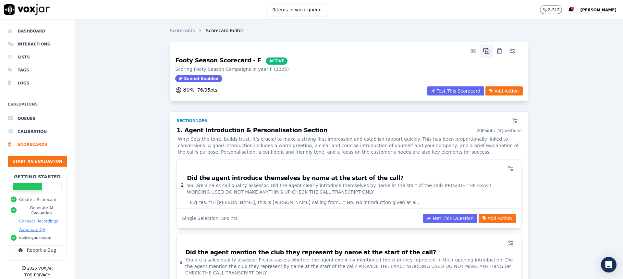
click at [483, 50] on icon "button" at bounding box center [486, 51] width 6 height 6
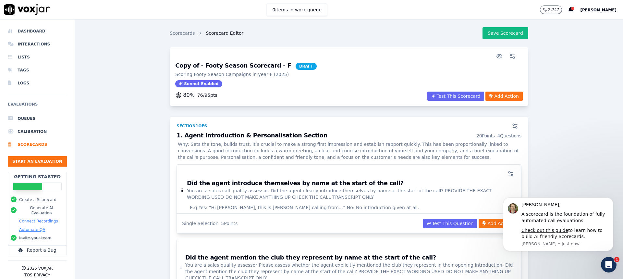
click at [188, 66] on h3 "Copy of - Footy Season Scorecard - F DRAFT" at bounding box center [245, 66] width 141 height 7
click at [195, 65] on h3 "Copy of - Footy Season Scorecard - F DRAFT" at bounding box center [245, 66] width 141 height 7
click at [200, 65] on h3 "Copy of - Footy Season Scorecard - F DRAFT" at bounding box center [245, 66] width 141 height 7
click at [245, 64] on h3 "Copy of - Footy Season Scorecard - F DRAFT" at bounding box center [245, 66] width 141 height 7
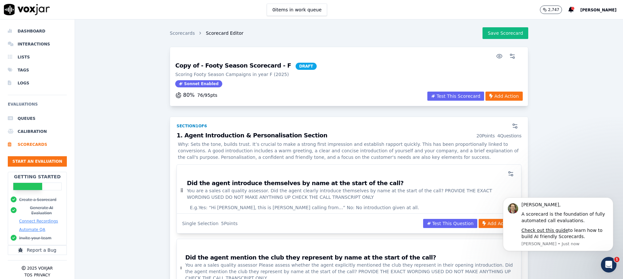
click at [301, 72] on div "Copy of - Footy Season Scorecard - F DRAFT Scoring Footy Season Campaigns in ye…" at bounding box center [348, 77] width 355 height 29
click at [234, 67] on h3 "Copy of - Footy Season Scorecard - F DRAFT" at bounding box center [245, 66] width 141 height 7
click at [296, 64] on span "DRAFT" at bounding box center [306, 66] width 21 height 7
click at [509, 55] on icon "button" at bounding box center [512, 56] width 6 height 6
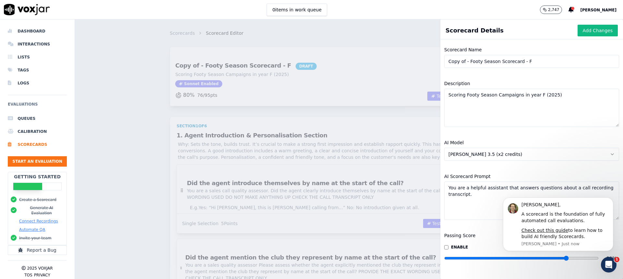
click at [467, 60] on input "Copy of - Footy Season Scorecard - F" at bounding box center [531, 61] width 175 height 13
drag, startPoint x: 462, startPoint y: 61, endPoint x: 372, endPoint y: 57, distance: 90.0
click at [373, 57] on div "Scorecard Details Add Changes Scorecard Name Copy of - Footy Season Scorecard -…" at bounding box center [349, 148] width 548 height 259
type input "Lisa - Footy Season Scorecard - F"
click at [535, 103] on textarea "Scoring Footy Season Campaigns in year F (2025)" at bounding box center [531, 108] width 175 height 38
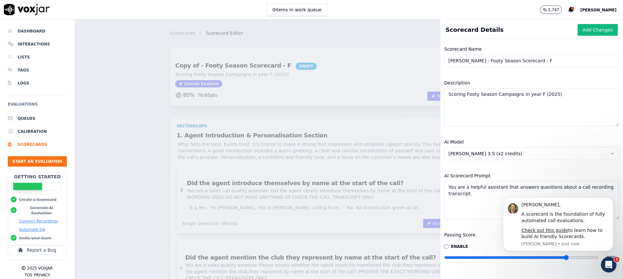
scroll to position [15, 0]
click at [612, 199] on icon "Dismiss notification" at bounding box center [612, 199] width 4 height 4
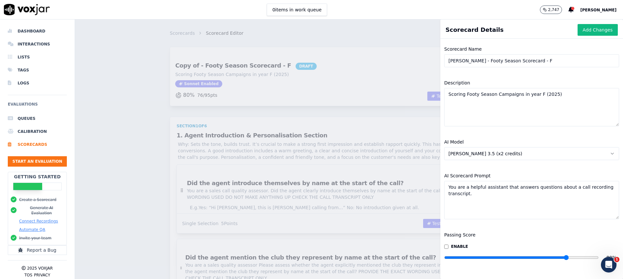
scroll to position [0, 0]
click at [585, 34] on button "Add Changes" at bounding box center [598, 31] width 40 height 12
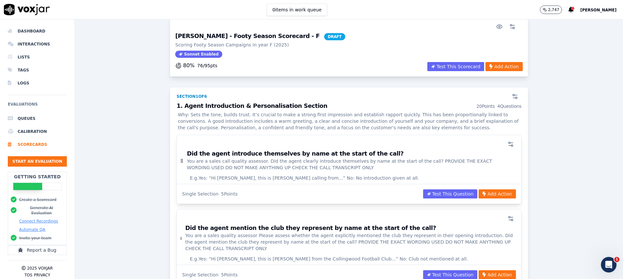
scroll to position [32, 0]
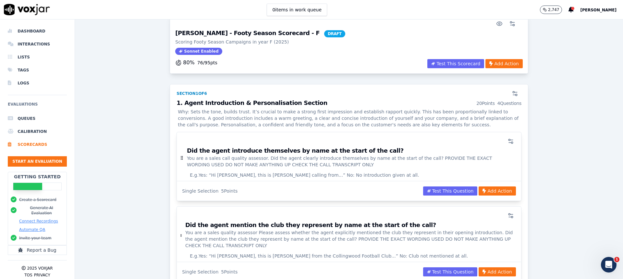
click at [371, 167] on p "You are a sales call quality assessor. Did the agent clearly introduce themselv…" at bounding box center [351, 161] width 329 height 13
click at [237, 190] on div "Single Selection 5 Points Test This Question Add Action" at bounding box center [349, 191] width 344 height 20
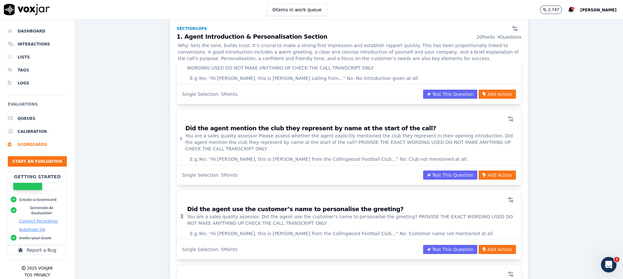
scroll to position [130, 0]
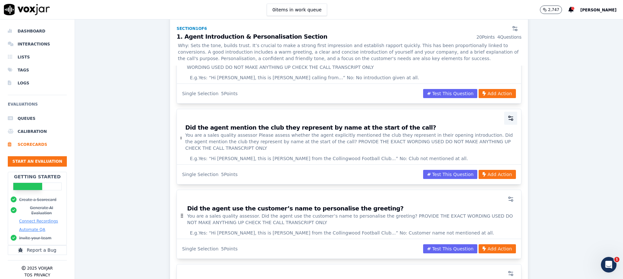
click at [507, 117] on icon "button" at bounding box center [510, 118] width 6 height 6
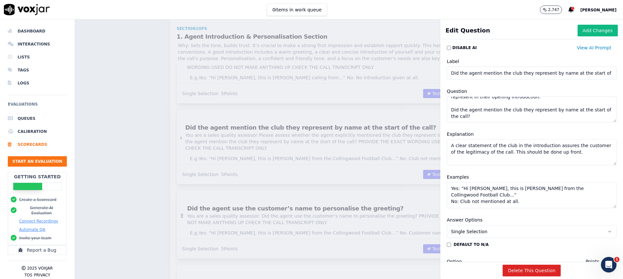
scroll to position [32, 0]
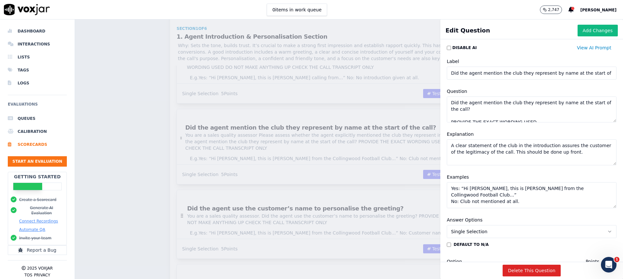
click at [475, 108] on textarea "You are a sales quality assessor Please assess whether the agent explicitly men…" at bounding box center [532, 109] width 170 height 26
type textarea "You are a sales quality assessor Please assess whether the agent explicitly men…"
click at [517, 195] on textarea "Yes: “Hi John, this is Sarah from the Collingwood Football Club...” No: Club no…" at bounding box center [532, 195] width 170 height 26
click at [508, 188] on textarea "Yes: “Hi John, this is Sarah from the Collingwood Football Club...” No: Club no…" at bounding box center [532, 195] width 170 height 26
click at [504, 189] on textarea "Yes: “Hi John, this is Sarah from the Collingwood Football Club...” No: Club no…" at bounding box center [532, 195] width 170 height 26
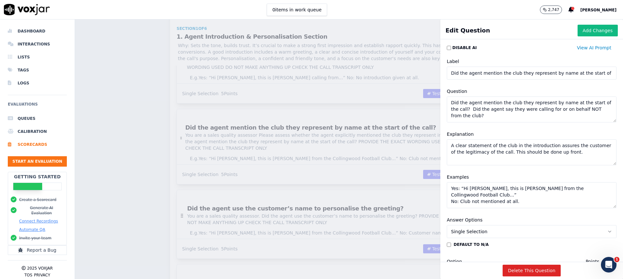
click at [507, 188] on textarea "Yes: “Hi John, this is Sarah from the Collingwood Football Club...” No: Club no…" at bounding box center [532, 195] width 170 height 26
click at [505, 188] on textarea "Yes: “Hi John, this is Sarah from the Collingwood Football Club...” No: Club no…" at bounding box center [532, 195] width 170 height 26
click at [575, 188] on textarea "Yes: “Hi John, this is Sarah for the Collingwood Football Club...” No: Club not…" at bounding box center [532, 195] width 170 height 26
click at [497, 188] on textarea "Yes: “Hi John, this is Sarah for the Collingwood Football Club...” Yes: "Hi Joh…" at bounding box center [532, 195] width 170 height 26
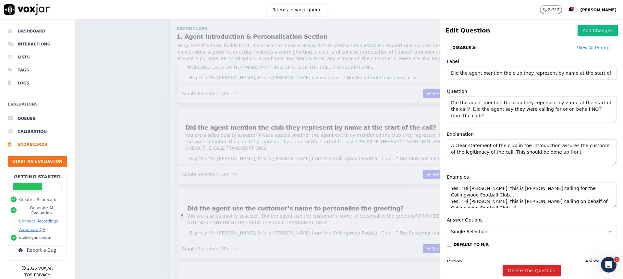
click at [470, 199] on textarea "Yes: “Hi John, this is Sarah calling for the Collingwood Football Club...” Yes:…" at bounding box center [532, 195] width 170 height 26
click at [508, 201] on textarea "Yes: “Hi John, this is Sarah calling for the Collingwood Football Club...” Yes:…" at bounding box center [532, 195] width 170 height 26
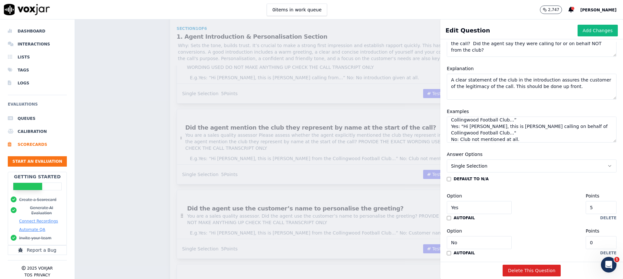
scroll to position [0, 0]
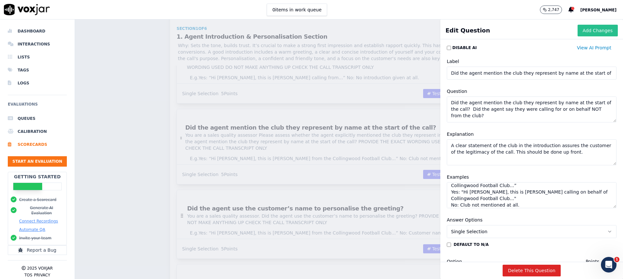
type textarea "Yes: “Hi John, this is Sarah calling for the Collingwood Football Club...” Yes:…"
click at [582, 30] on button "Add Changes" at bounding box center [598, 31] width 40 height 12
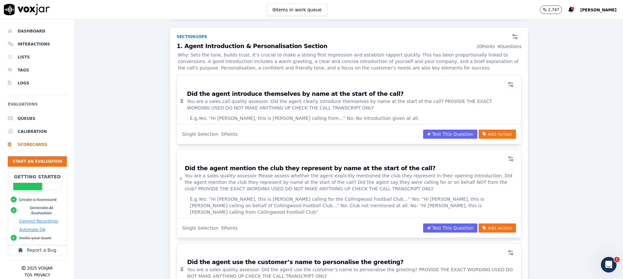
scroll to position [65, 0]
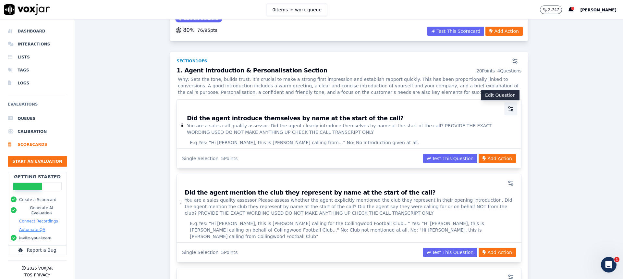
click at [509, 110] on icon "button" at bounding box center [510, 110] width 3 height 0
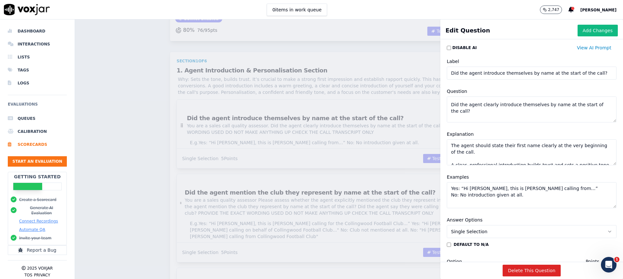
scroll to position [0, 0]
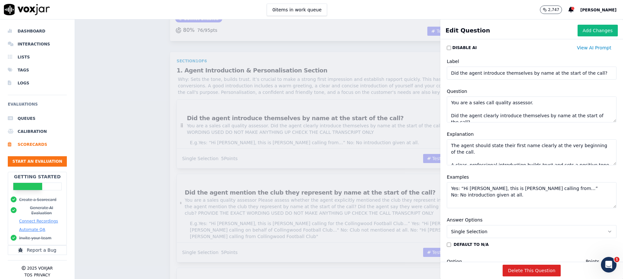
click at [519, 193] on textarea "Yes: “Hi John, this is Sarah calling from...” No: No introduction given at all." at bounding box center [532, 195] width 170 height 26
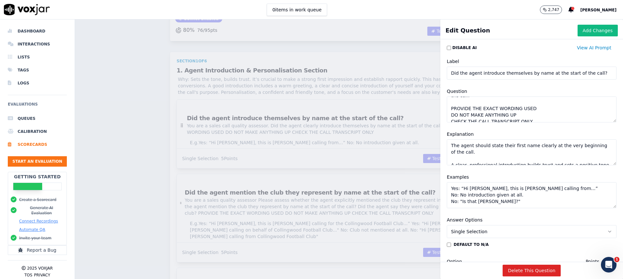
scroll to position [32, 0]
type textarea "Yes: “Hi John, this is Sarah calling from...” No: No introduction given at all.…"
click at [582, 31] on button "Add Changes" at bounding box center [598, 31] width 40 height 12
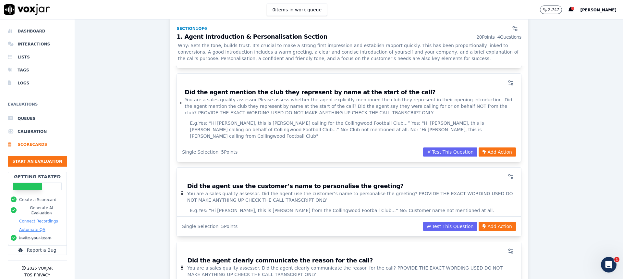
scroll to position [227, 0]
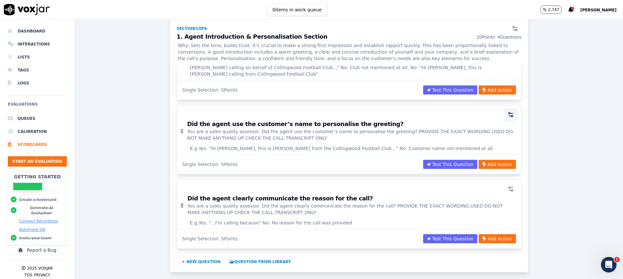
click at [507, 111] on icon "button" at bounding box center [510, 114] width 6 height 6
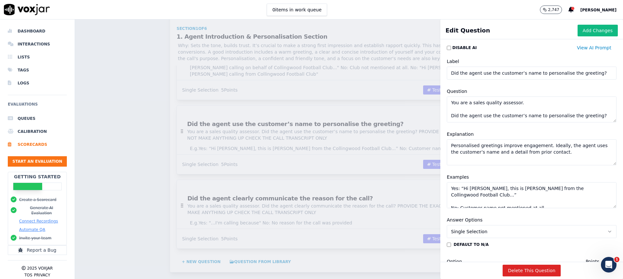
click at [506, 187] on textarea "Yes: “Hi John, this is Sarah from the Collingwood Football Club...” No: Custome…" at bounding box center [532, 195] width 170 height 26
type textarea "Yes: “Hi John, this is Sarah calling for the Collingwood Football Club...” No: …"
click at [584, 30] on button "Add Changes" at bounding box center [598, 31] width 40 height 12
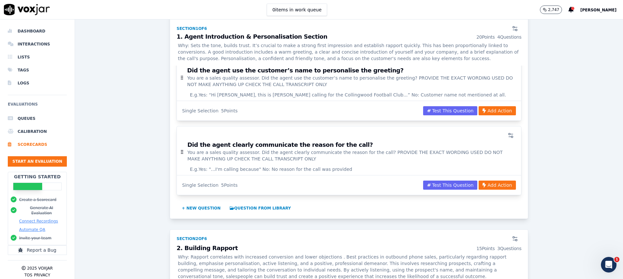
scroll to position [292, 0]
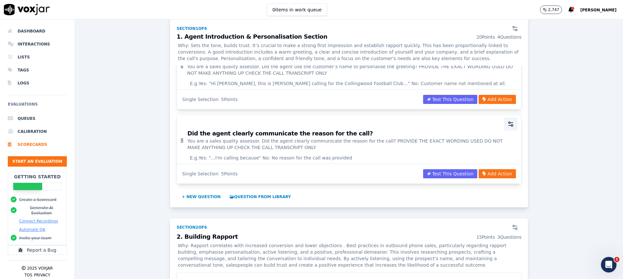
click at [508, 122] on circle "button" at bounding box center [509, 123] width 2 height 2
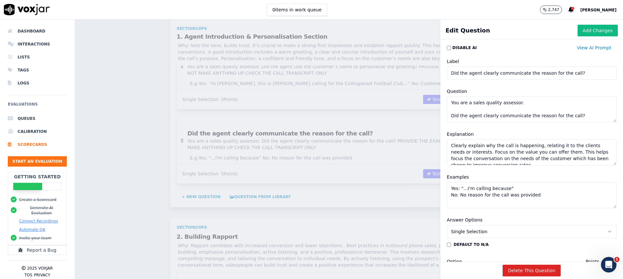
click at [524, 186] on textarea "Yes: "...I'm calling because" No: No reason for the call was provided" at bounding box center [532, 195] width 170 height 26
type textarea "Yes: "...I'm calling because" Yes: "A couple of reasons for the call..." No: No…"
click at [585, 30] on button "Add Changes" at bounding box center [598, 31] width 40 height 12
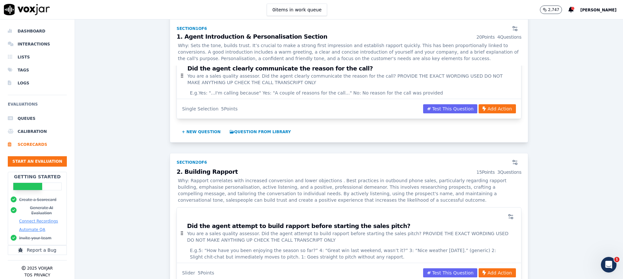
scroll to position [422, 0]
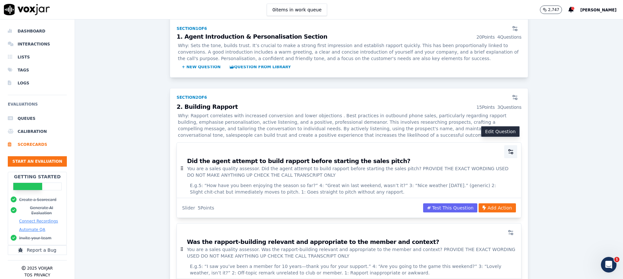
click at [507, 148] on icon "button" at bounding box center [510, 151] width 6 height 6
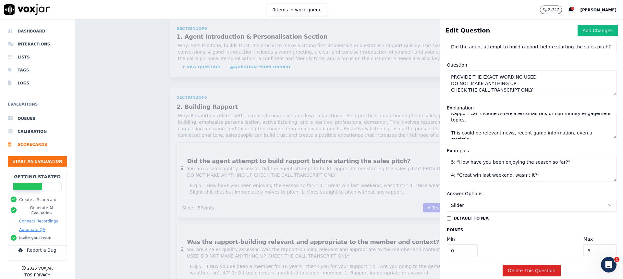
scroll to position [32, 0]
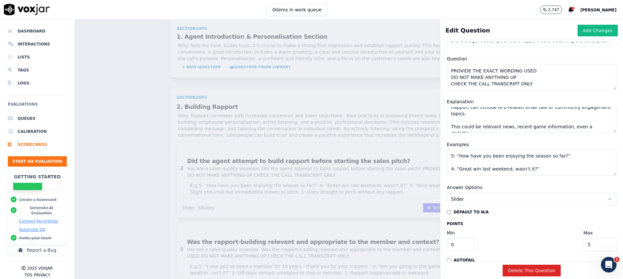
click at [528, 170] on textarea "5: “How have you been enjoying the season so far?” 4: “Great win last weekend, …" at bounding box center [532, 163] width 170 height 26
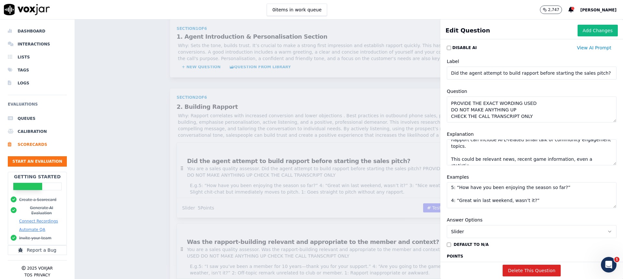
scroll to position [0, 0]
click at [586, 30] on button "Add Changes" at bounding box center [598, 31] width 40 height 12
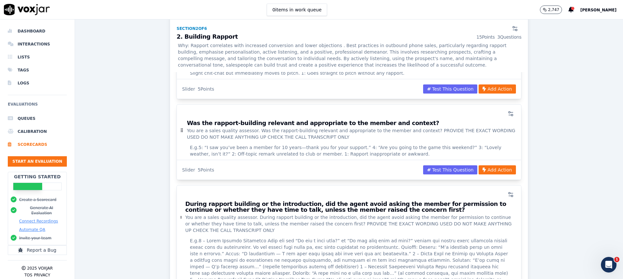
scroll to position [552, 0]
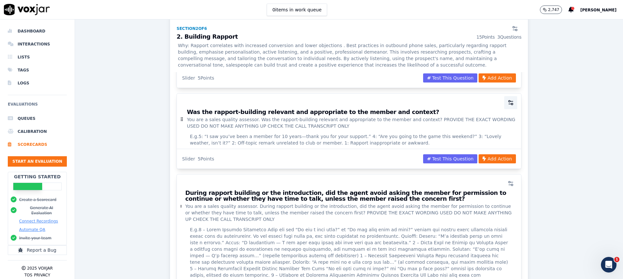
click at [507, 99] on icon "button" at bounding box center [510, 102] width 6 height 6
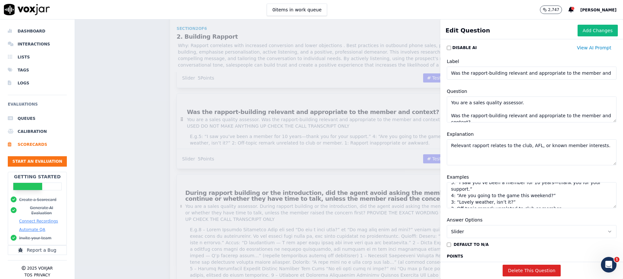
scroll to position [0, 0]
drag, startPoint x: 579, startPoint y: 31, endPoint x: 576, endPoint y: 36, distance: 5.8
click at [579, 31] on button "Add Changes" at bounding box center [598, 31] width 40 height 12
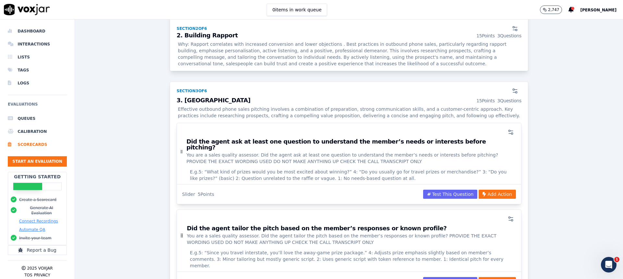
scroll to position [811, 0]
click at [512, 88] on icon "button" at bounding box center [515, 91] width 6 height 6
click at [393, 71] on div "Scorecards Scorecard Editor Save Scorecard Lisa - Footy Season Scorecard - F DR…" at bounding box center [349, 148] width 548 height 259
click at [511, 133] on circle "button" at bounding box center [512, 134] width 2 height 2
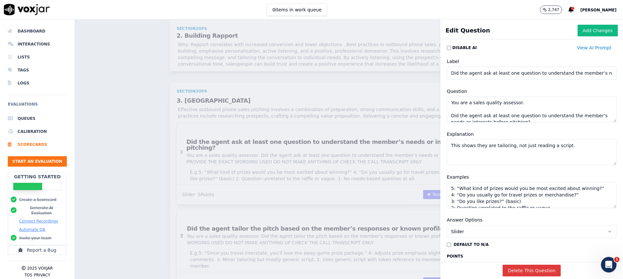
click at [521, 264] on button "Delete This Question" at bounding box center [532, 270] width 58 height 12
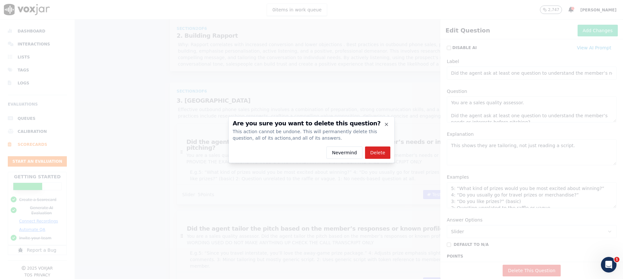
click at [381, 149] on button "Delete" at bounding box center [377, 152] width 25 height 12
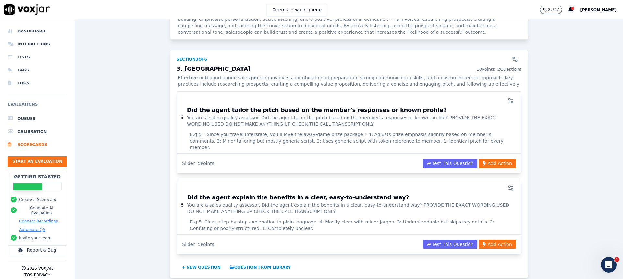
scroll to position [844, 0]
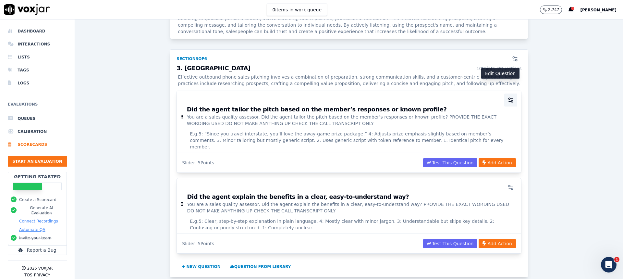
click at [508, 98] on circle "button" at bounding box center [509, 99] width 2 height 2
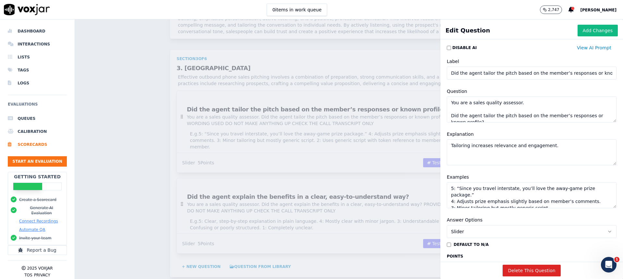
scroll to position [0, 16]
drag, startPoint x: 558, startPoint y: 73, endPoint x: 608, endPoint y: 72, distance: 50.0
click at [608, 72] on div "Edit Question Add Changes Disable AI View AI Prompt Label Did the agent tailor …" at bounding box center [531, 148] width 183 height 259
click at [504, 114] on textarea "You are a sales quality assessor. Did the agent tailor the pitch based on the m…" at bounding box center [532, 109] width 170 height 26
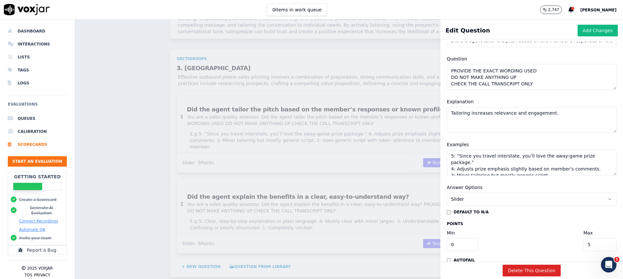
click at [475, 161] on textarea "5: “Since you travel interstate, you’ll love the away-game prize package.” 4: A…" at bounding box center [532, 163] width 170 height 26
drag, startPoint x: 471, startPoint y: 155, endPoint x: 463, endPoint y: 155, distance: 7.5
click at [463, 155] on textarea "5: “Since you travel interstate, you’ll love the away-game prize package.” 4: A…" at bounding box center [532, 163] width 170 height 26
drag, startPoint x: 581, startPoint y: 155, endPoint x: 501, endPoint y: 154, distance: 79.8
click at [501, 154] on textarea "5: “Since you live interstate, you’ll love the away-game prize package.” 4: Adj…" at bounding box center [532, 163] width 170 height 26
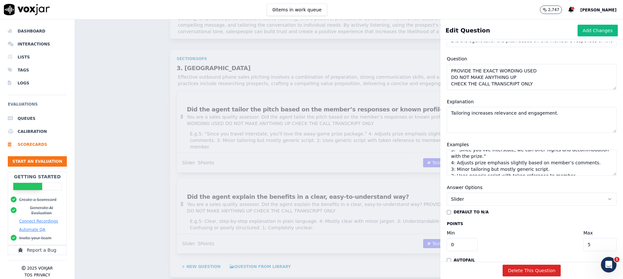
scroll to position [0, 0]
type textarea "5: “Since you live interstate, we can offer flights and accommodation with the …"
click at [584, 31] on button "Add Changes" at bounding box center [598, 31] width 40 height 12
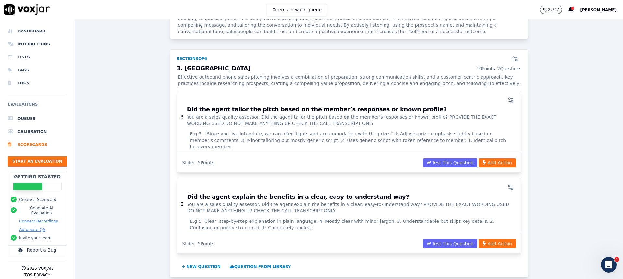
scroll to position [876, 0]
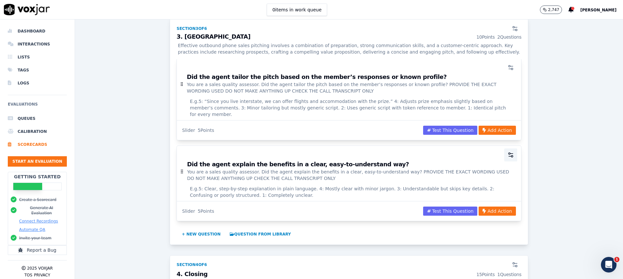
click at [508, 152] on circle "button" at bounding box center [509, 153] width 2 height 2
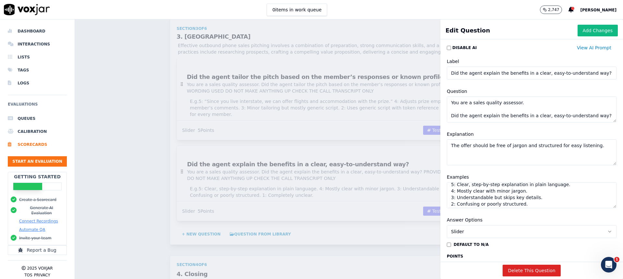
scroll to position [0, 0]
click at [591, 31] on button "Add Changes" at bounding box center [598, 31] width 40 height 12
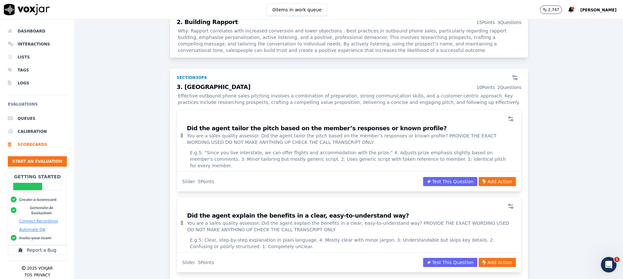
scroll to position [876, 0]
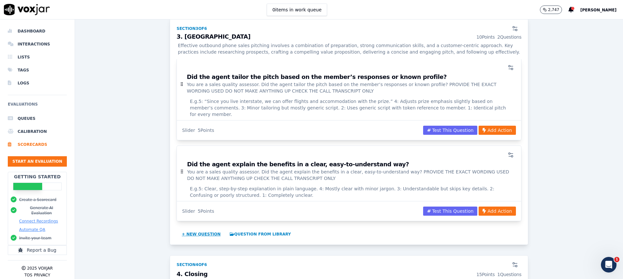
click at [195, 229] on button "+ New question" at bounding box center [201, 234] width 44 height 10
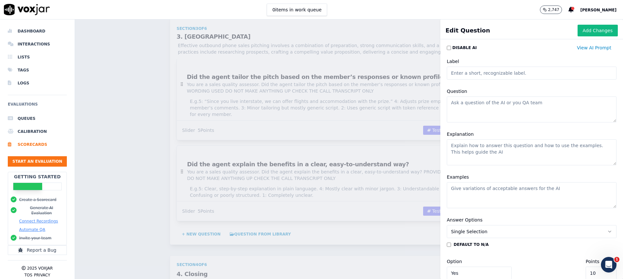
click at [505, 73] on input "Label" at bounding box center [532, 73] width 170 height 13
type input "Did the agent speak too fast quickly or sound rushed?"
click at [514, 110] on textarea "Question" at bounding box center [532, 109] width 170 height 26
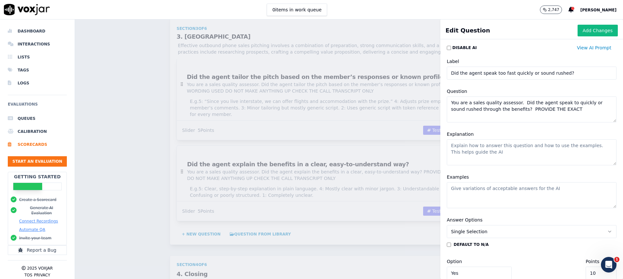
drag, startPoint x: 555, startPoint y: 108, endPoint x: 519, endPoint y: 116, distance: 37.0
click at [506, 109] on textarea "You are a sales quality assessor. Did the agent speak to quickly or sound rushe…" at bounding box center [532, 109] width 170 height 26
paste textarea "PROVIDE THE EXACT WORDING USED DO NOT MAKE ANYTHING UP CHECK THE CALL TRANSCRIP…"
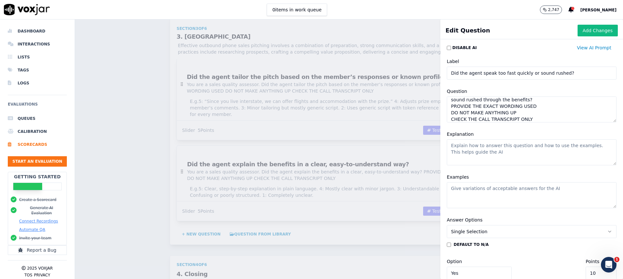
type textarea "You are a sales quality assessor. Did the agent speak to quickly or sound rushe…"
click at [519, 152] on textarea "Explanation" at bounding box center [532, 152] width 170 height 26
type textarea "s"
click at [447, 142] on textarea "Spoke in a calm conversational manner." at bounding box center [532, 152] width 170 height 26
click at [527, 145] on textarea "5. Spoke in a calm conversational manner." at bounding box center [532, 152] width 170 height 26
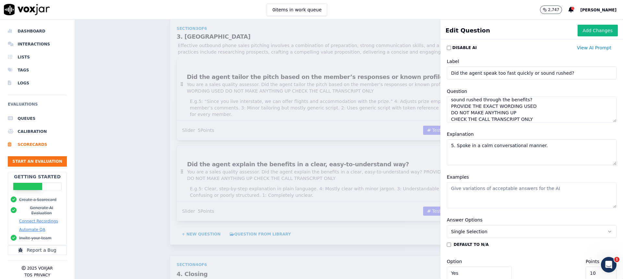
click at [535, 146] on textarea "5. Spoke in a calm conversational manner." at bounding box center [532, 152] width 170 height 26
drag, startPoint x: 484, startPoint y: 188, endPoint x: 489, endPoint y: 188, distance: 5.5
click at [484, 188] on textarea "Examples" at bounding box center [532, 195] width 170 height 26
drag, startPoint x: 450, startPoint y: 145, endPoint x: 412, endPoint y: 146, distance: 37.7
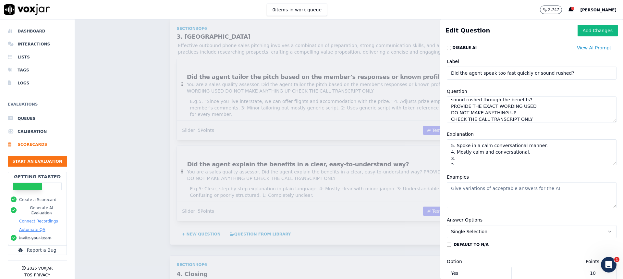
click at [412, 146] on div "Edit Question Add Changes Disable AI View AI Prompt Label Did the agent speak t…" at bounding box center [349, 148] width 548 height 259
drag, startPoint x: 450, startPoint y: 160, endPoint x: 437, endPoint y: 154, distance: 14.3
click at [443, 154] on div "Explanation Yes: Spoke in a calm conversational manner. 4. Mostly calm and conv…" at bounding box center [531, 147] width 177 height 43
type textarea "Yes: Spoke in a calm conversational manner. No: Rushed through with dot points.…"
click at [490, 189] on textarea "Examples" at bounding box center [532, 195] width 170 height 26
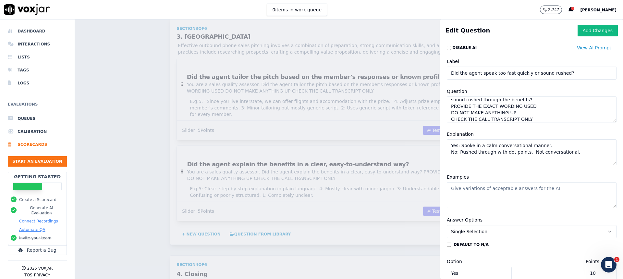
scroll to position [12, 0]
drag, startPoint x: 512, startPoint y: 118, endPoint x: 442, endPoint y: 118, distance: 69.8
click at [447, 118] on textarea "You are a sales quality assessor. Did the agent speak to quickly or sound rushe…" at bounding box center [532, 109] width 170 height 26
type textarea "You are a sales quality assessor. Did the agent speak to quickly or sound rushe…"
click at [500, 193] on textarea "Examples" at bounding box center [532, 195] width 170 height 26
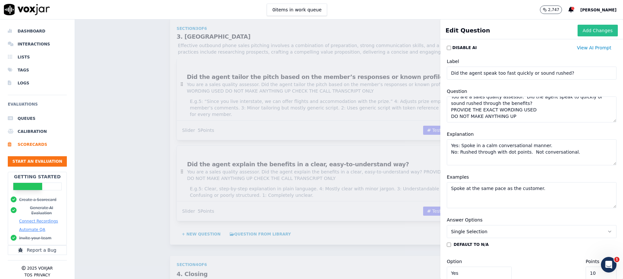
type textarea "Spoke at the same pace as the customer."
click at [579, 29] on button "Add Changes" at bounding box center [598, 31] width 40 height 12
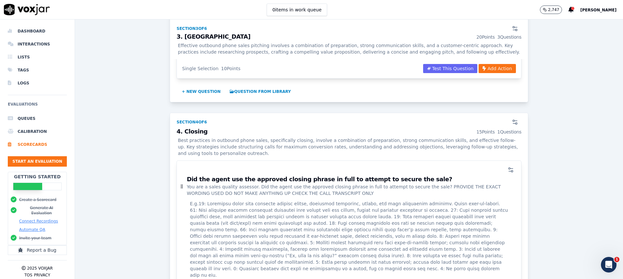
scroll to position [1136, 0]
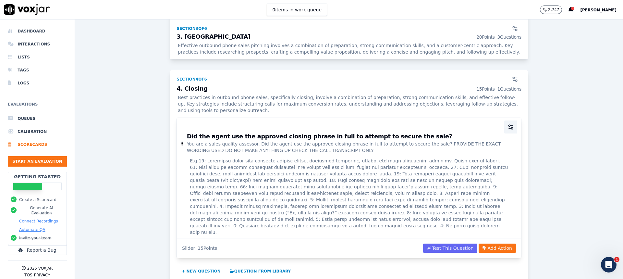
click at [507, 124] on icon "button" at bounding box center [510, 127] width 6 height 6
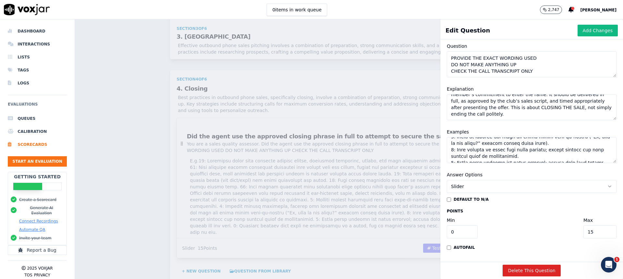
scroll to position [136, 0]
drag, startPoint x: 572, startPoint y: 35, endPoint x: 540, endPoint y: 52, distance: 36.7
click at [578, 34] on button "Add Changes" at bounding box center [598, 31] width 40 height 12
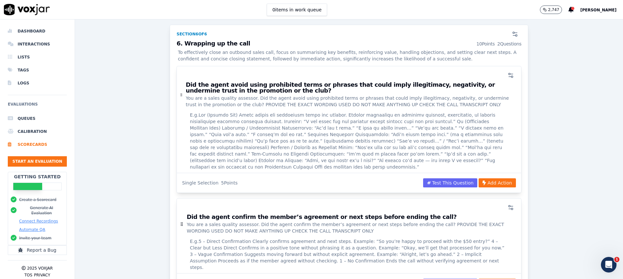
scroll to position [1947, 0]
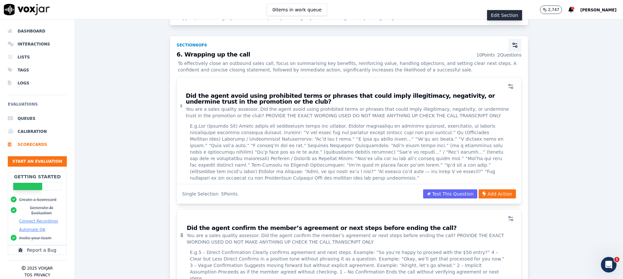
click at [512, 42] on icon "button" at bounding box center [515, 45] width 6 height 6
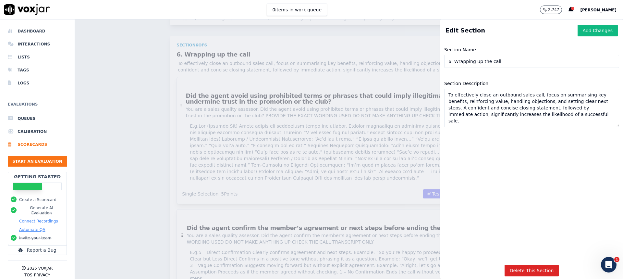
click at [515, 105] on textarea "To effectively close an outbound sales call, focus on summarising key benefits,…" at bounding box center [531, 108] width 175 height 38
click at [358, 104] on div "Scorecards Scorecard Editor Save Scorecard Lisa - Footy Season Scorecard - F DR…" at bounding box center [349, 148] width 548 height 259
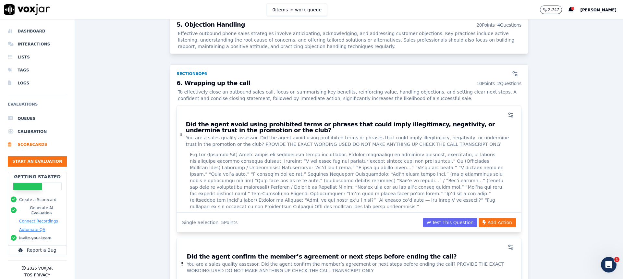
scroll to position [1914, 0]
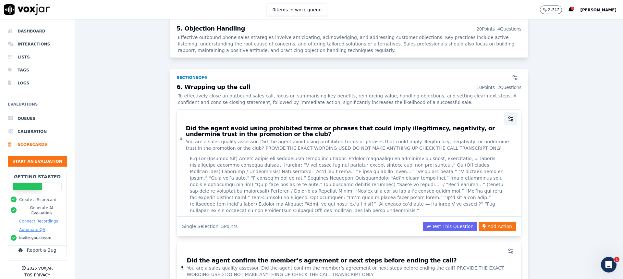
click at [507, 116] on icon "button" at bounding box center [510, 119] width 6 height 6
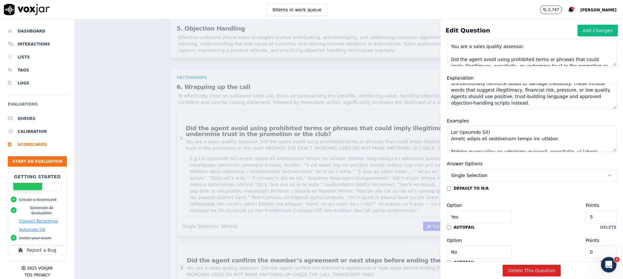
scroll to position [97, 0]
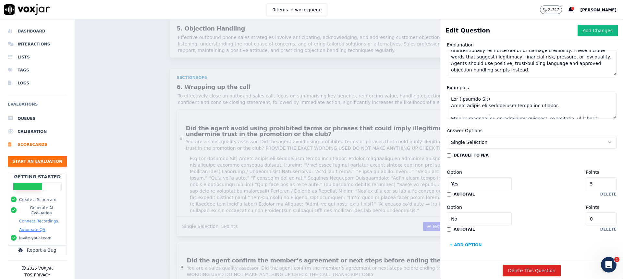
click at [491, 97] on textarea "Examples" at bounding box center [532, 106] width 170 height 26
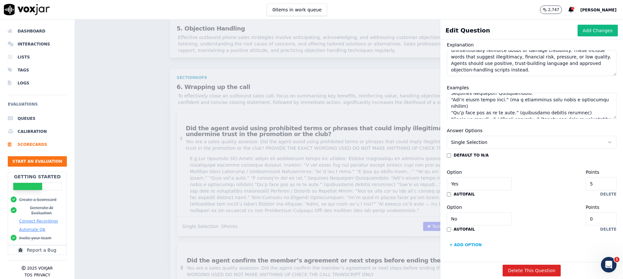
scroll to position [136, 0]
drag, startPoint x: 514, startPoint y: 98, endPoint x: 489, endPoint y: 101, distance: 25.2
click at [486, 99] on textarea "Examples" at bounding box center [532, 106] width 170 height 26
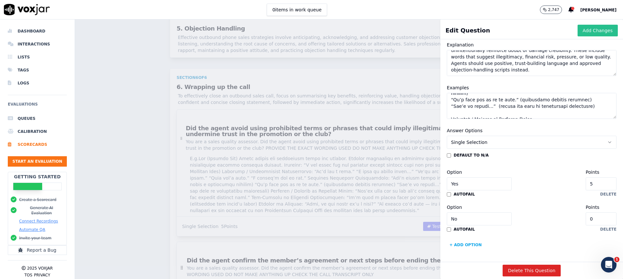
type textarea "Yes (Correct Use) Agent avoids all prohibited words and phrases. Handles object…"
click at [582, 31] on button "Add Changes" at bounding box center [598, 31] width 40 height 12
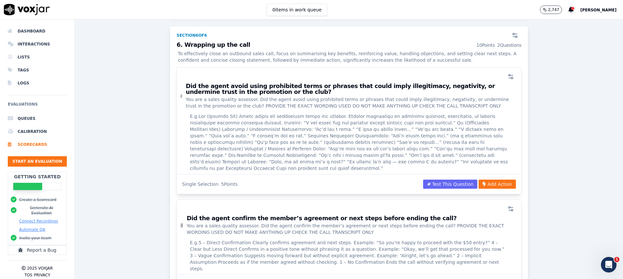
scroll to position [2012, 0]
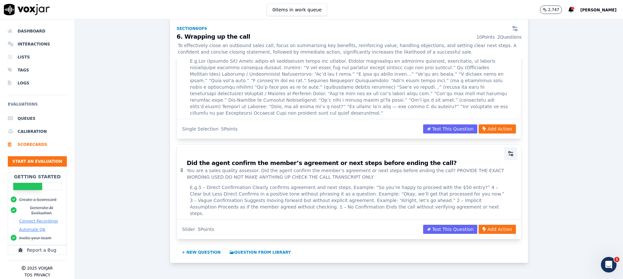
click at [507, 150] on icon "button" at bounding box center [510, 153] width 6 height 6
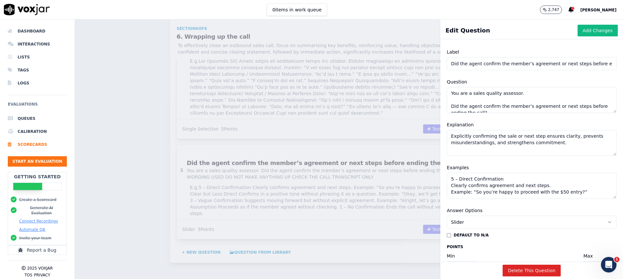
scroll to position [0, 0]
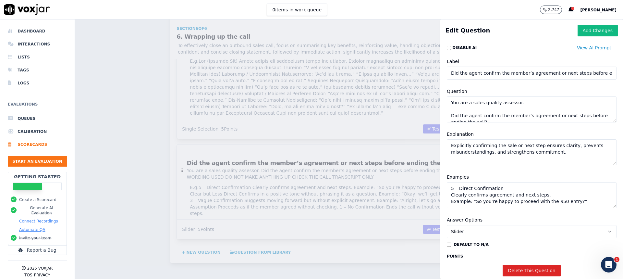
click at [390, 35] on div "Scorecards Scorecard Editor Save Scorecard Lisa - Footy Season Scorecard - F DR…" at bounding box center [349, 148] width 548 height 259
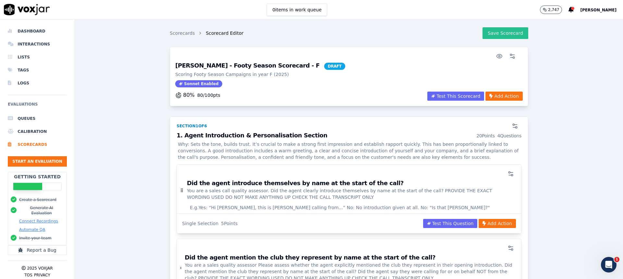
click at [490, 33] on button "Save Scorecard" at bounding box center [505, 33] width 46 height 12
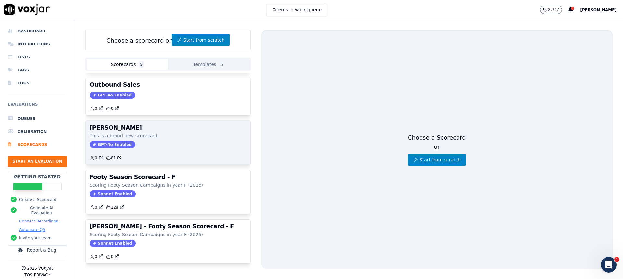
scroll to position [58, 0]
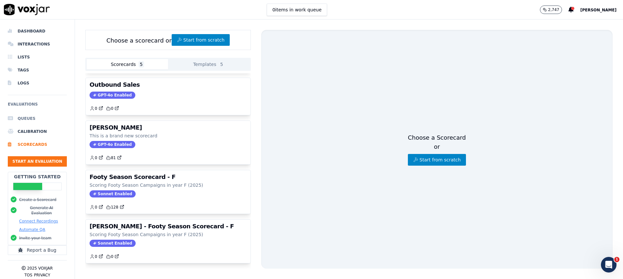
click at [34, 122] on li "Queues" at bounding box center [37, 118] width 59 height 13
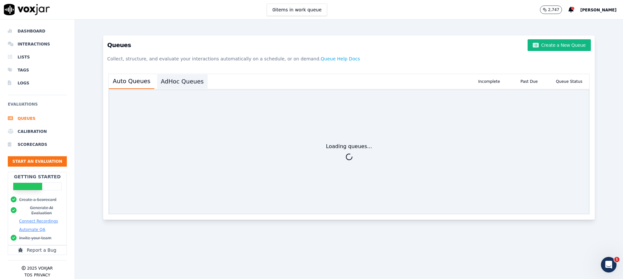
click at [182, 83] on button "AdHoc Queues" at bounding box center [182, 81] width 51 height 14
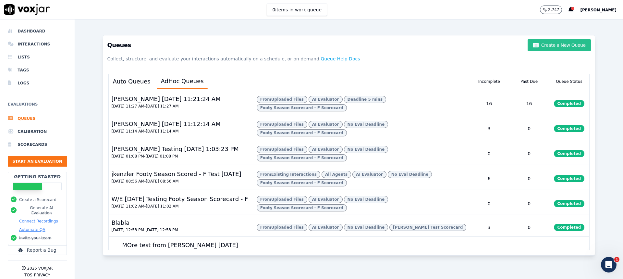
click at [537, 46] on button "Create a New Queue" at bounding box center [559, 45] width 63 height 12
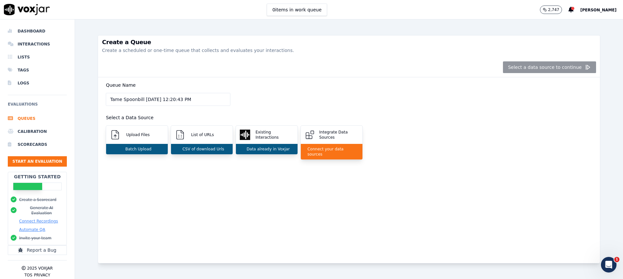
drag, startPoint x: 141, startPoint y: 102, endPoint x: 58, endPoint y: 103, distance: 82.7
click at [58, 103] on div "Dashboard Interactions Lists Tags Logs Evaluations Queues Calibration Scorecard…" at bounding box center [311, 148] width 623 height 259
type input "Josh 8/19/2025, 12:20:43 PM"
drag, startPoint x: 130, startPoint y: 136, endPoint x: 137, endPoint y: 138, distance: 7.3
click at [130, 136] on p "Upload Files" at bounding box center [137, 134] width 26 height 5
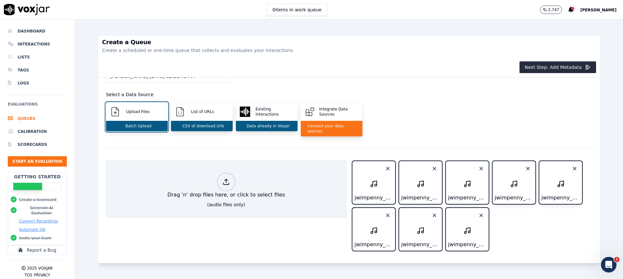
scroll to position [37, 0]
click at [558, 67] on button "Next Step: Add Metadata" at bounding box center [557, 67] width 77 height 12
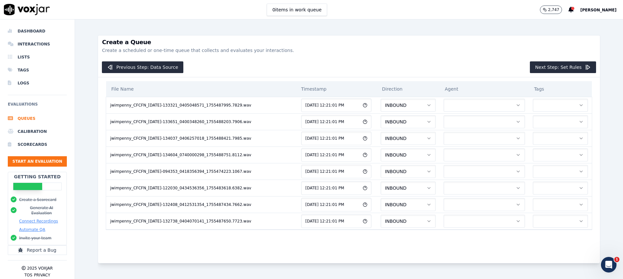
scroll to position [0, 0]
click at [381, 101] on button "INBOUND" at bounding box center [408, 105] width 55 height 13
click at [363, 131] on div "OUTBOUND" at bounding box center [360, 133] width 56 height 10
click at [381, 126] on button "INBOUND" at bounding box center [408, 121] width 55 height 13
click at [364, 148] on div "OUTBOUND" at bounding box center [360, 149] width 56 height 10
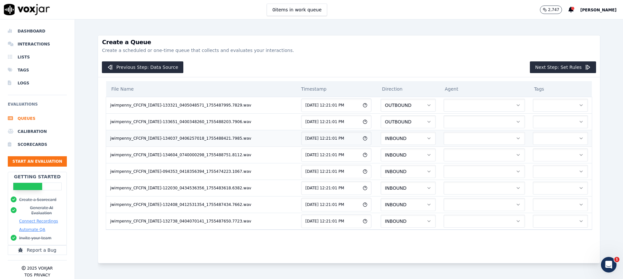
click at [381, 139] on button "INBOUND" at bounding box center [408, 138] width 55 height 13
click at [367, 161] on div "OUTBOUND" at bounding box center [360, 166] width 56 height 10
click at [381, 155] on button "INBOUND" at bounding box center [408, 154] width 55 height 13
click at [368, 183] on div "OUTBOUND" at bounding box center [360, 182] width 56 height 10
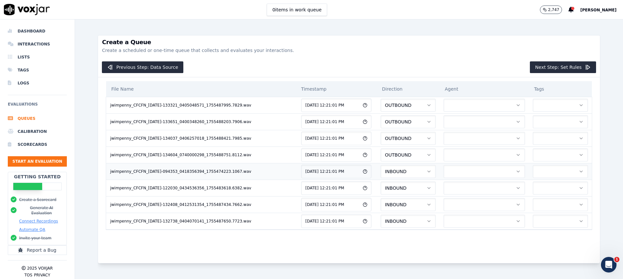
click at [381, 174] on button "INBOUND" at bounding box center [408, 171] width 55 height 13
click at [362, 202] on div "OUTBOUND" at bounding box center [360, 198] width 56 height 10
click at [381, 191] on button "INBOUND" at bounding box center [408, 187] width 55 height 13
click at [366, 215] on div "OUTBOUND" at bounding box center [360, 215] width 56 height 10
click at [381, 201] on button "INBOUND" at bounding box center [408, 204] width 55 height 13
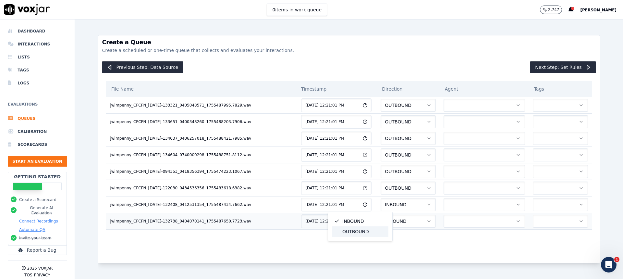
drag, startPoint x: 367, startPoint y: 231, endPoint x: 370, endPoint y: 220, distance: 12.0
click at [367, 231] on div "OUTBOUND" at bounding box center [360, 231] width 56 height 10
click at [381, 218] on button "INBOUND" at bounding box center [408, 220] width 55 height 13
click at [368, 248] on div "OUTBOUND" at bounding box center [360, 248] width 56 height 10
click at [551, 67] on button "Next Step: Set Rules" at bounding box center [563, 67] width 66 height 12
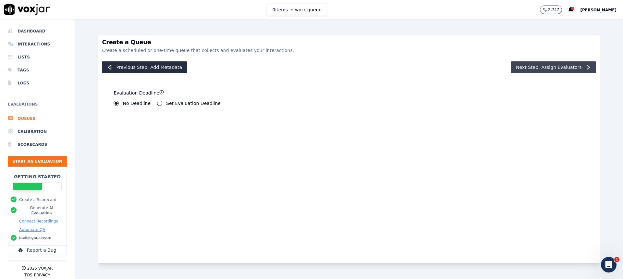
click at [539, 65] on button "Next Step: Assign Evaluators" at bounding box center [553, 67] width 85 height 12
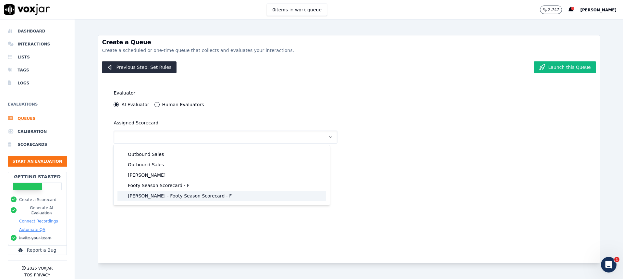
click at [182, 198] on div "[PERSON_NAME] - Footy Season Scorecard - F" at bounding box center [221, 195] width 208 height 10
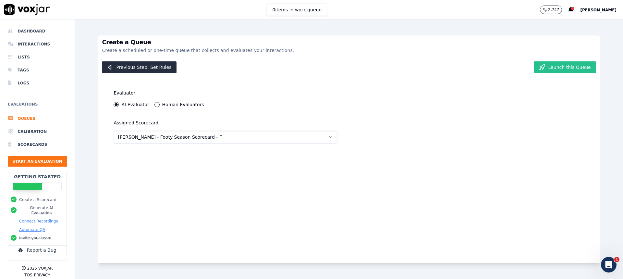
click at [547, 67] on button "Launch this Queue" at bounding box center [565, 67] width 62 height 12
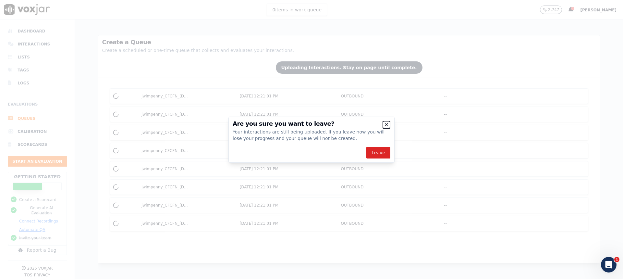
click at [386, 126] on icon "button" at bounding box center [386, 124] width 5 height 5
click at [388, 126] on icon "button" at bounding box center [386, 124] width 3 height 3
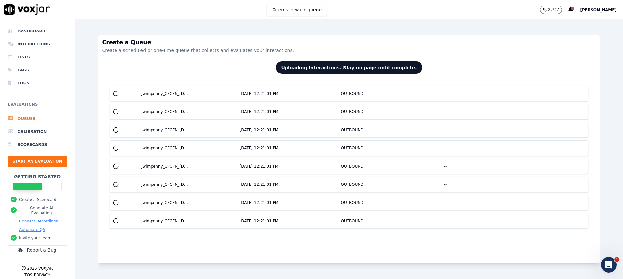
scroll to position [0, 0]
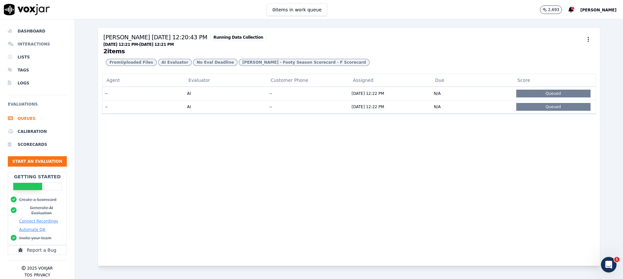
drag, startPoint x: 26, startPoint y: 42, endPoint x: 32, endPoint y: 43, distance: 6.1
click at [26, 42] on li "Interactions" at bounding box center [37, 44] width 59 height 13
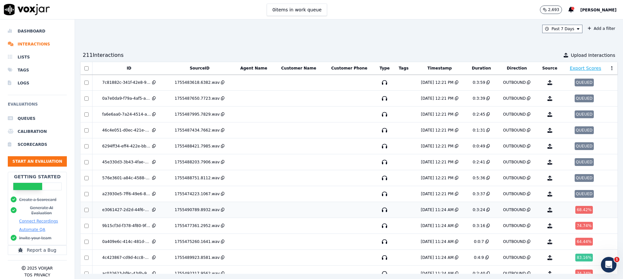
click at [297, 213] on td at bounding box center [299, 210] width 50 height 16
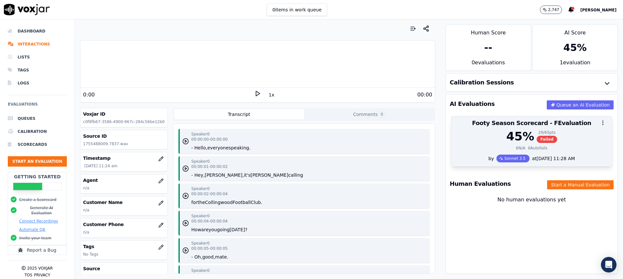
click at [491, 138] on div "45 % 29 / 65 pts Failed" at bounding box center [531, 136] width 153 height 13
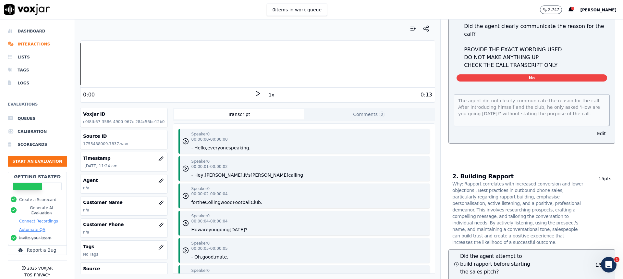
scroll to position [616, 0]
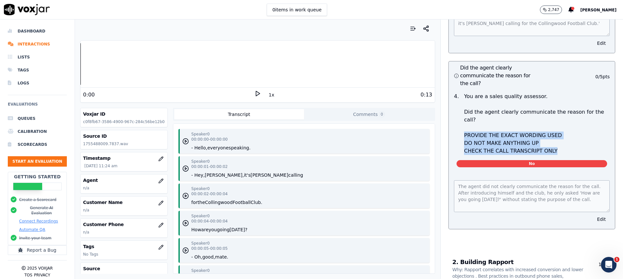
drag, startPoint x: 531, startPoint y: 133, endPoint x: 456, endPoint y: 117, distance: 76.4
click at [461, 117] on div "You are a sales quality assessor. Did the agent clearly communicate the reason …" at bounding box center [536, 123] width 151 height 62
copy p "PROVIDE THE EXACT WORDING USED DO NOT MAKE ANYTHING UP CHECK THE CALL TRANSCRIP…"
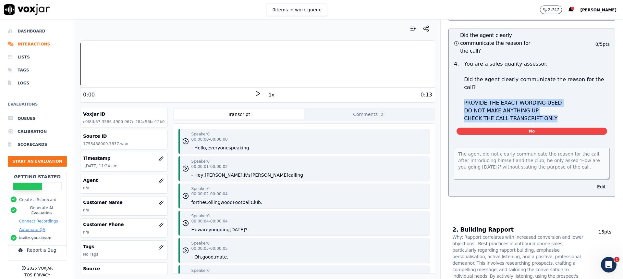
scroll to position [584, 0]
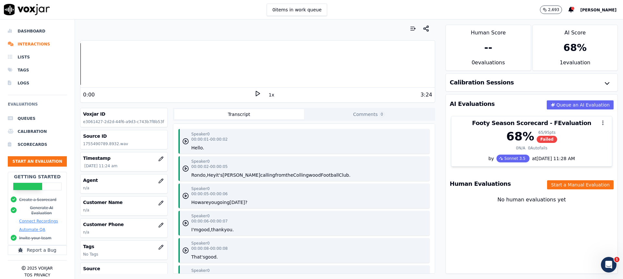
click at [254, 94] on icon at bounding box center [257, 93] width 6 height 6
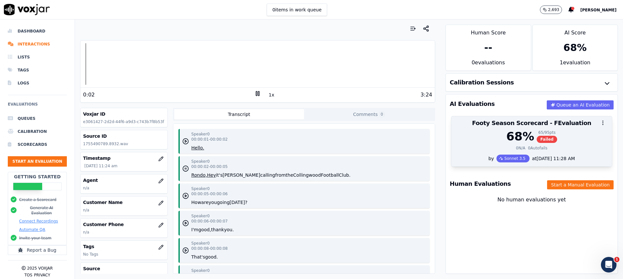
click at [472, 139] on div "68 % 65 / 95 pts Failed" at bounding box center [531, 136] width 153 height 13
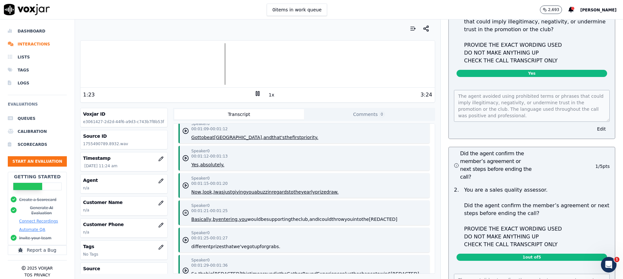
scroll to position [3362, 0]
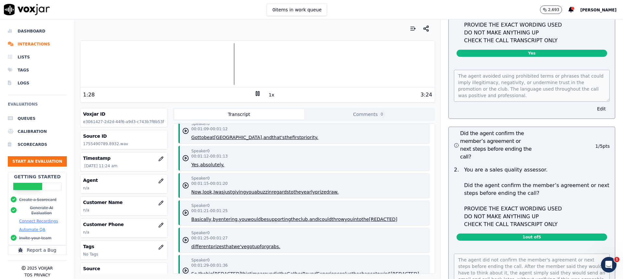
click at [254, 92] on icon at bounding box center [257, 93] width 6 height 6
click at [37, 44] on li "Interactions" at bounding box center [37, 44] width 59 height 13
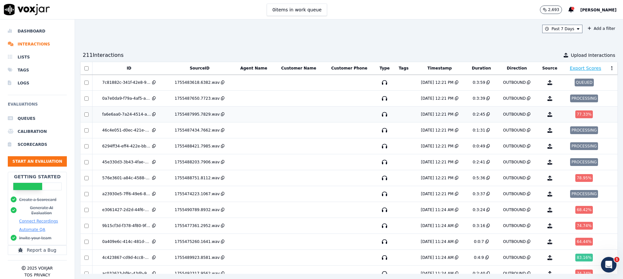
click at [323, 115] on td at bounding box center [348, 114] width 51 height 16
click at [293, 178] on td at bounding box center [299, 178] width 50 height 16
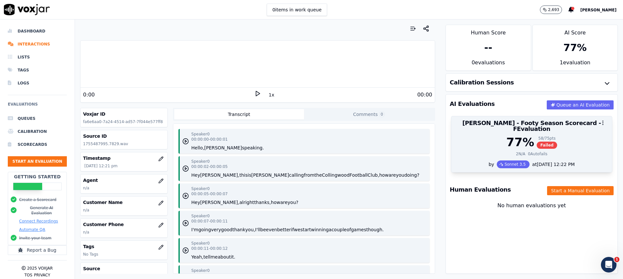
click at [477, 136] on div "77 % 58 / 75 pts Failed" at bounding box center [531, 142] width 153 height 13
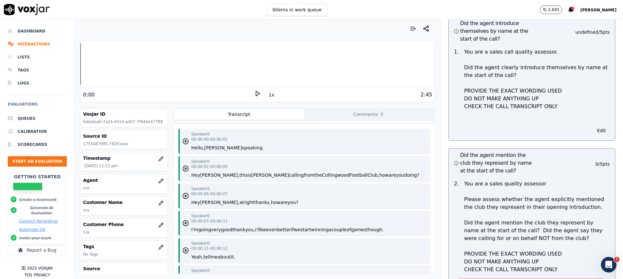
scroll to position [32, 0]
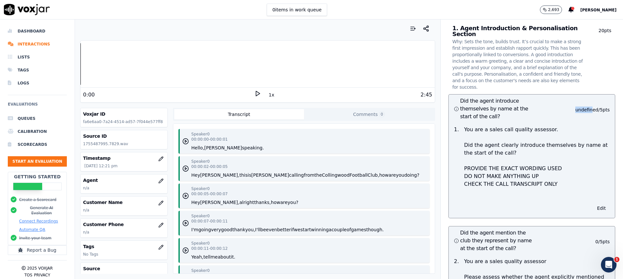
drag, startPoint x: 563, startPoint y: 98, endPoint x: 577, endPoint y: 104, distance: 15.4
click at [579, 106] on p "undefined / 5 pts" at bounding box center [592, 109] width 34 height 6
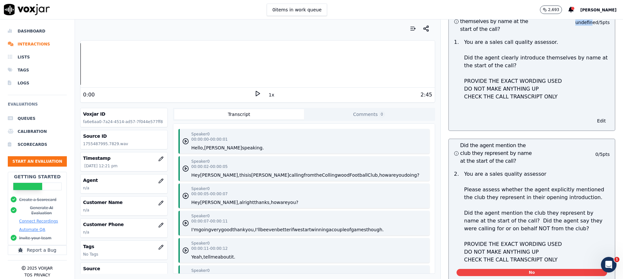
scroll to position [65, 0]
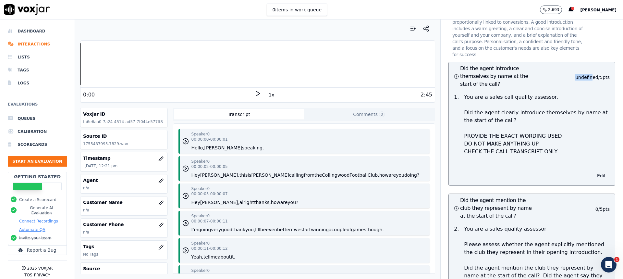
click at [593, 171] on button "Edit" at bounding box center [601, 175] width 17 height 9
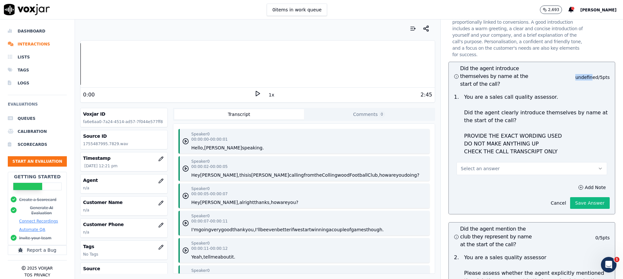
click at [531, 162] on button "Select an answer" at bounding box center [532, 168] width 151 height 13
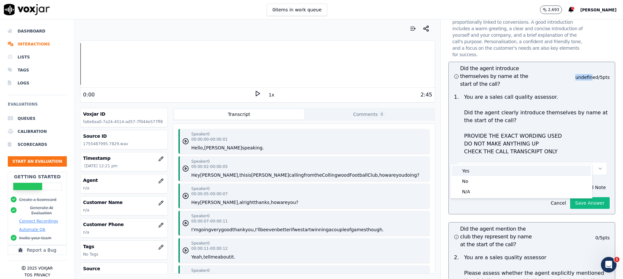
click at [517, 169] on div "Yes" at bounding box center [521, 170] width 139 height 10
click at [545, 173] on div "Yes" at bounding box center [521, 170] width 139 height 10
click at [471, 170] on div "Yes" at bounding box center [521, 170] width 139 height 10
click at [515, 170] on div "Yes" at bounding box center [521, 170] width 139 height 10
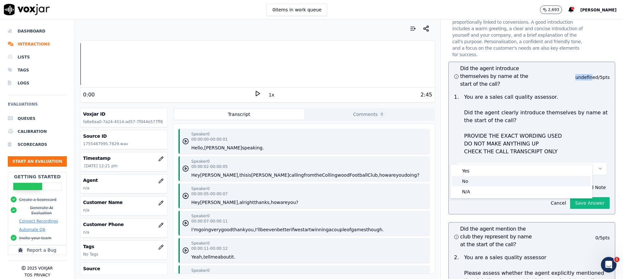
click at [503, 184] on div "No" at bounding box center [521, 181] width 139 height 10
click at [490, 197] on div "Yes No N/A" at bounding box center [521, 181] width 142 height 34
click at [577, 136] on p "You are a sales call quality assessor. Did the agent clearly introduce themselv…" at bounding box center [537, 124] width 146 height 62
click at [517, 162] on button "Select an answer" at bounding box center [532, 168] width 151 height 13
click at [505, 176] on div "Yes" at bounding box center [521, 170] width 139 height 10
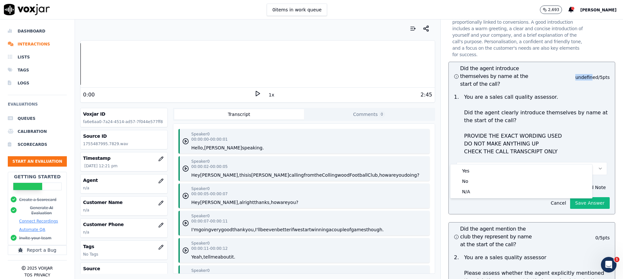
click at [547, 129] on p "You are a sales call quality assessor. Did the agent clearly introduce themselv…" at bounding box center [537, 124] width 146 height 62
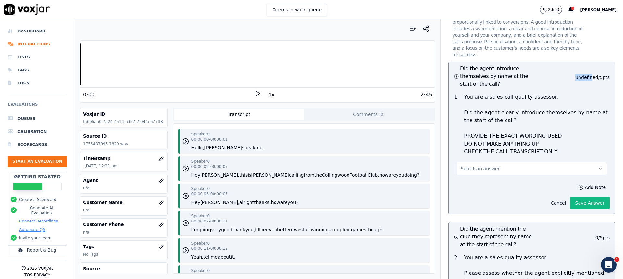
click at [547, 198] on button "Cancel" at bounding box center [558, 202] width 23 height 9
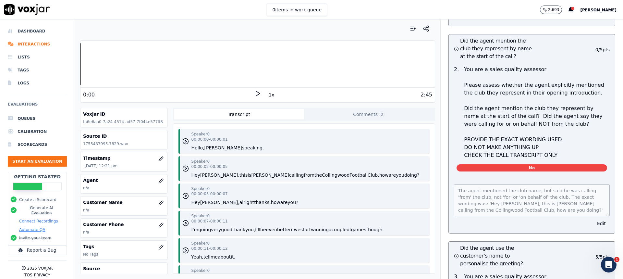
scroll to position [227, 0]
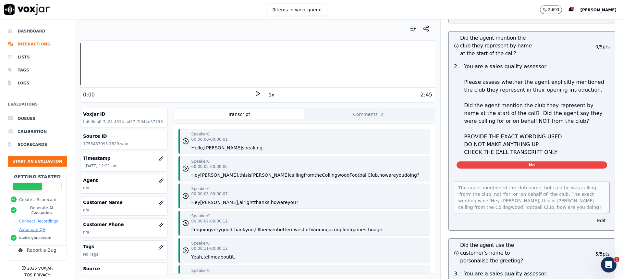
click at [254, 92] on icon at bounding box center [257, 93] width 6 height 6
click at [256, 95] on rect at bounding box center [256, 93] width 1 height 4
click at [184, 166] on icon "button" at bounding box center [185, 168] width 6 height 6
click at [254, 93] on icon at bounding box center [257, 93] width 6 height 6
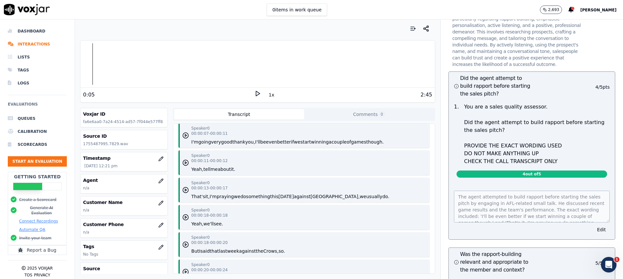
scroll to position [97, 0]
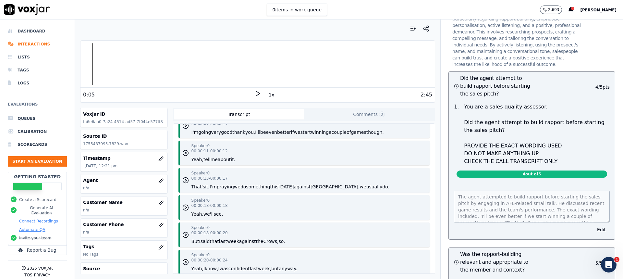
click at [264, 133] on button "be" at bounding box center [263, 132] width 6 height 6
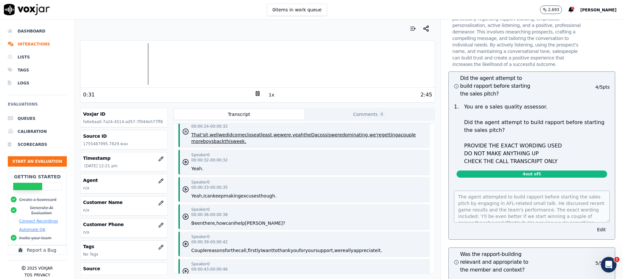
scroll to position [260, 0]
click at [254, 94] on icon at bounding box center [257, 93] width 6 height 6
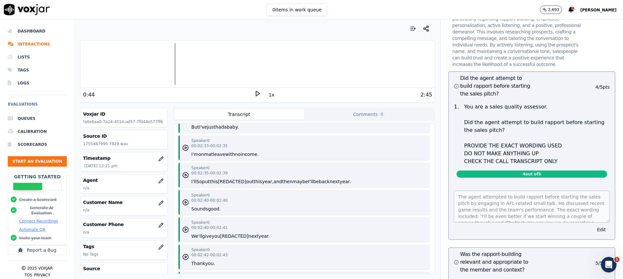
scroll to position [1103, 0]
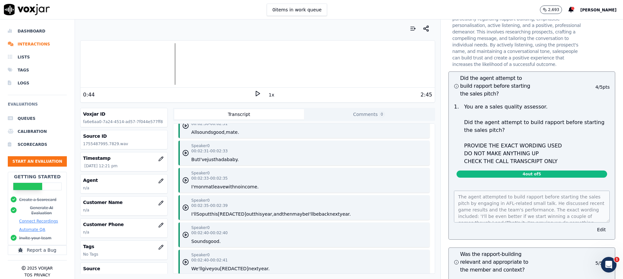
click at [259, 217] on button "this" at bounding box center [258, 214] width 8 height 6
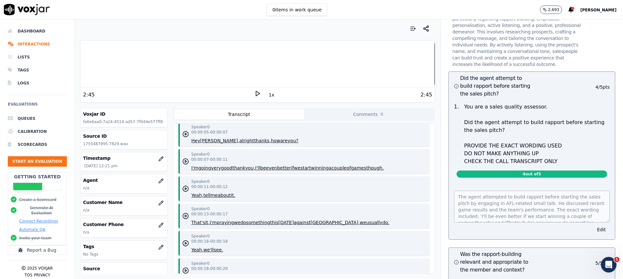
scroll to position [0, 0]
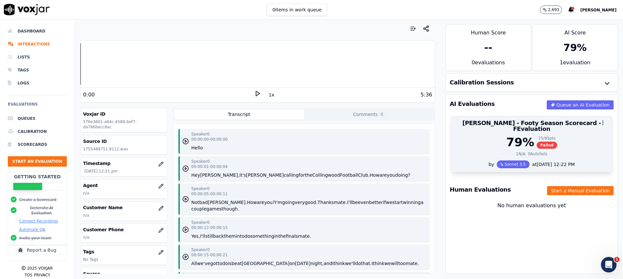
click at [554, 136] on div "79 % 75 / 95 pts Failed" at bounding box center [531, 142] width 153 height 13
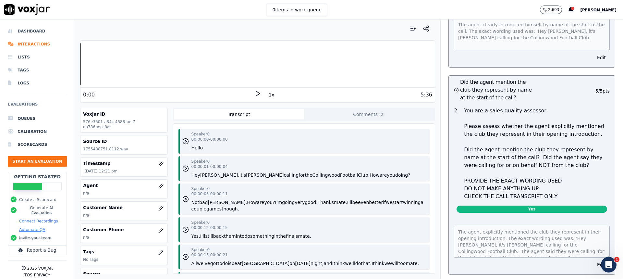
scroll to position [32, 0]
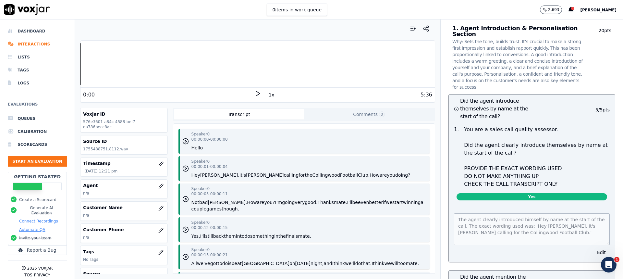
click at [254, 92] on icon at bounding box center [257, 93] width 6 height 6
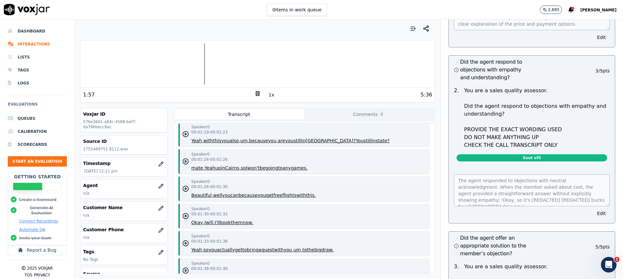
scroll to position [584, 0]
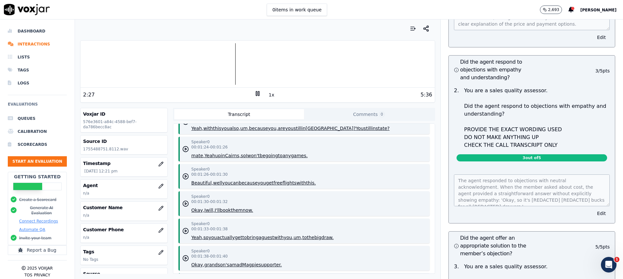
click at [254, 93] on icon at bounding box center [257, 93] width 6 height 6
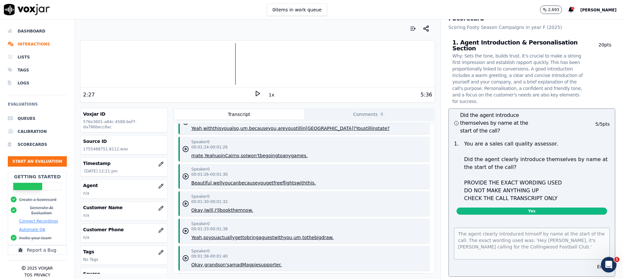
scroll to position [0, 0]
